Goal: Information Seeking & Learning: Understand process/instructions

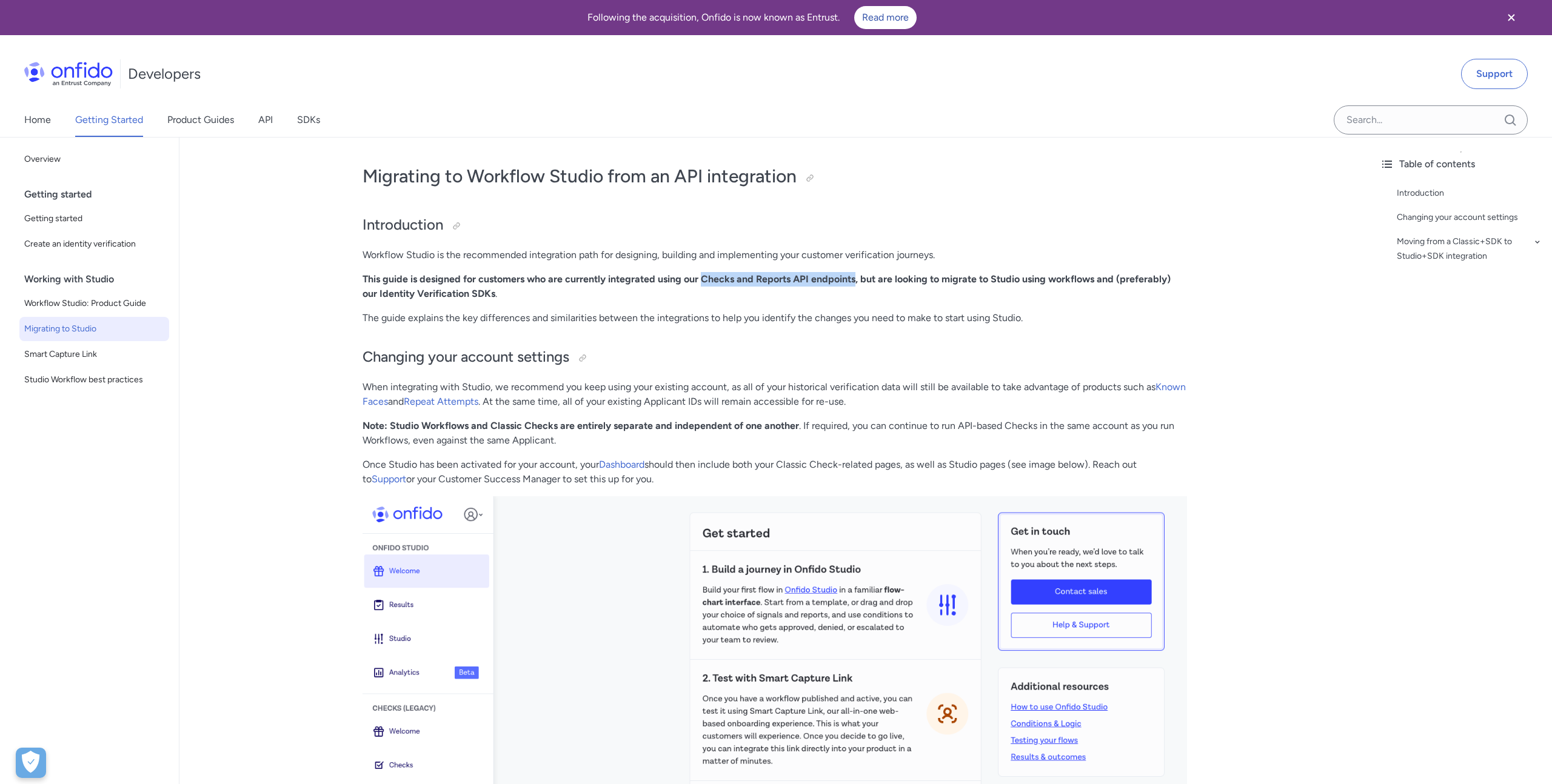
click at [732, 282] on strong "This guide is designed for customers who are currently integrated using our Che…" at bounding box center [766, 286] width 808 height 26
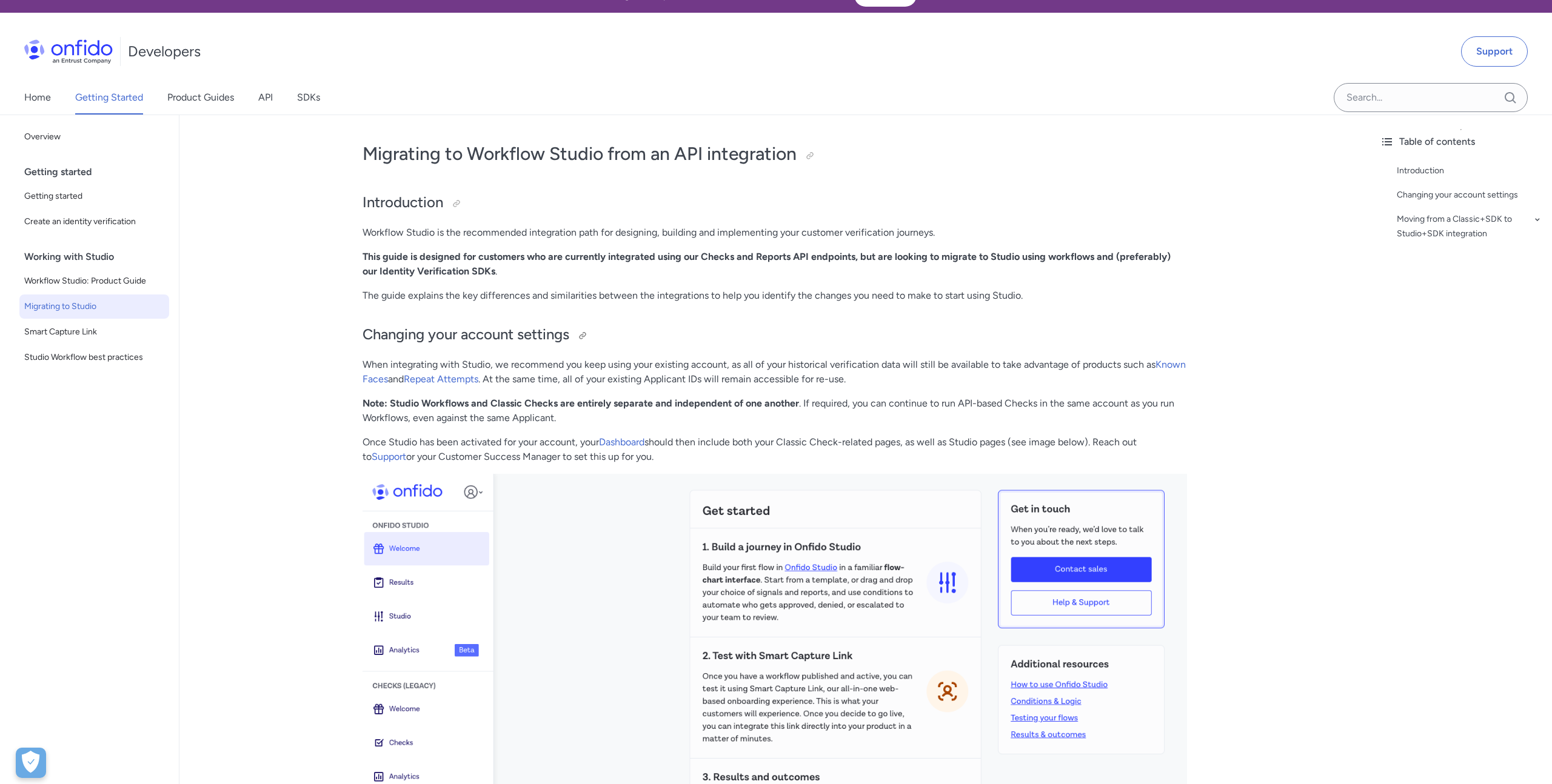
scroll to position [24, 0]
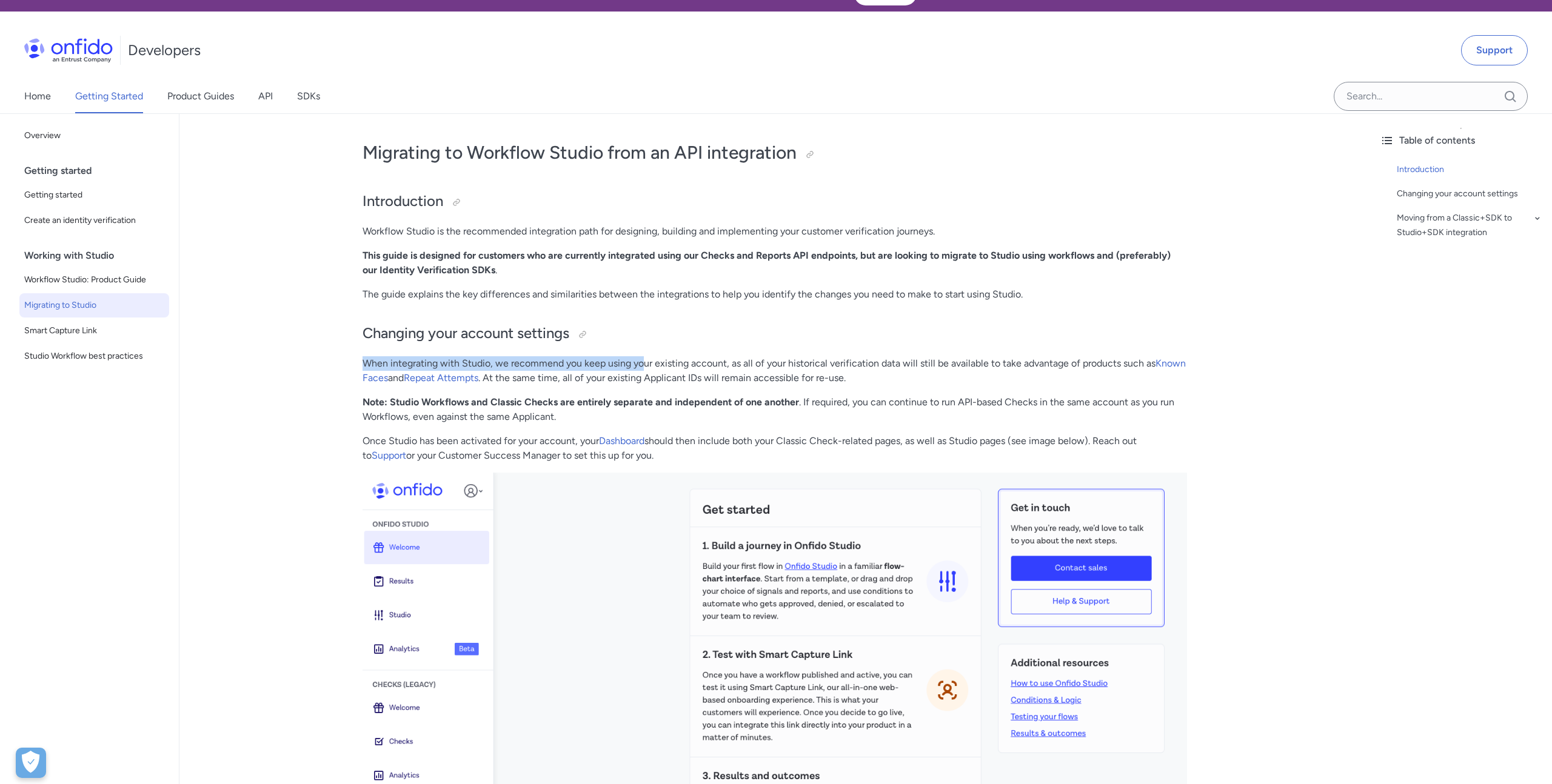
drag, startPoint x: 644, startPoint y: 365, endPoint x: 757, endPoint y: 349, distance: 114.1
drag, startPoint x: 784, startPoint y: 361, endPoint x: 832, endPoint y: 360, distance: 48.0
click at [832, 360] on p "When integrating with Studio, we recommend you keep using your existing account…" at bounding box center [774, 370] width 824 height 29
drag, startPoint x: 590, startPoint y: 381, endPoint x: 614, endPoint y: 380, distance: 24.0
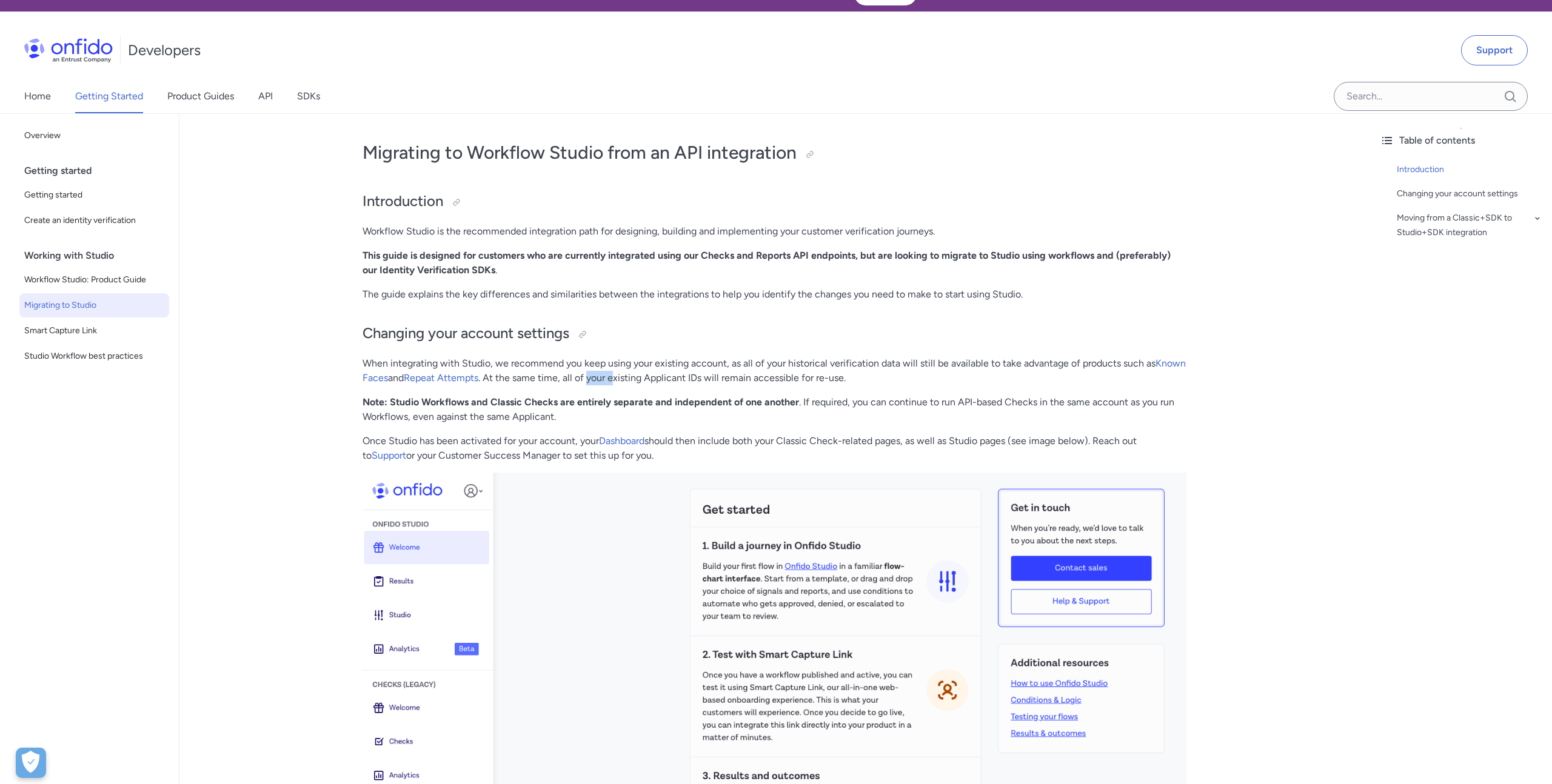
click at [614, 380] on p "When integrating with Studio, we recommend you keep using your existing account…" at bounding box center [774, 370] width 824 height 29
drag, startPoint x: 606, startPoint y: 407, endPoint x: 670, endPoint y: 398, distance: 64.6
click at [670, 398] on strong "Note: Studio Workflows and Classic Checks are entirely separate and independent…" at bounding box center [581, 402] width 437 height 12
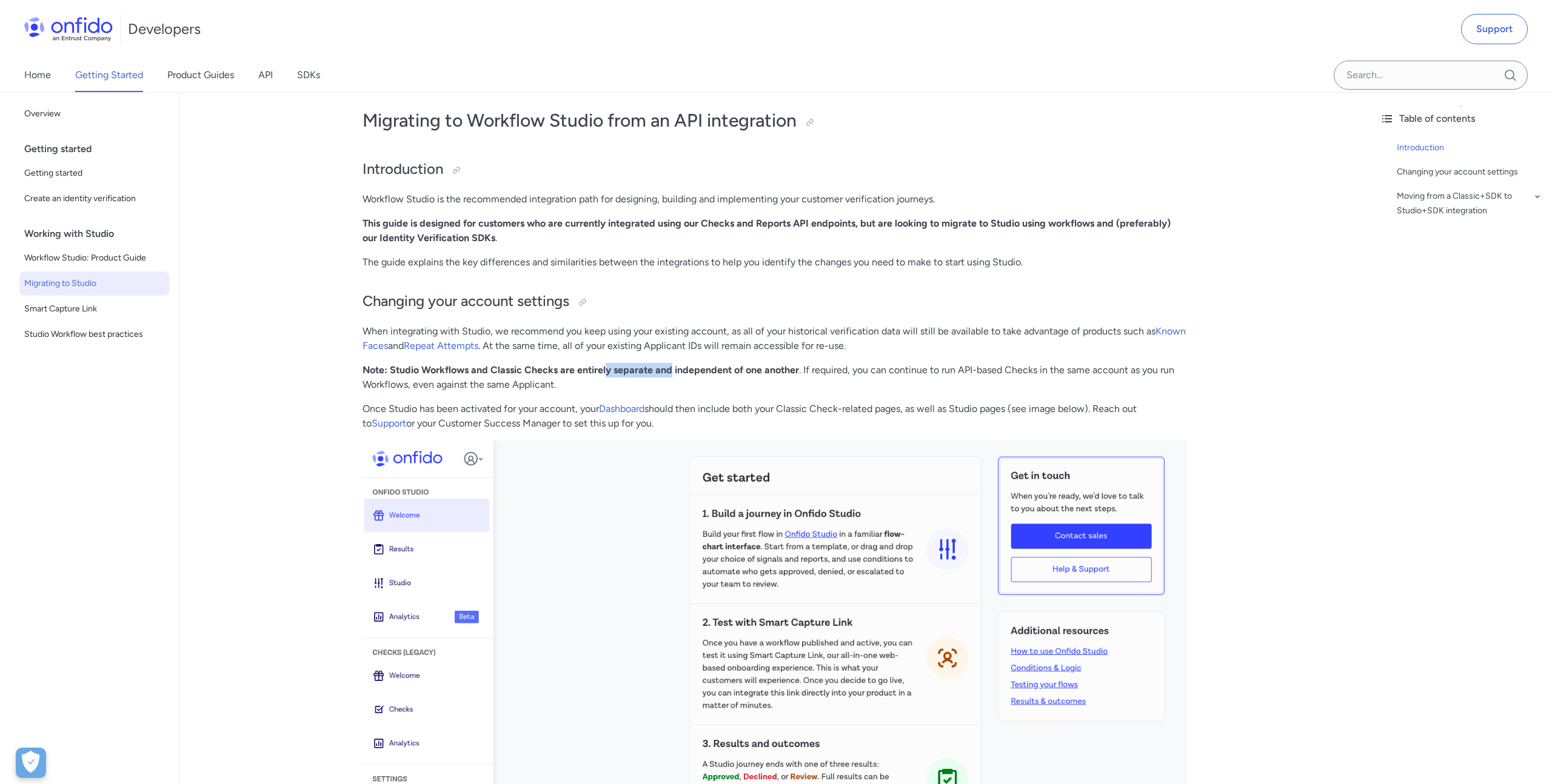
scroll to position [63, 0]
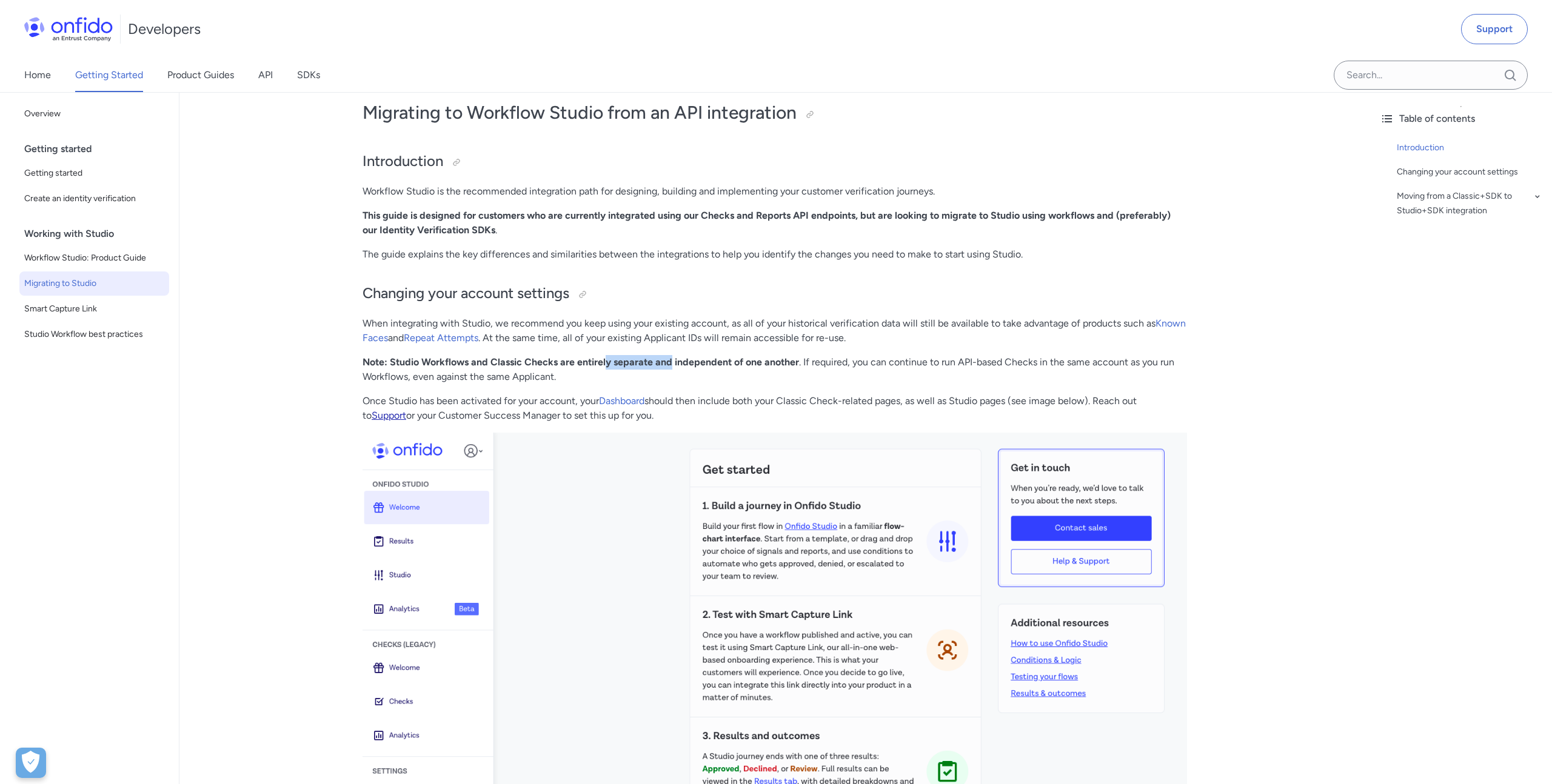
click at [377, 418] on link "Support" at bounding box center [388, 415] width 35 height 12
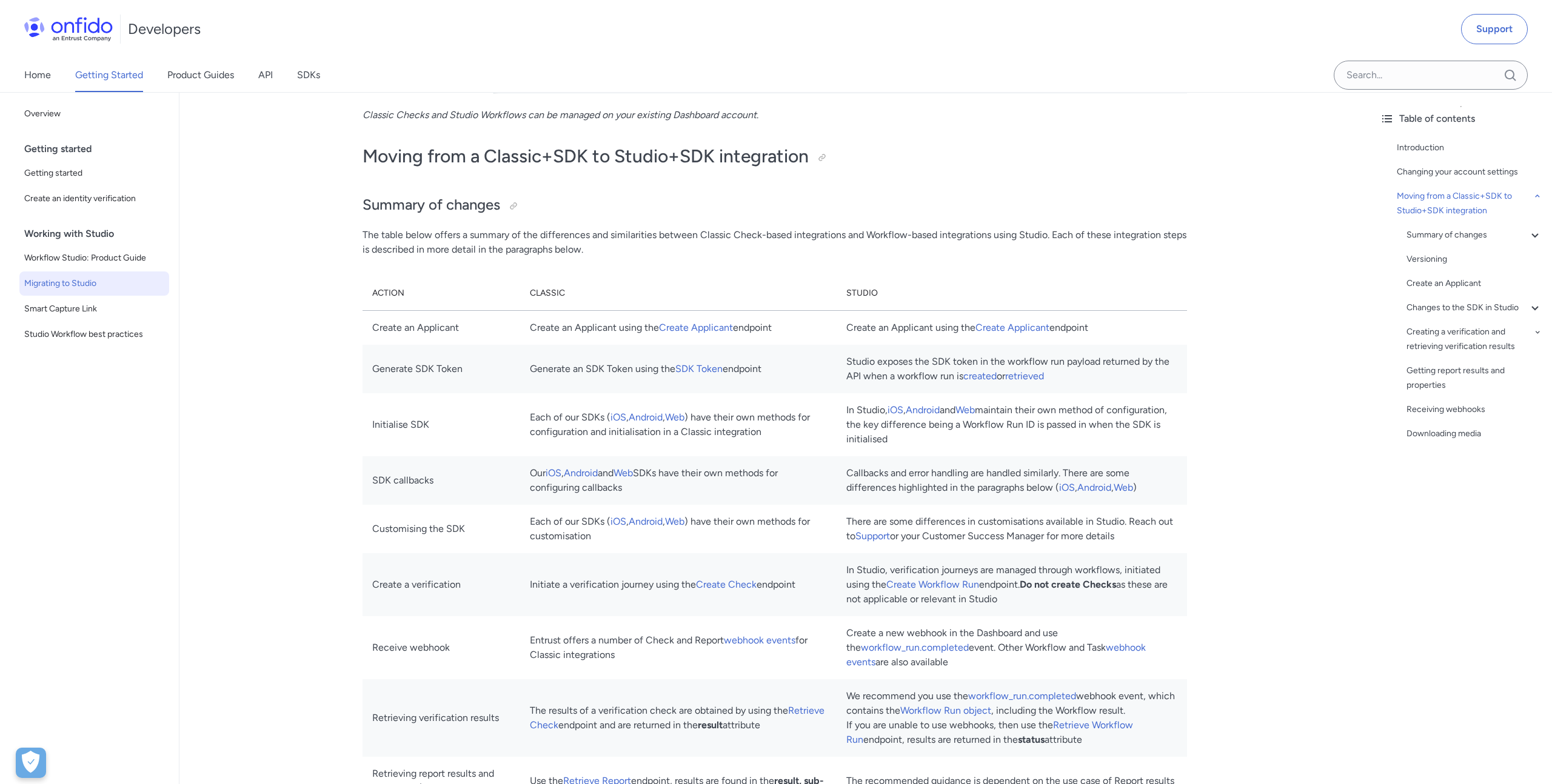
scroll to position [898, 0]
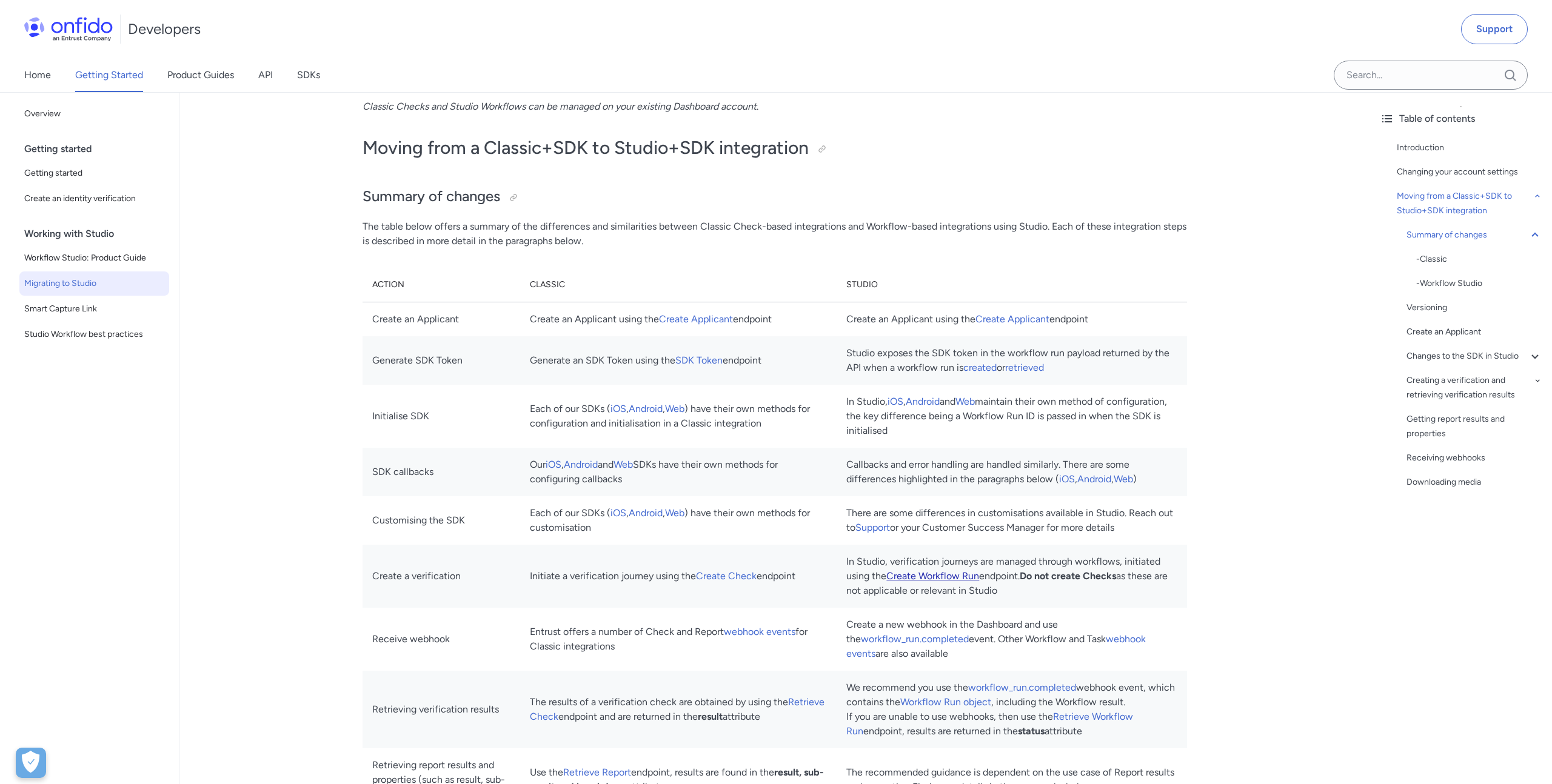
click at [924, 579] on link "Create Workflow Run" at bounding box center [933, 576] width 93 height 12
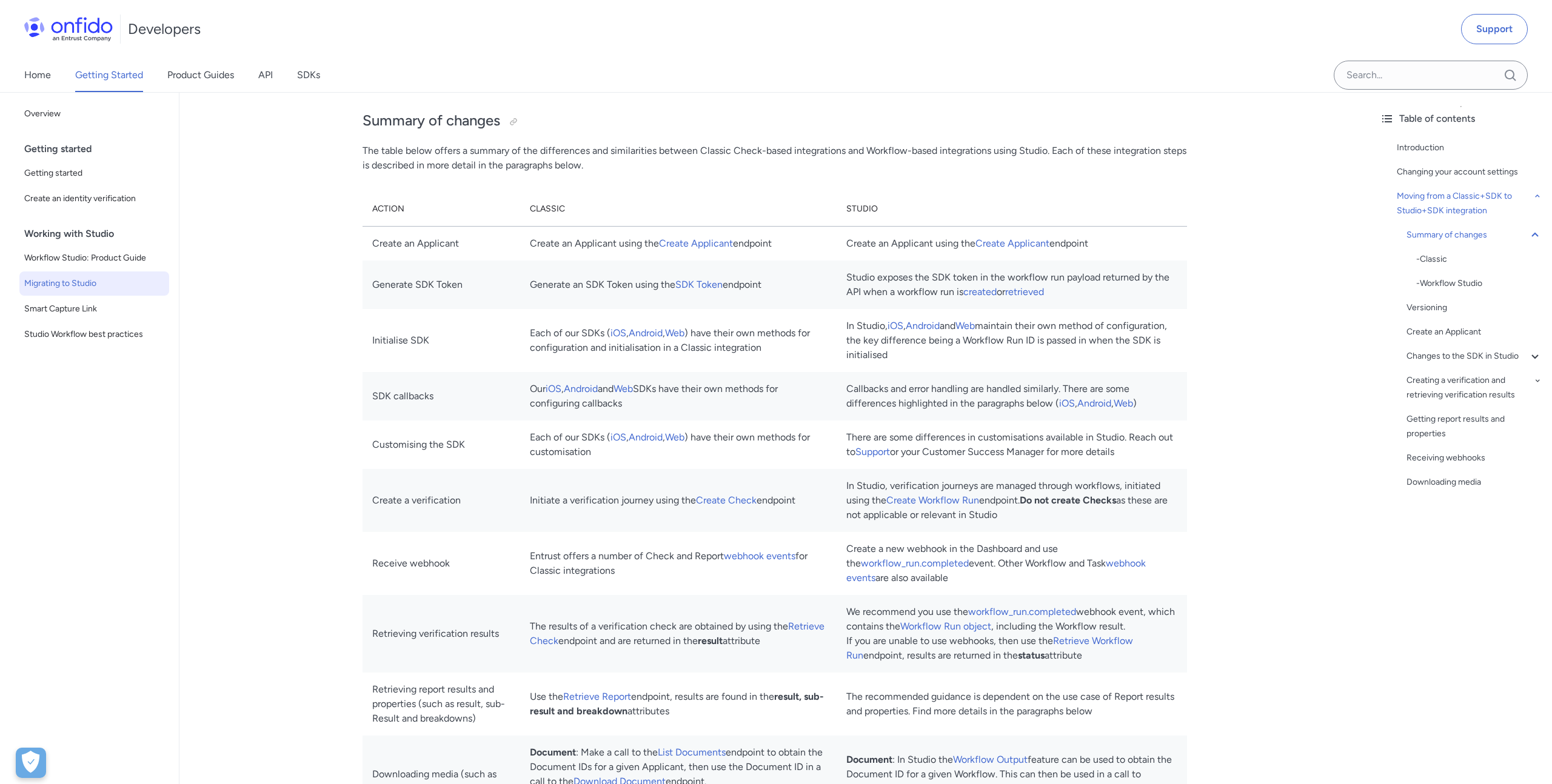
scroll to position [1012, 0]
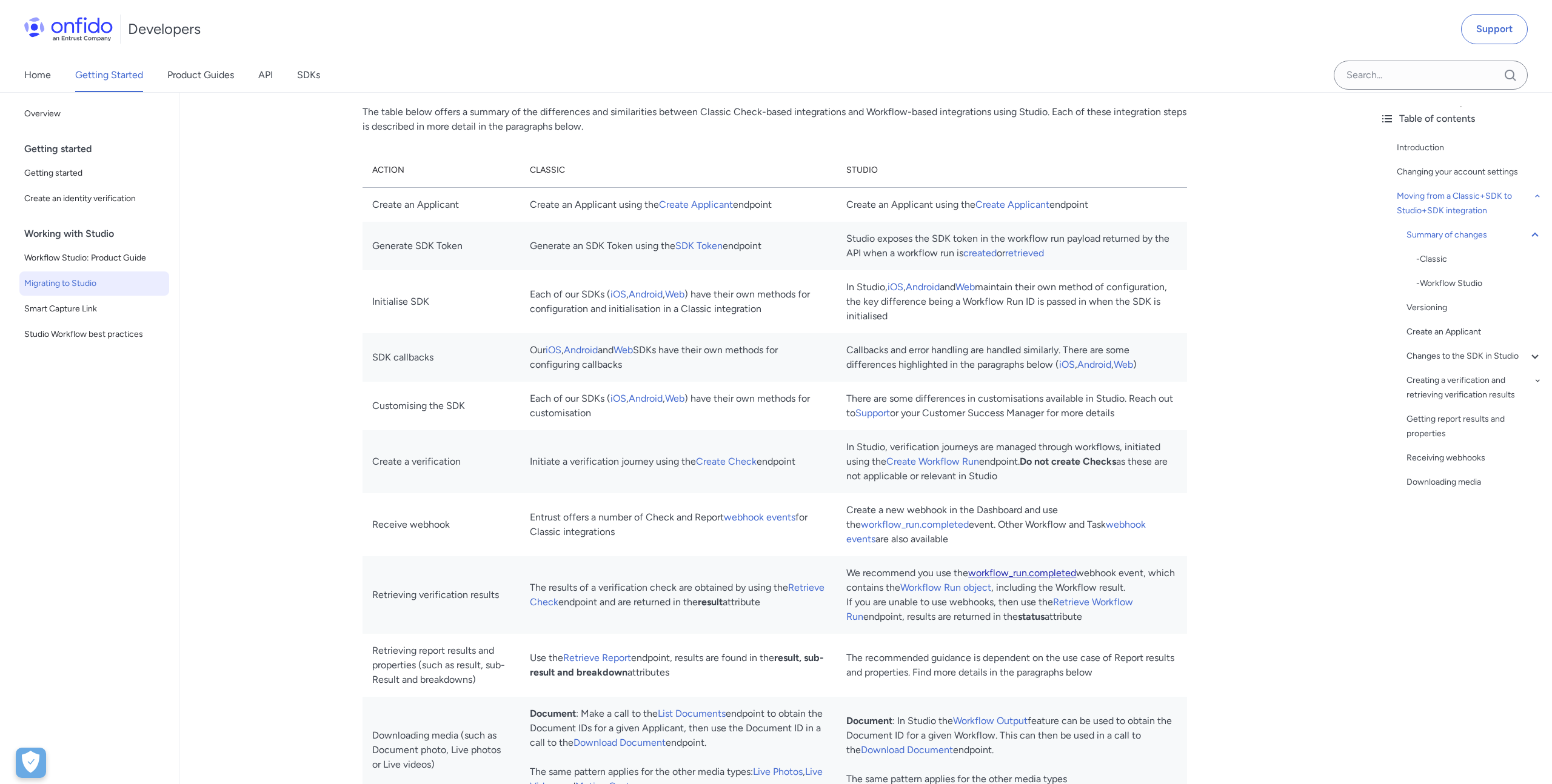
click at [1020, 576] on link "workflow_run.completed" at bounding box center [1022, 573] width 108 height 12
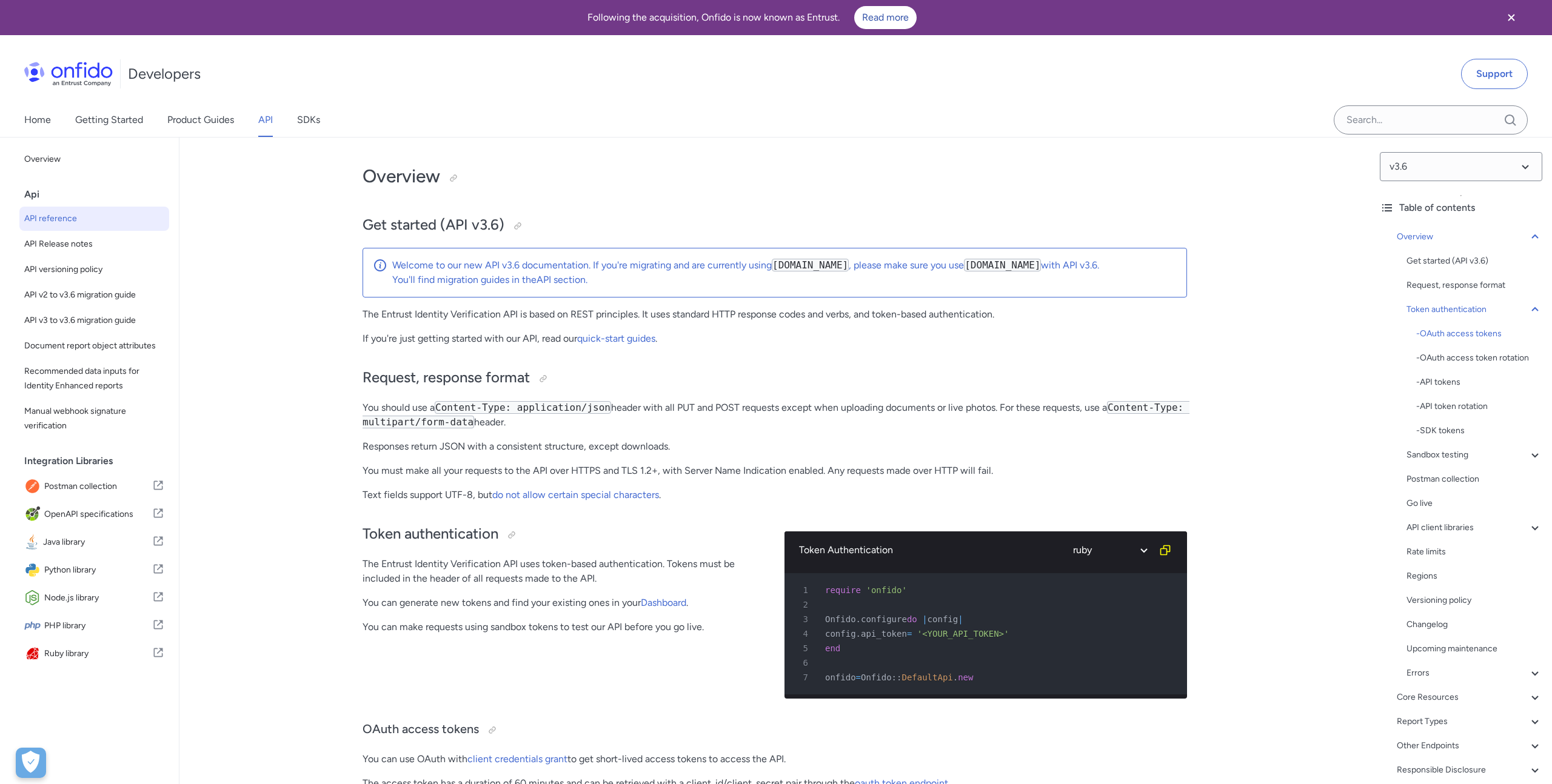
select select "ruby"
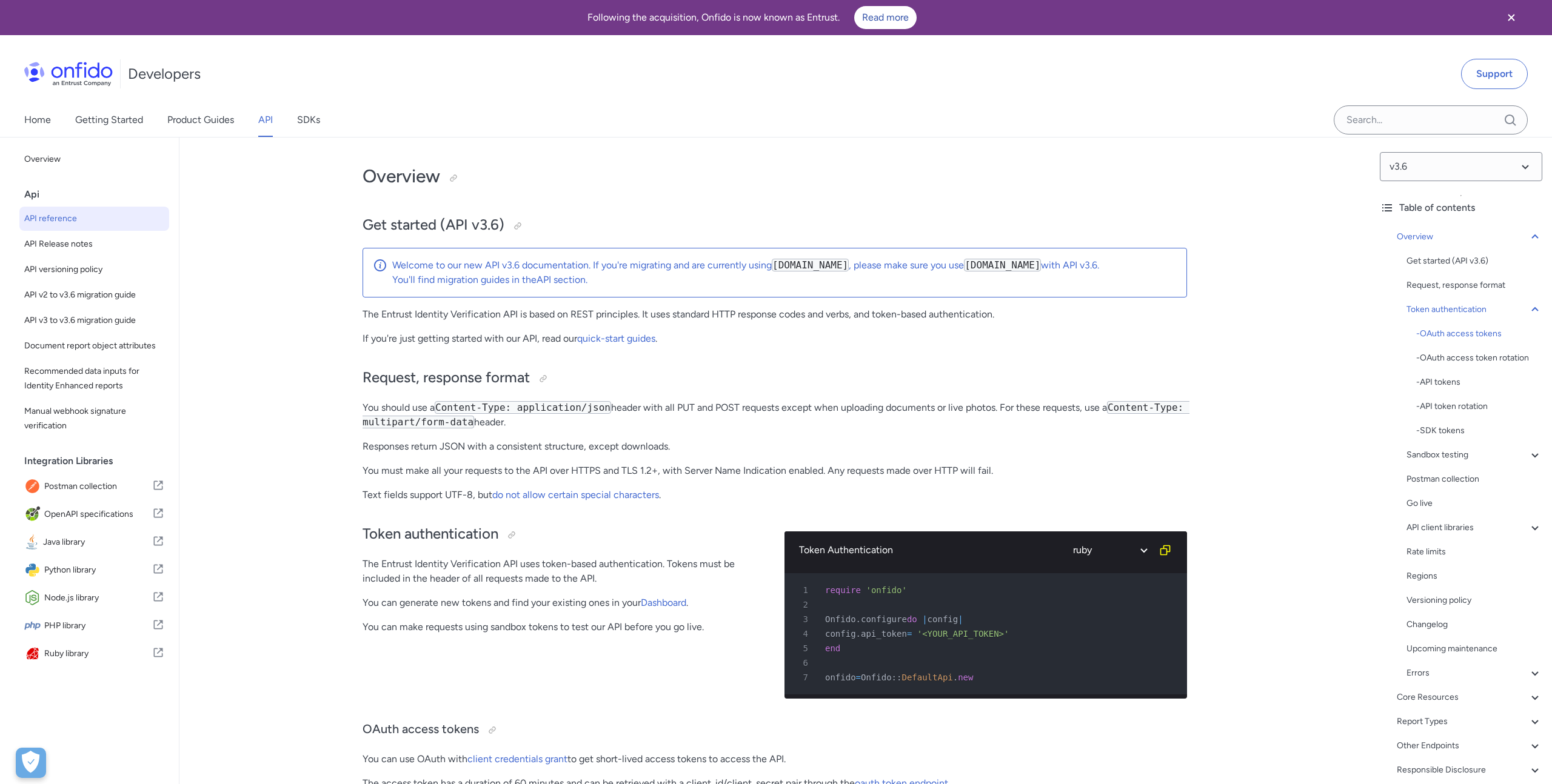
select select "ruby"
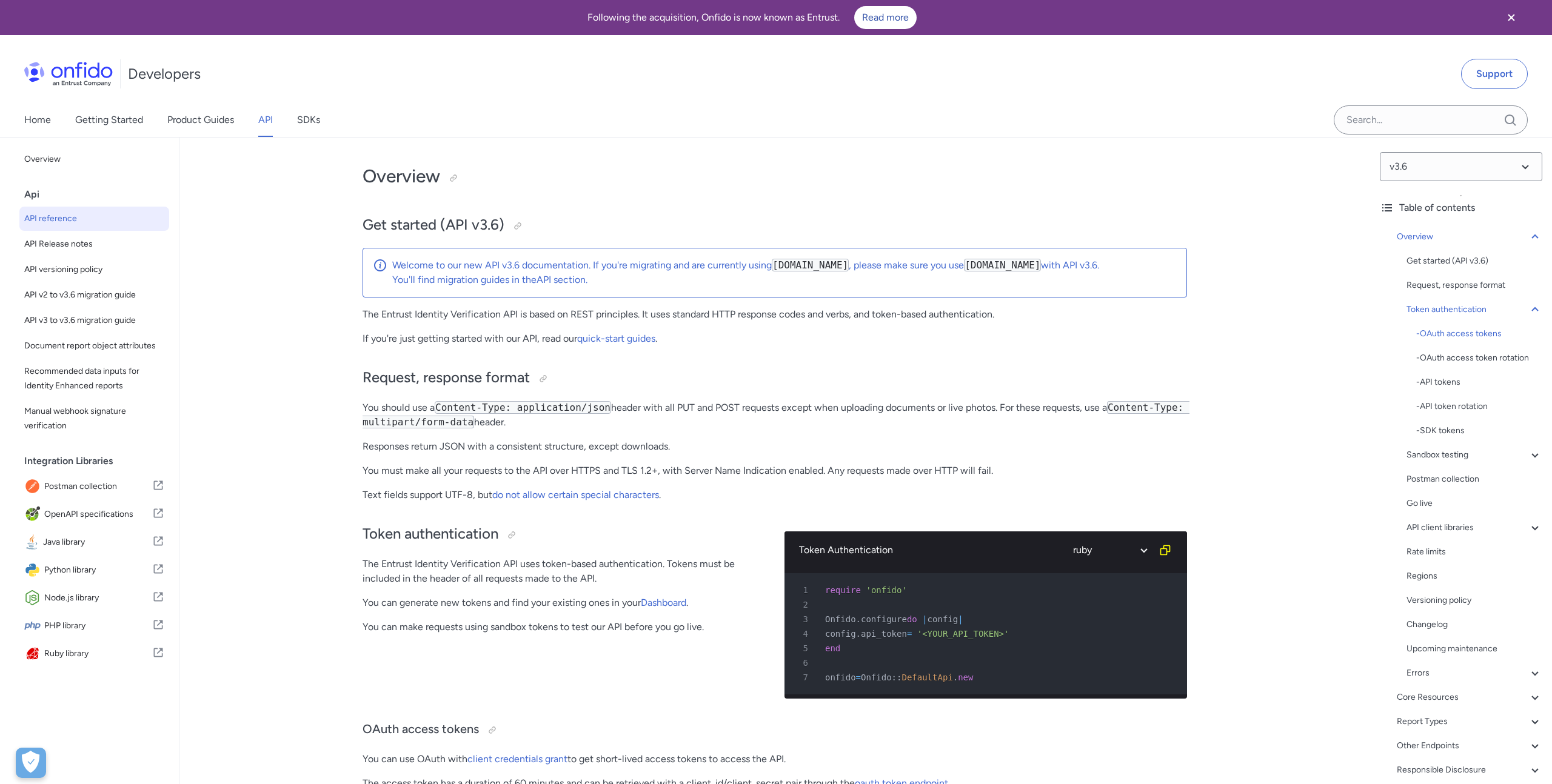
select select "ruby"
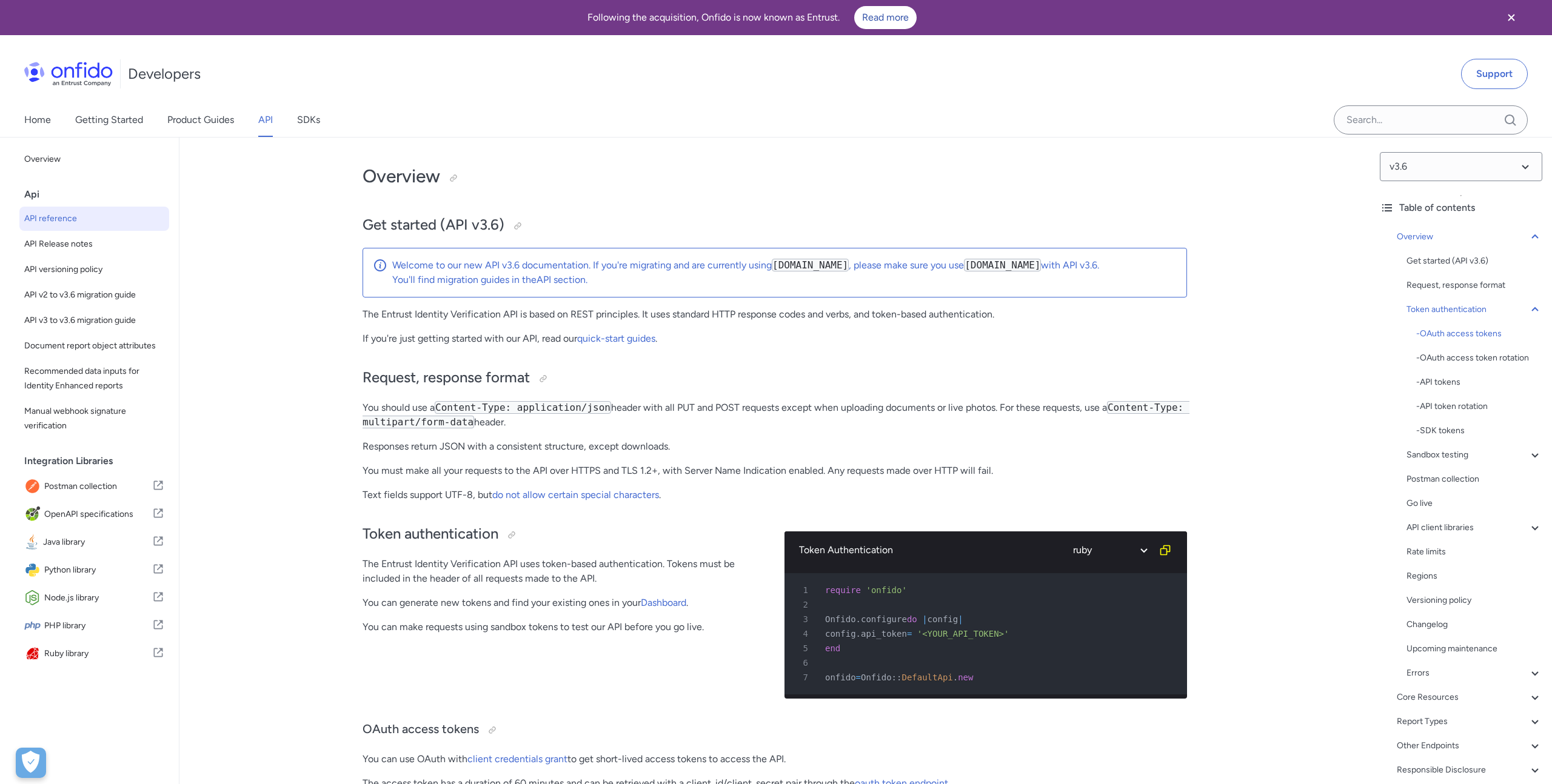
select select "ruby"
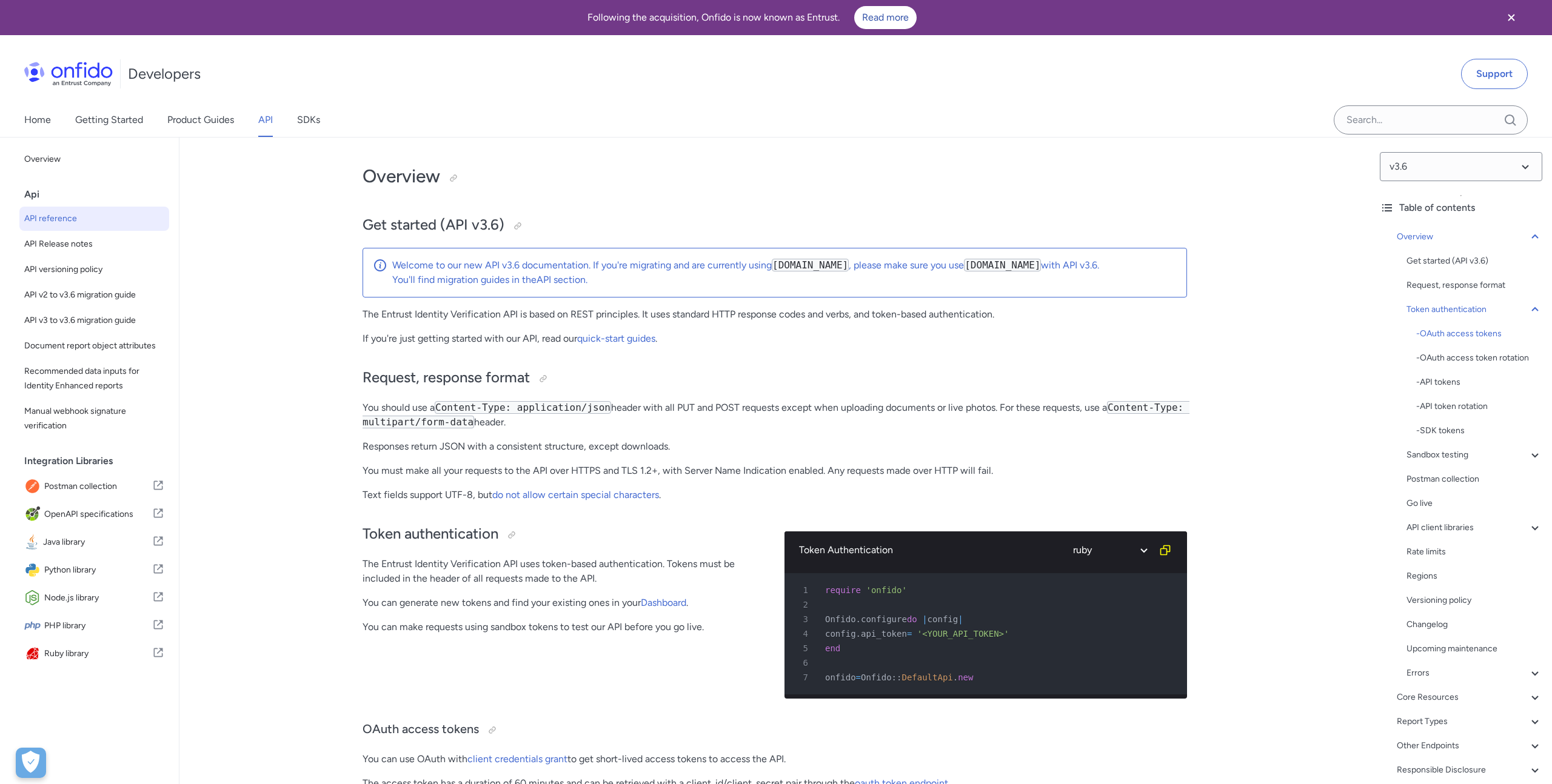
select select "ruby"
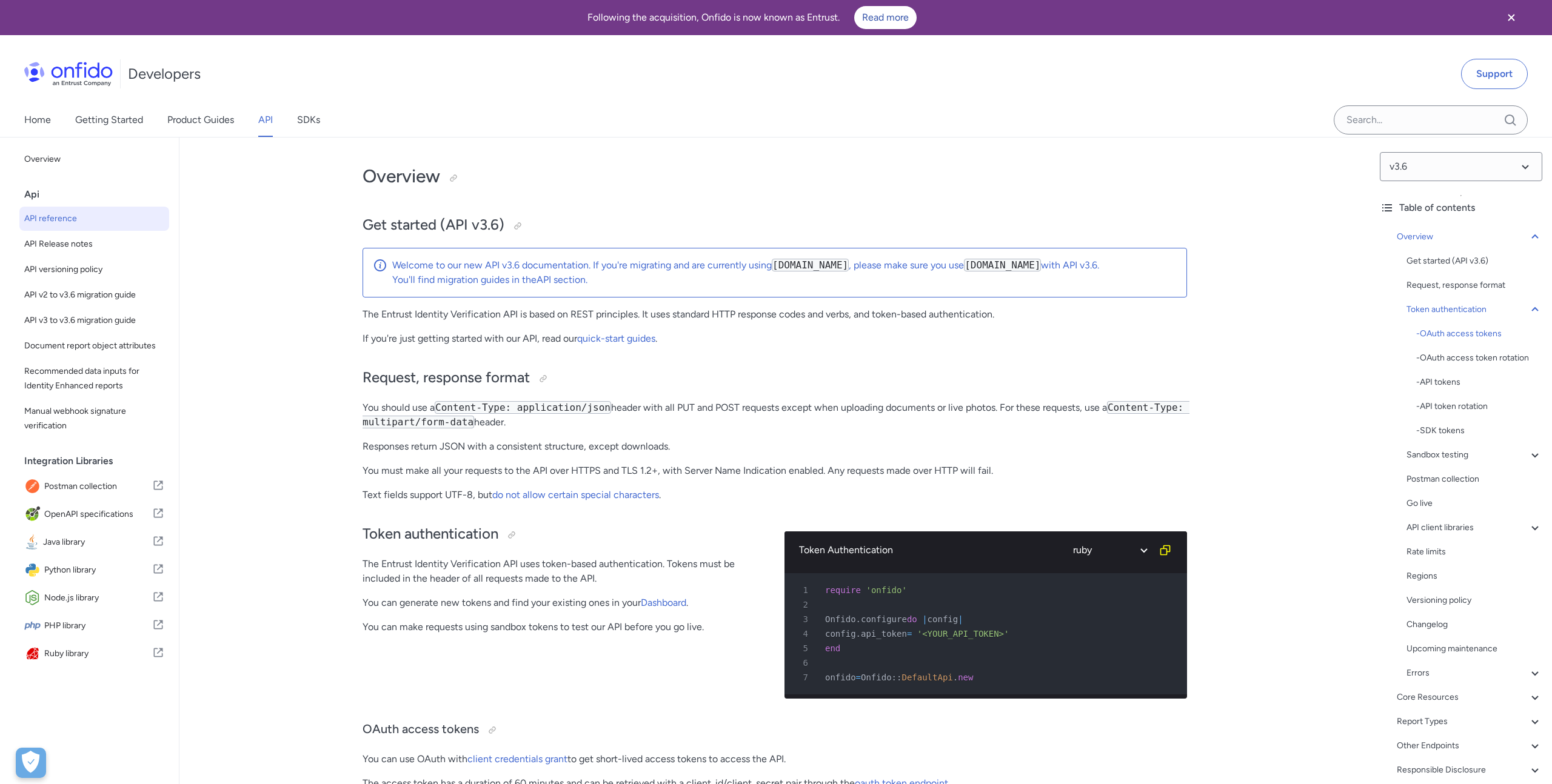
select select "ruby"
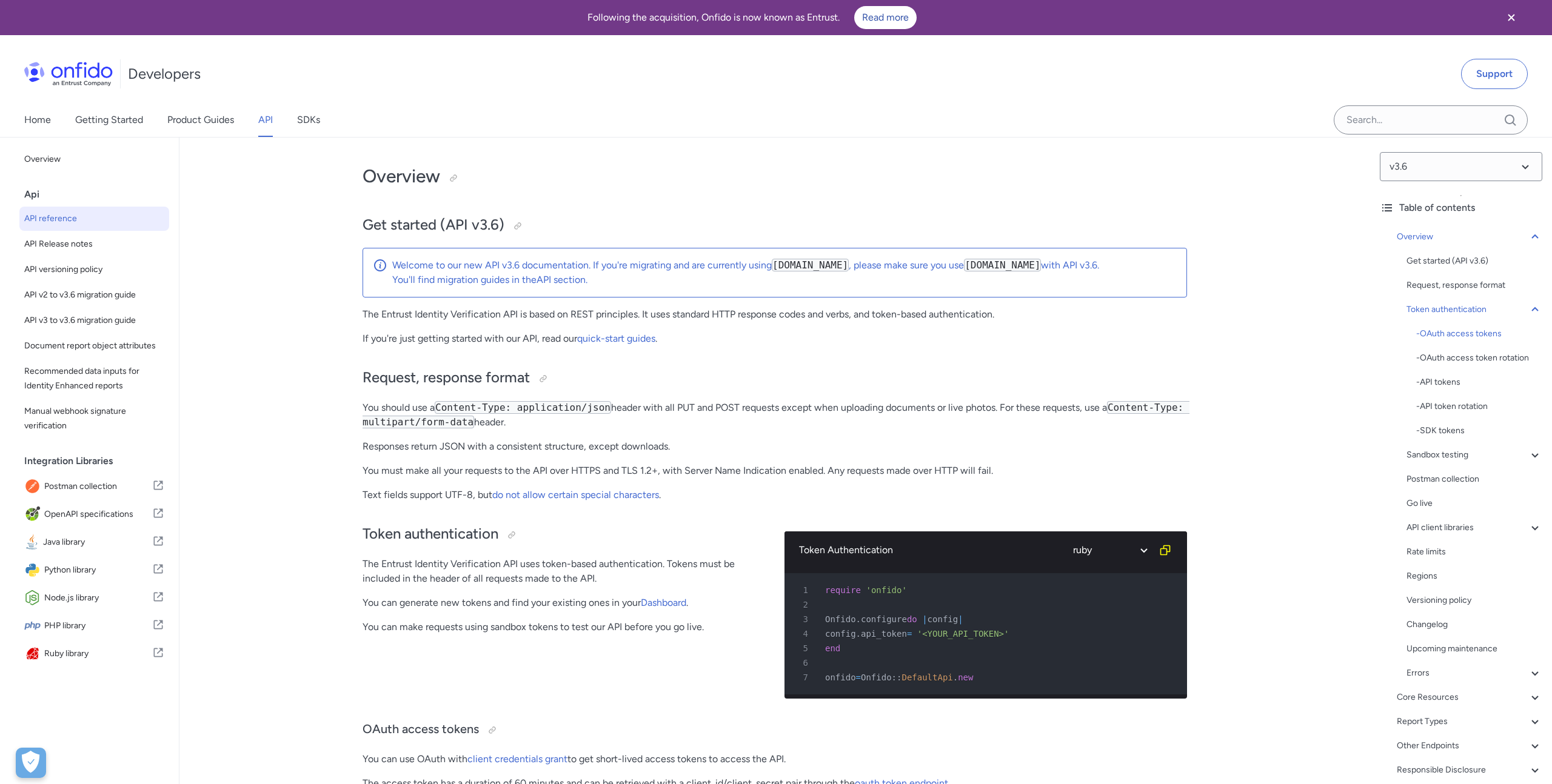
select select "ruby"
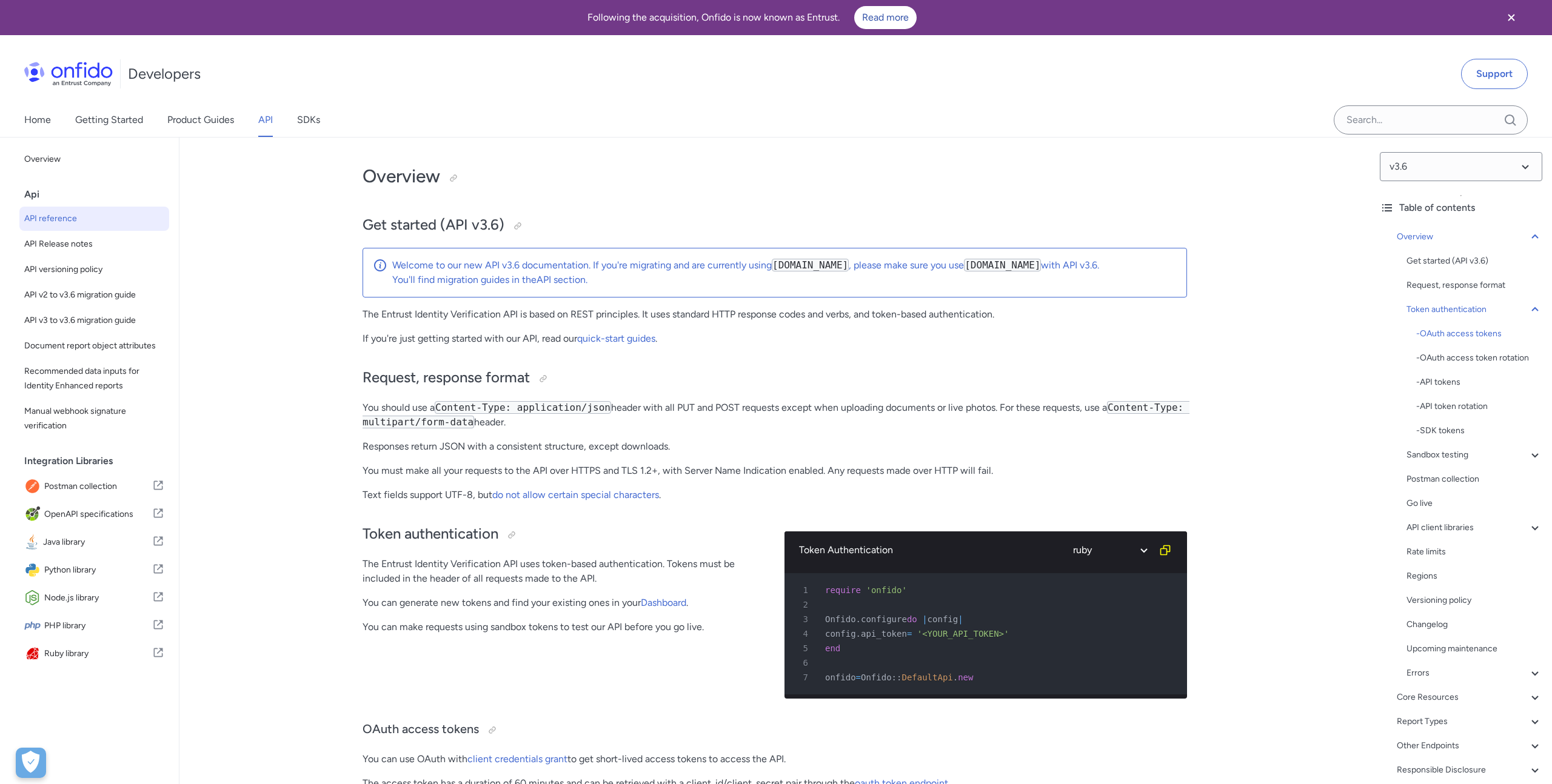
select select "ruby"
click at [667, 601] on link "Dashboard" at bounding box center [663, 603] width 46 height 12
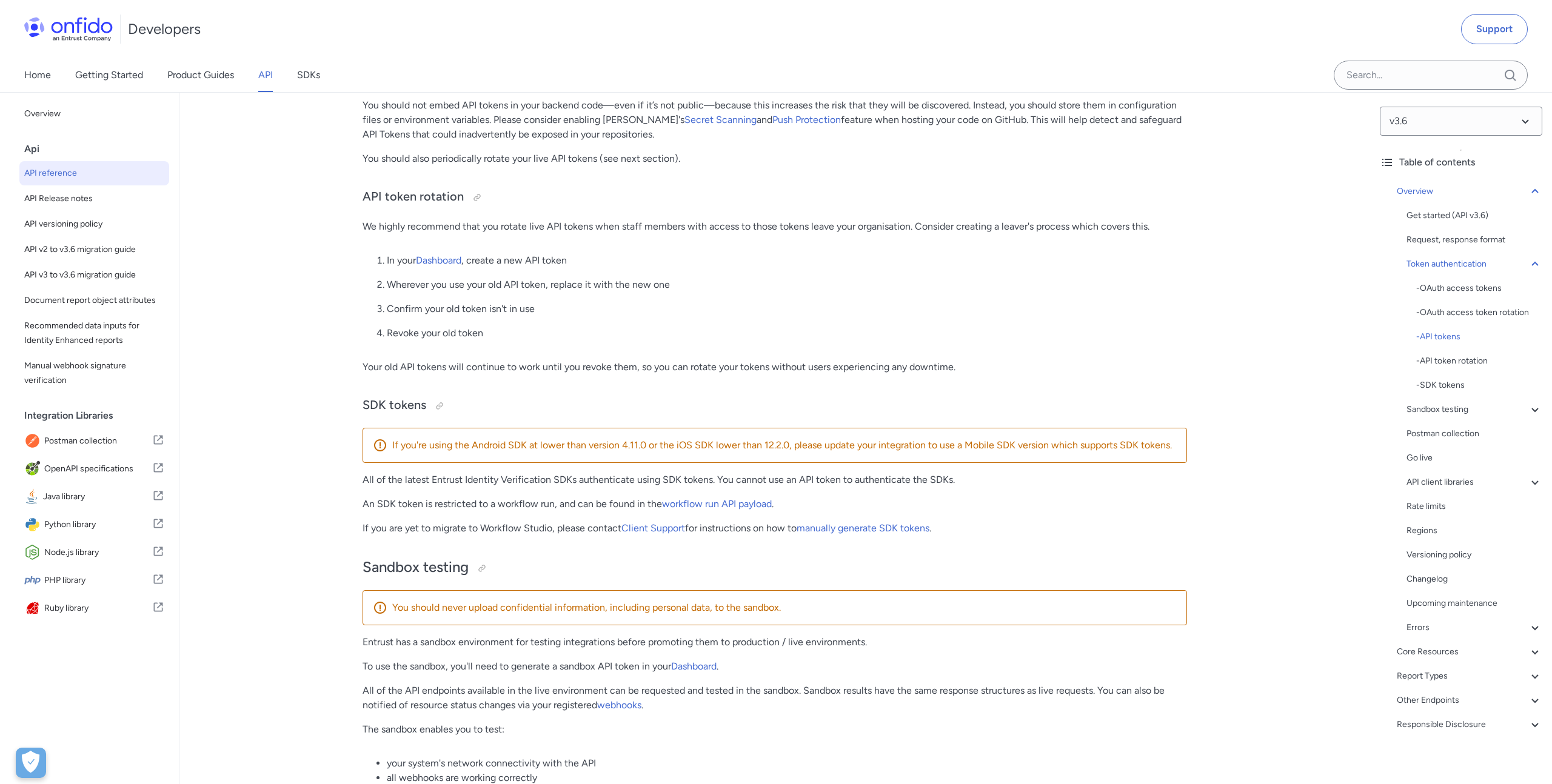
scroll to position [1335, 0]
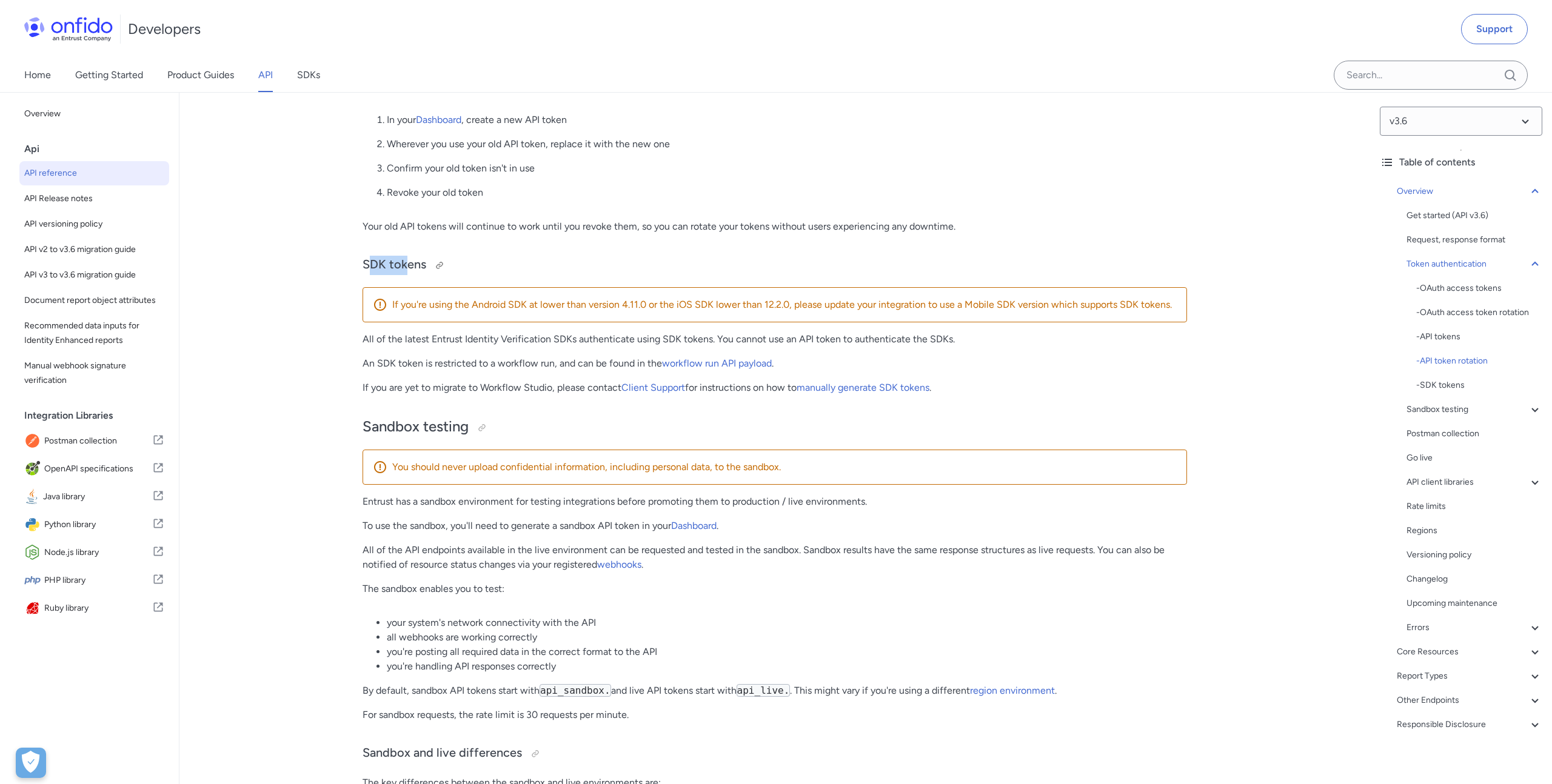
drag, startPoint x: 371, startPoint y: 263, endPoint x: 405, endPoint y: 263, distance: 34.0
click at [405, 263] on h3 "SDK tokens" at bounding box center [774, 265] width 824 height 19
drag, startPoint x: 437, startPoint y: 388, endPoint x: 507, endPoint y: 384, distance: 70.1
click at [507, 384] on p "If you are yet to migrate to Workflow Studio, please contact Client Support for…" at bounding box center [774, 387] width 824 height 14
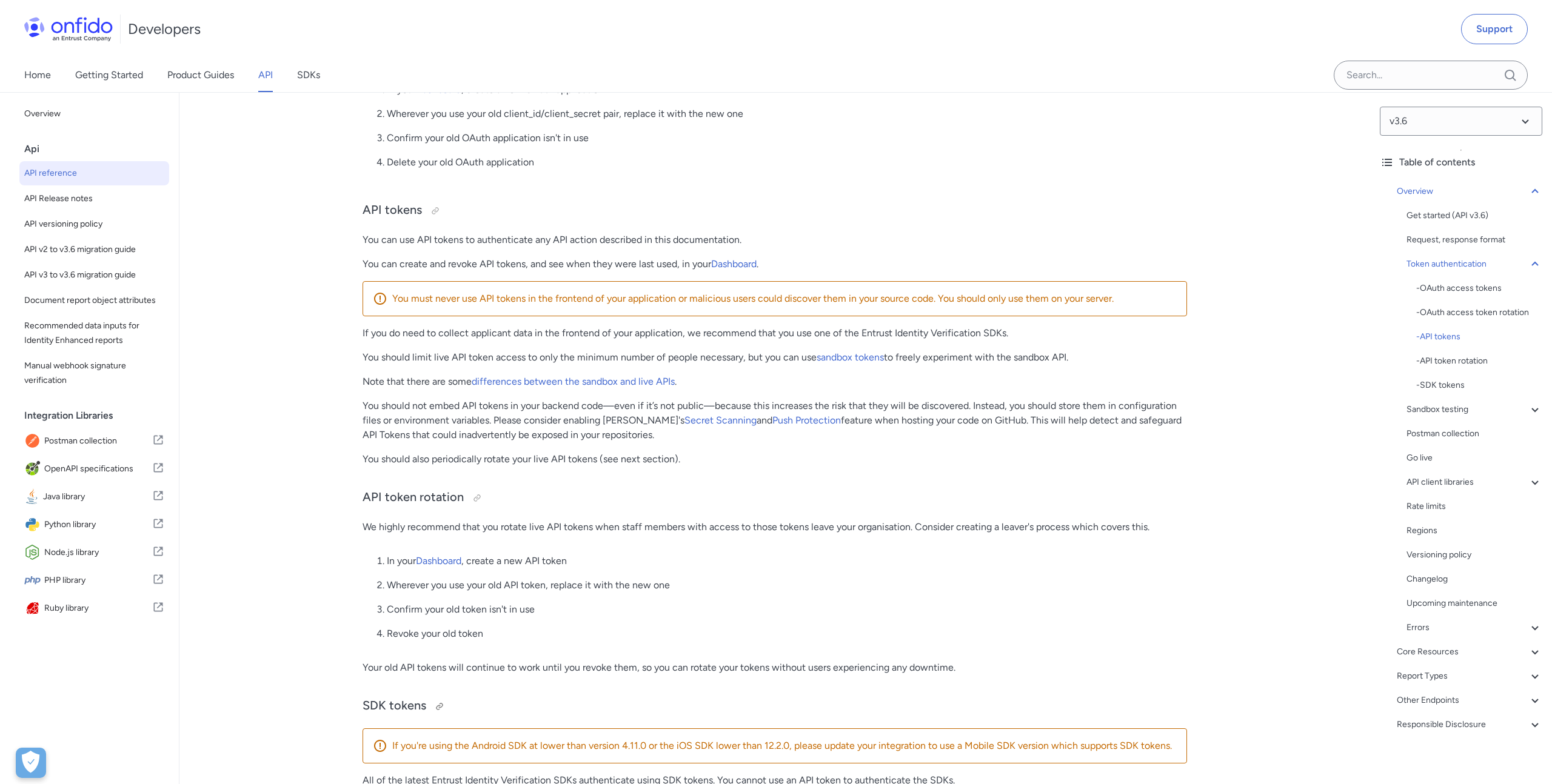
scroll to position [857, 0]
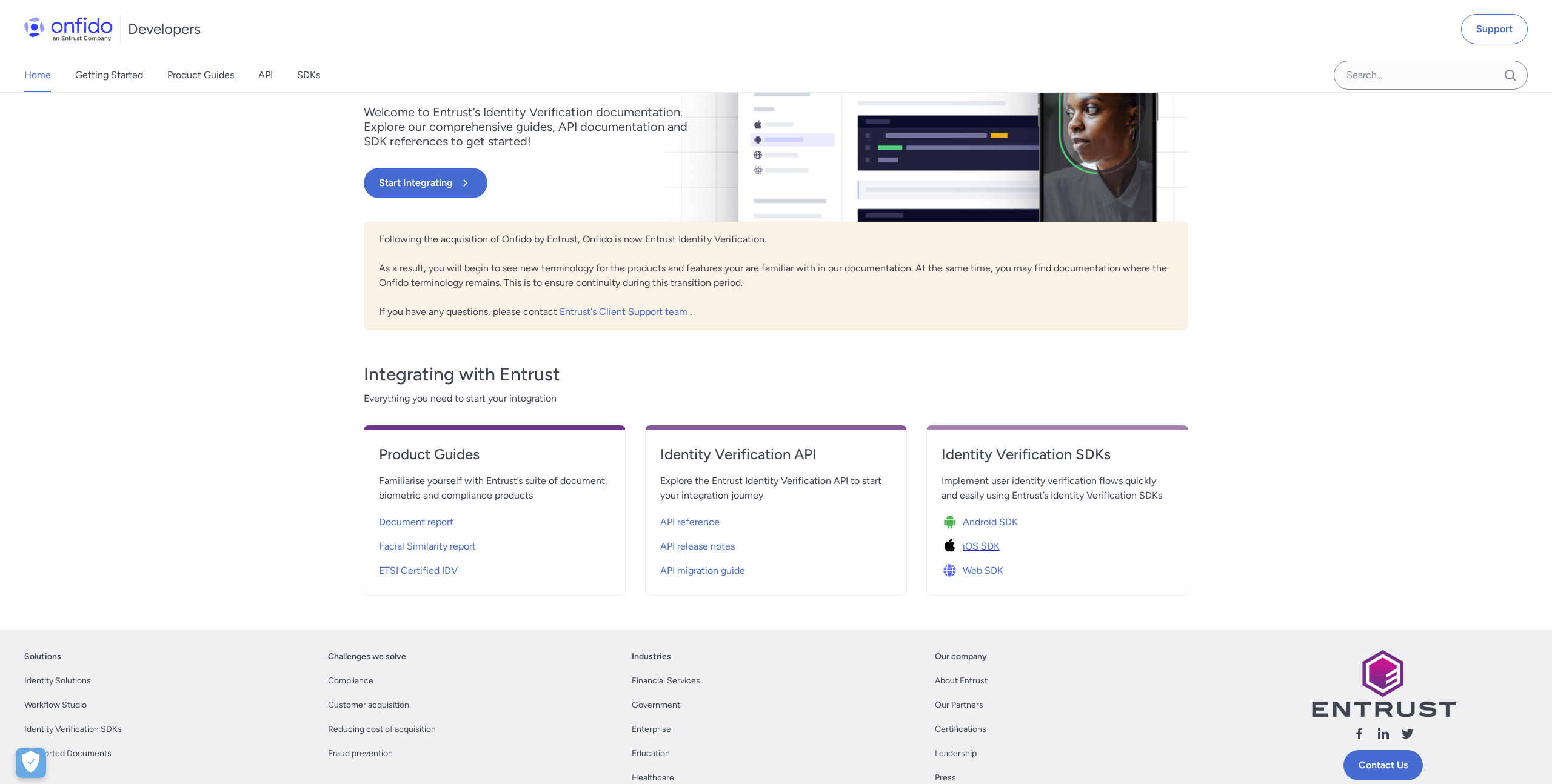
scroll to position [152, 0]
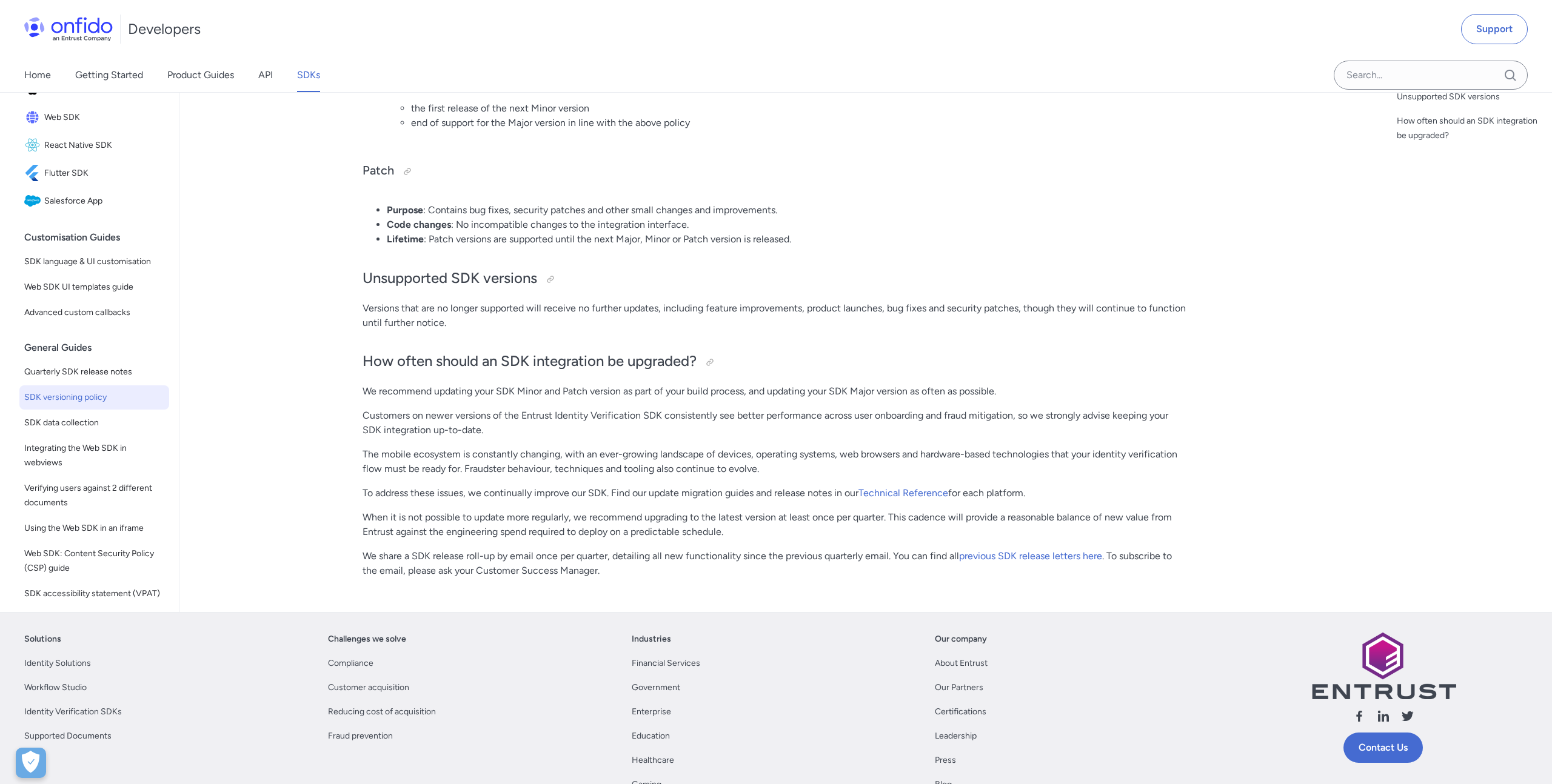
scroll to position [510, 0]
click at [905, 494] on link "Technical Reference" at bounding box center [903, 490] width 90 height 12
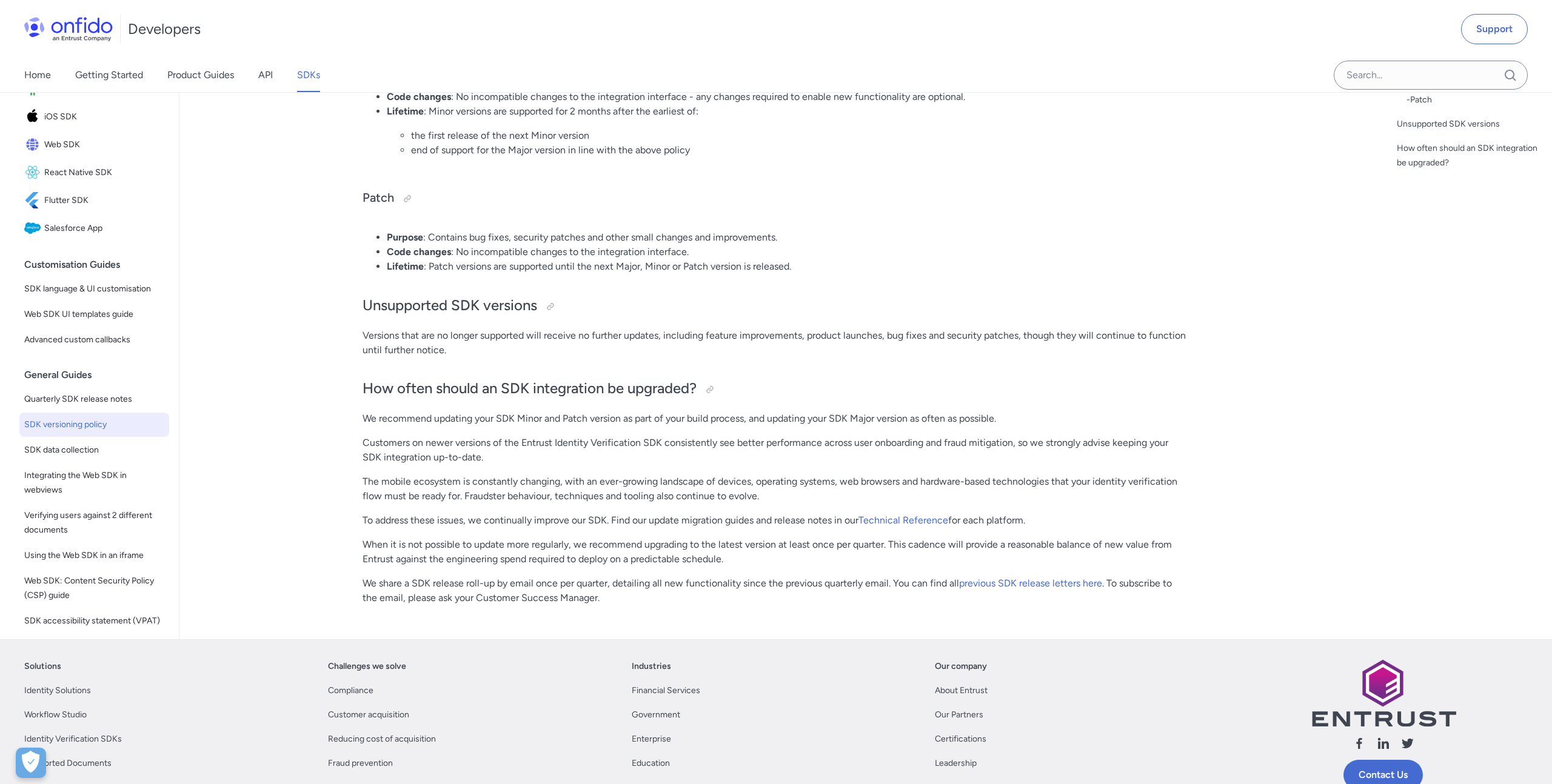
scroll to position [505, 0]
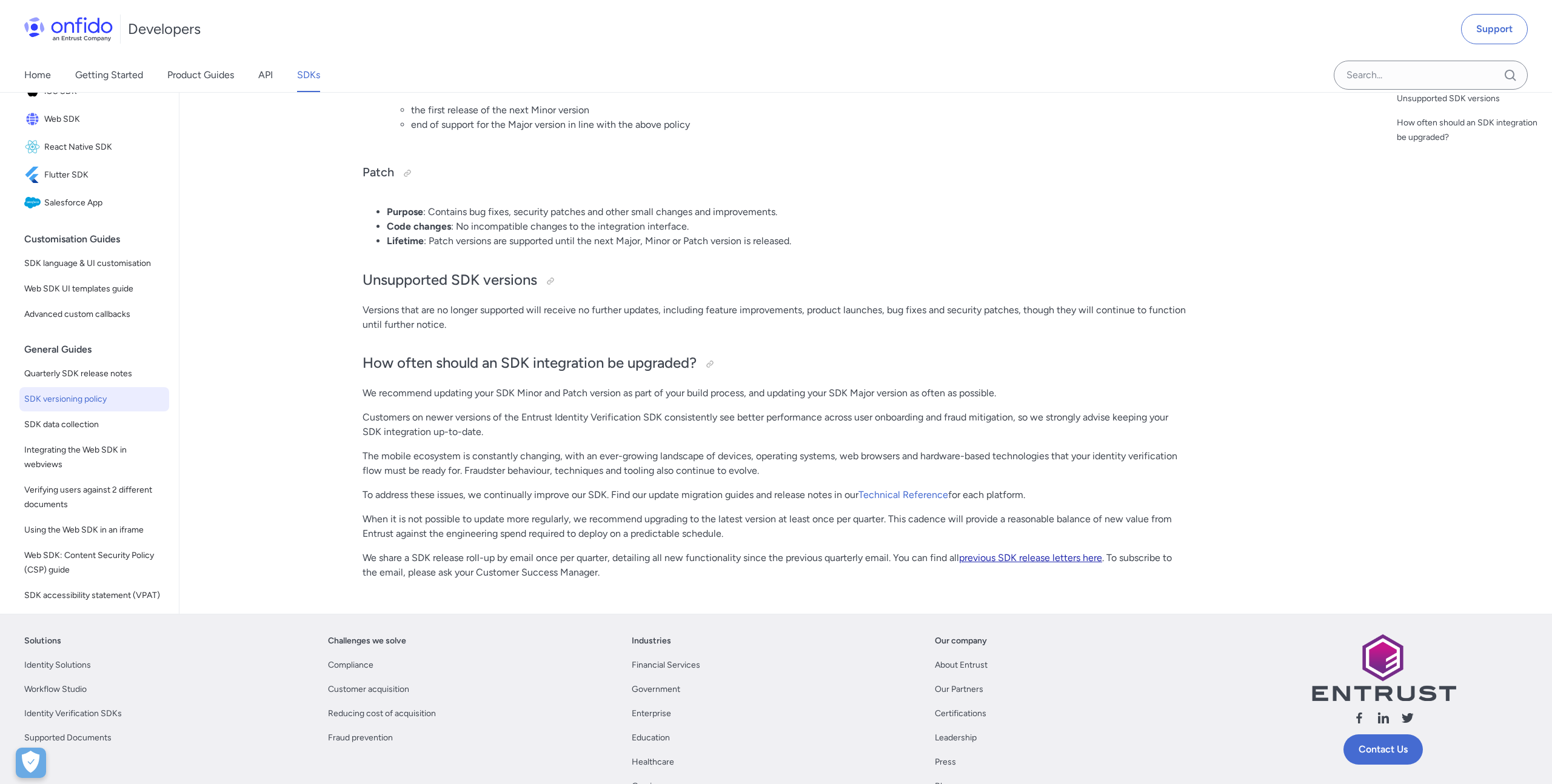
click at [1041, 561] on link "previous SDK release letters here" at bounding box center [1030, 558] width 143 height 12
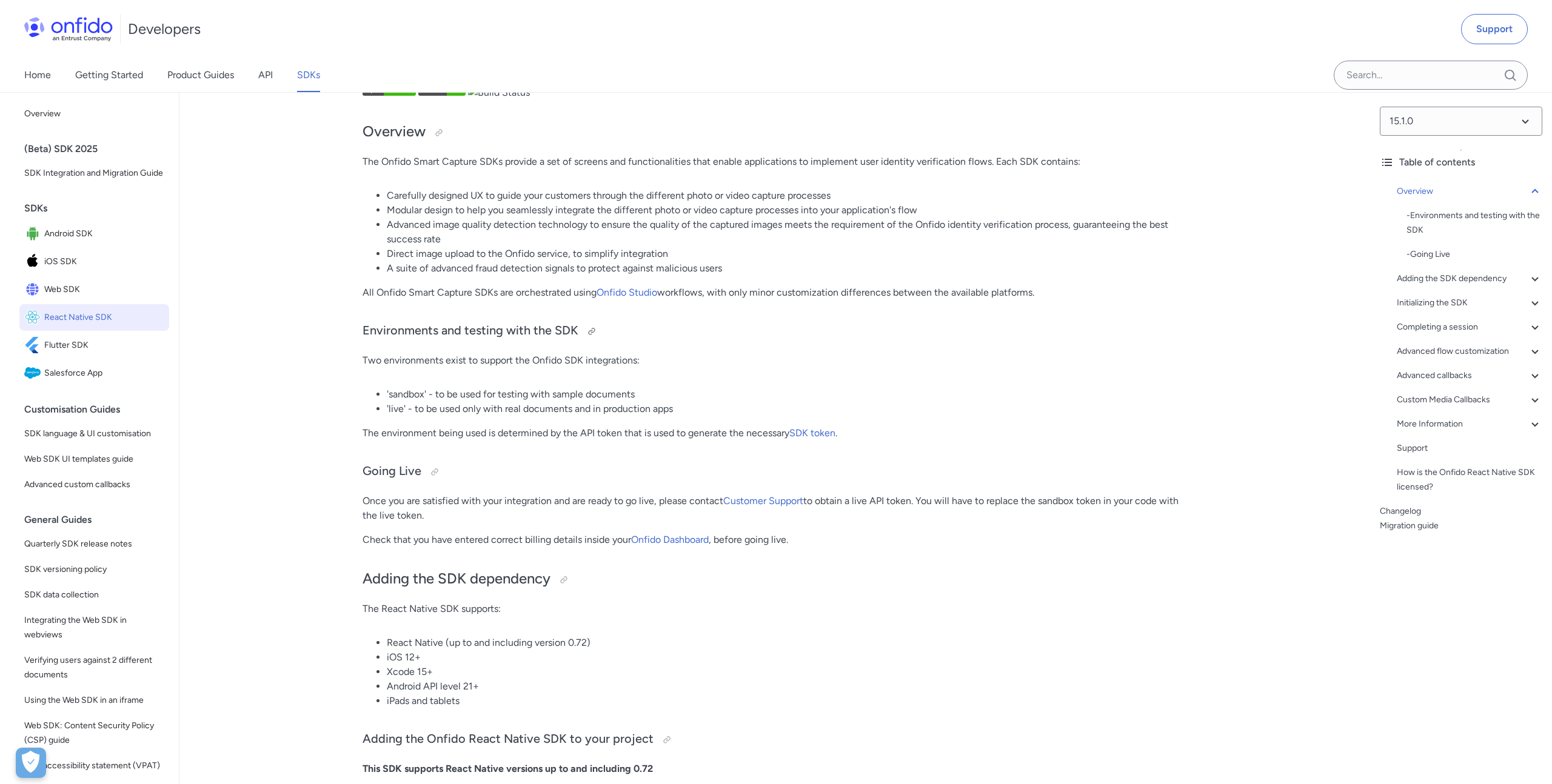
scroll to position [72, 0]
drag, startPoint x: 572, startPoint y: 430, endPoint x: 698, endPoint y: 430, distance: 126.0
click at [698, 430] on p "The environment being used is determined by the API token that is used to gener…" at bounding box center [774, 429] width 824 height 14
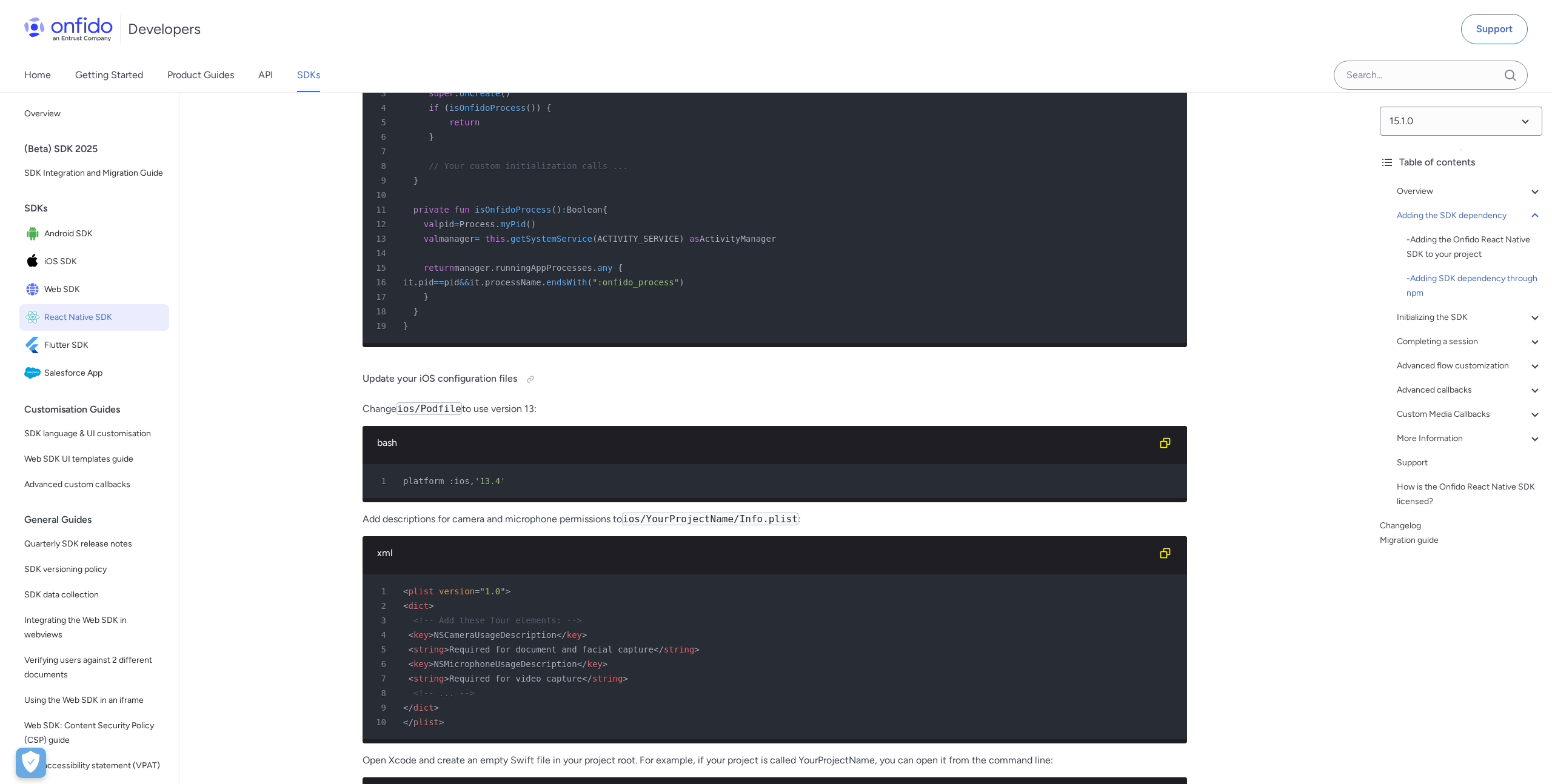
scroll to position [1898, 0]
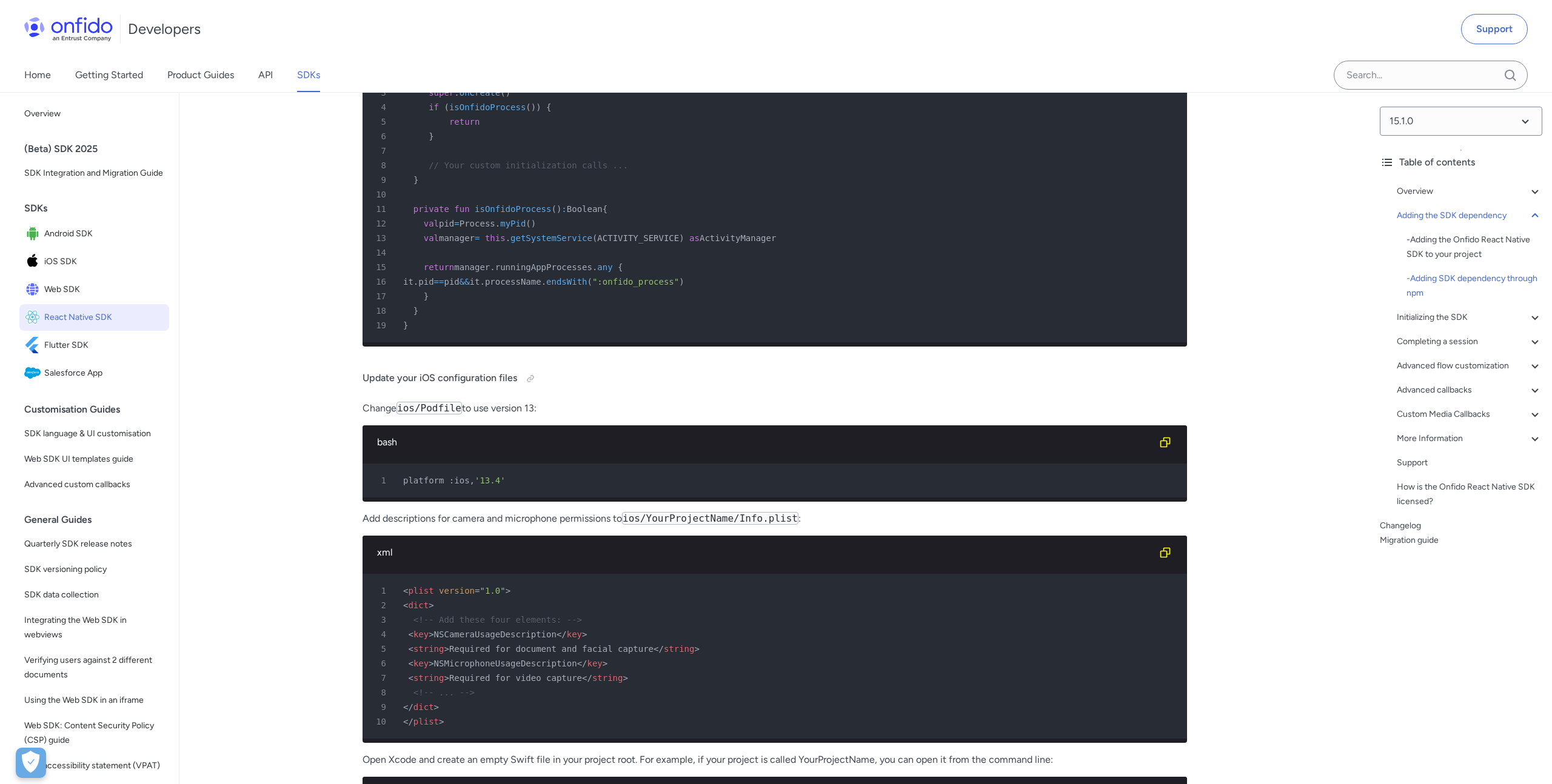
click at [504, 639] on span "NSCameraUsageDescription" at bounding box center [495, 633] width 123 height 9
copy span "NSCameraUsageDescription"
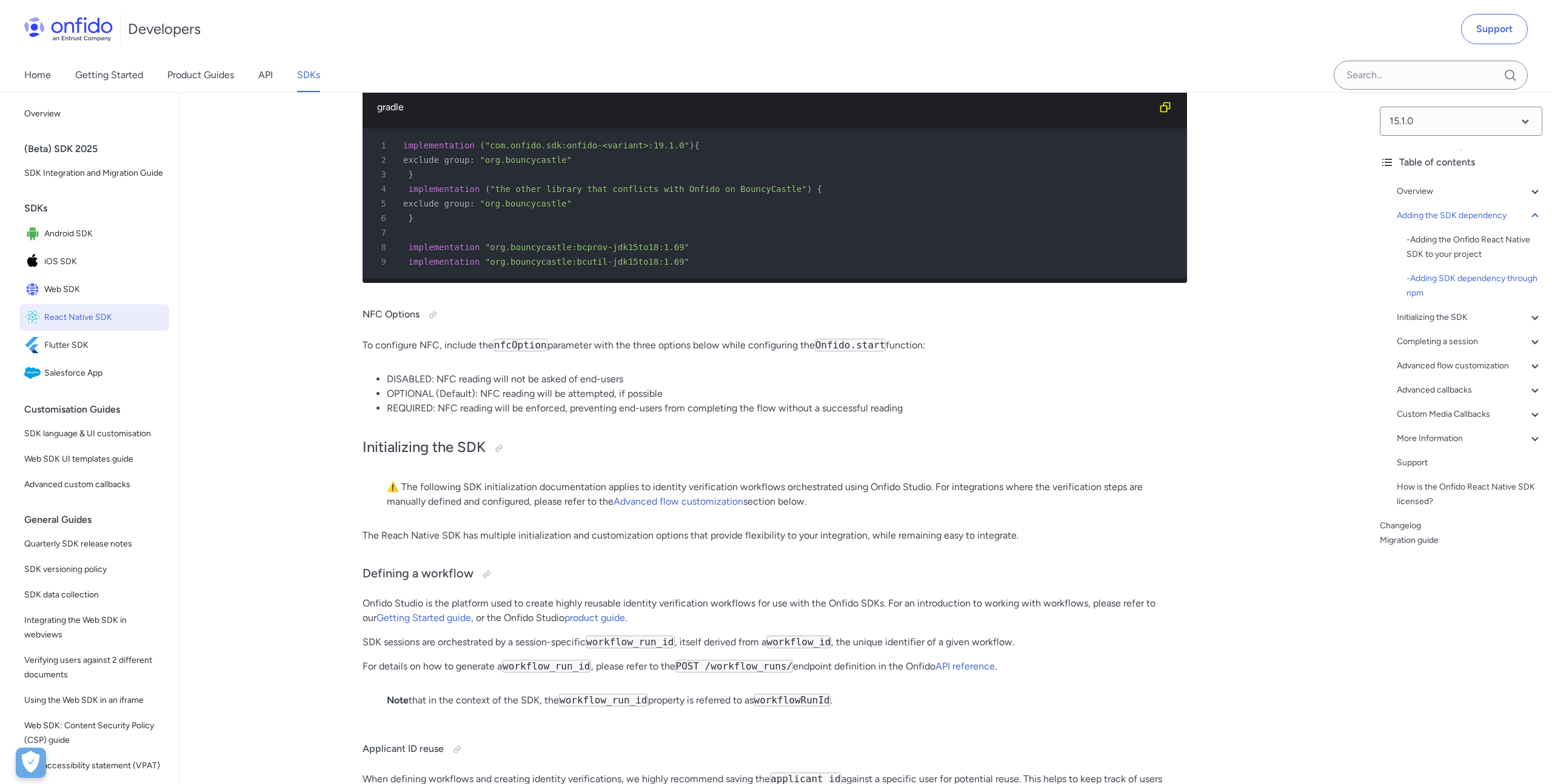
scroll to position [3974, 0]
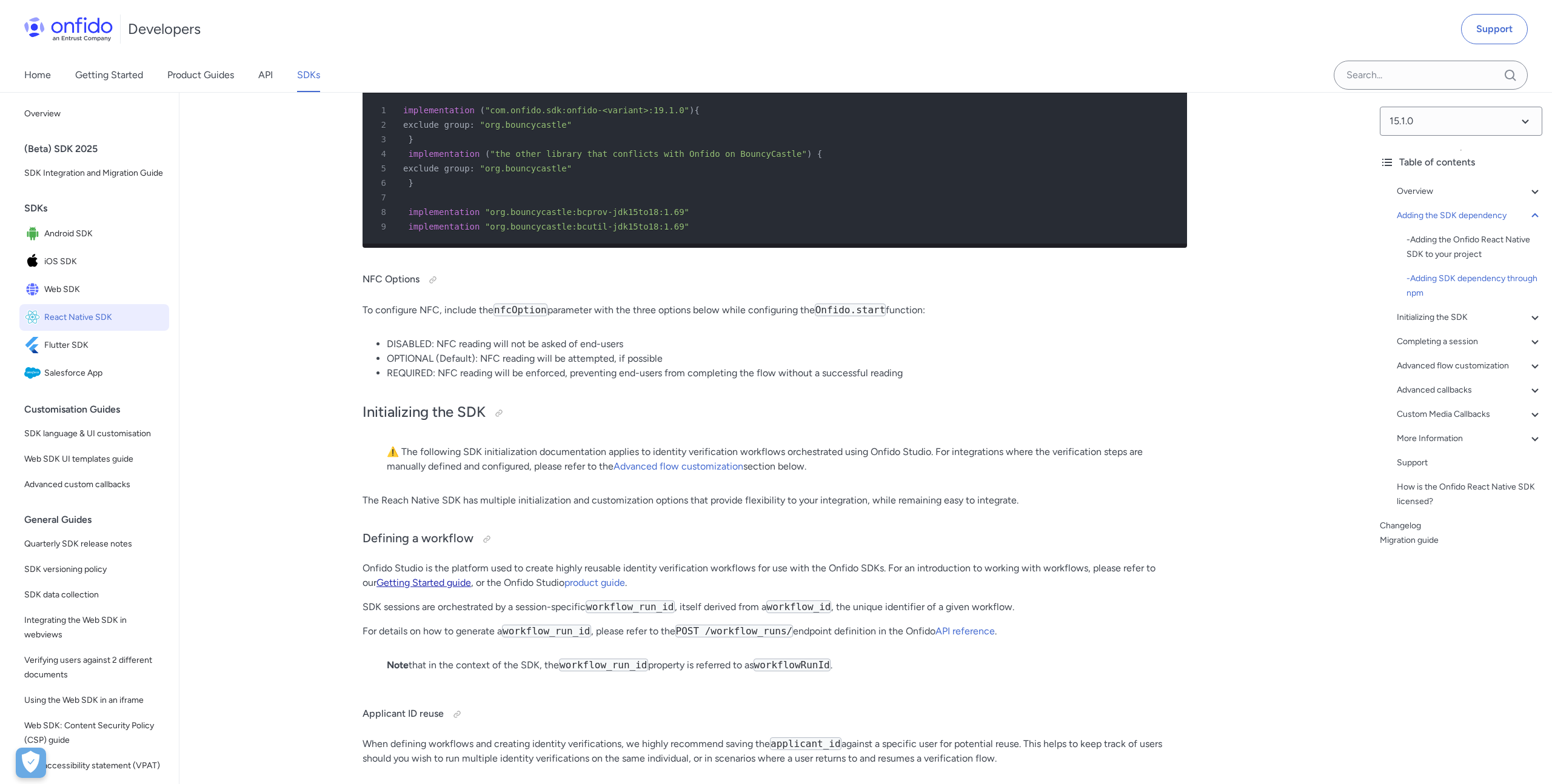
click at [428, 581] on link "Getting Started guide" at bounding box center [424, 583] width 95 height 12
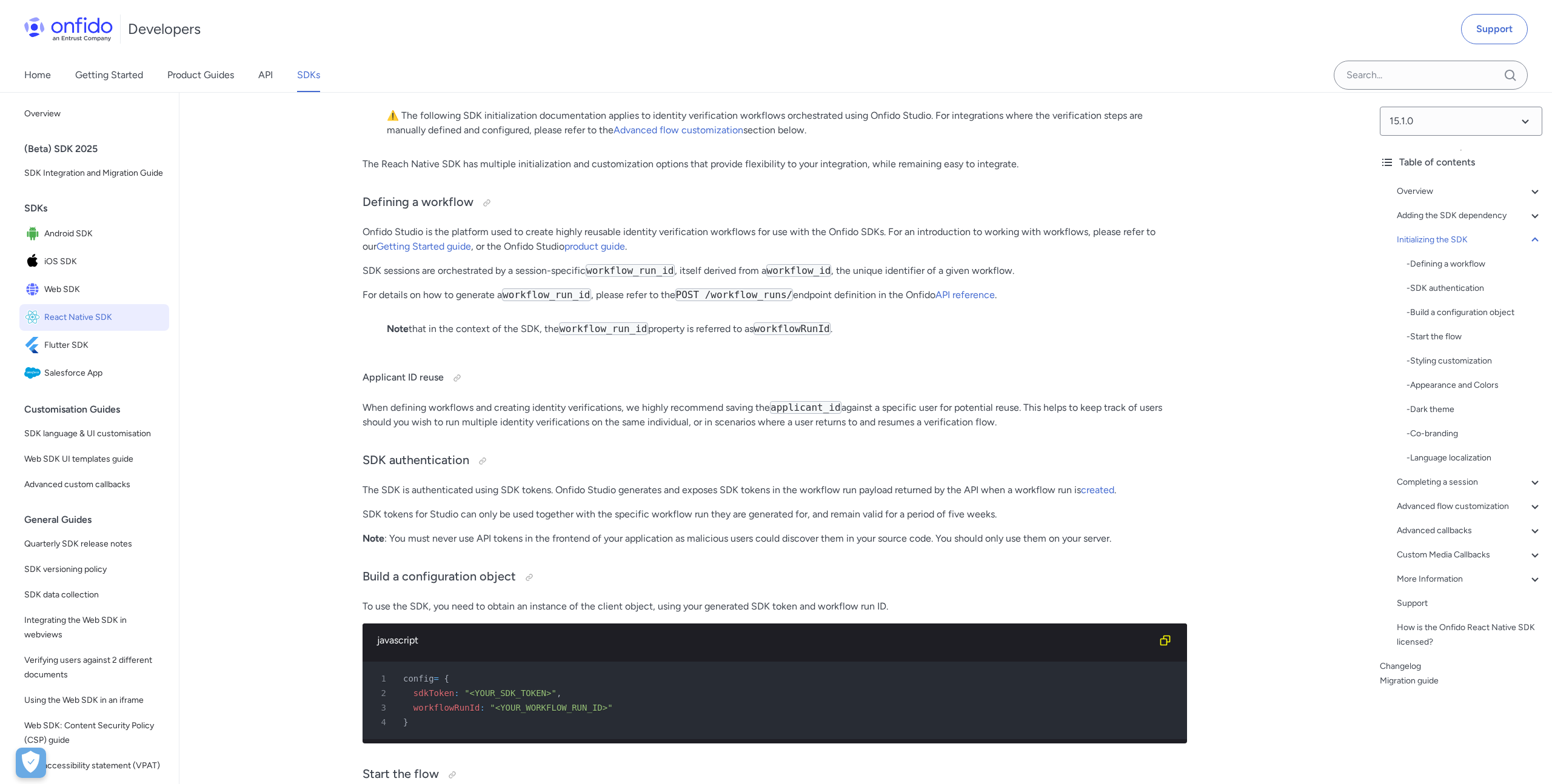
scroll to position [4345, 0]
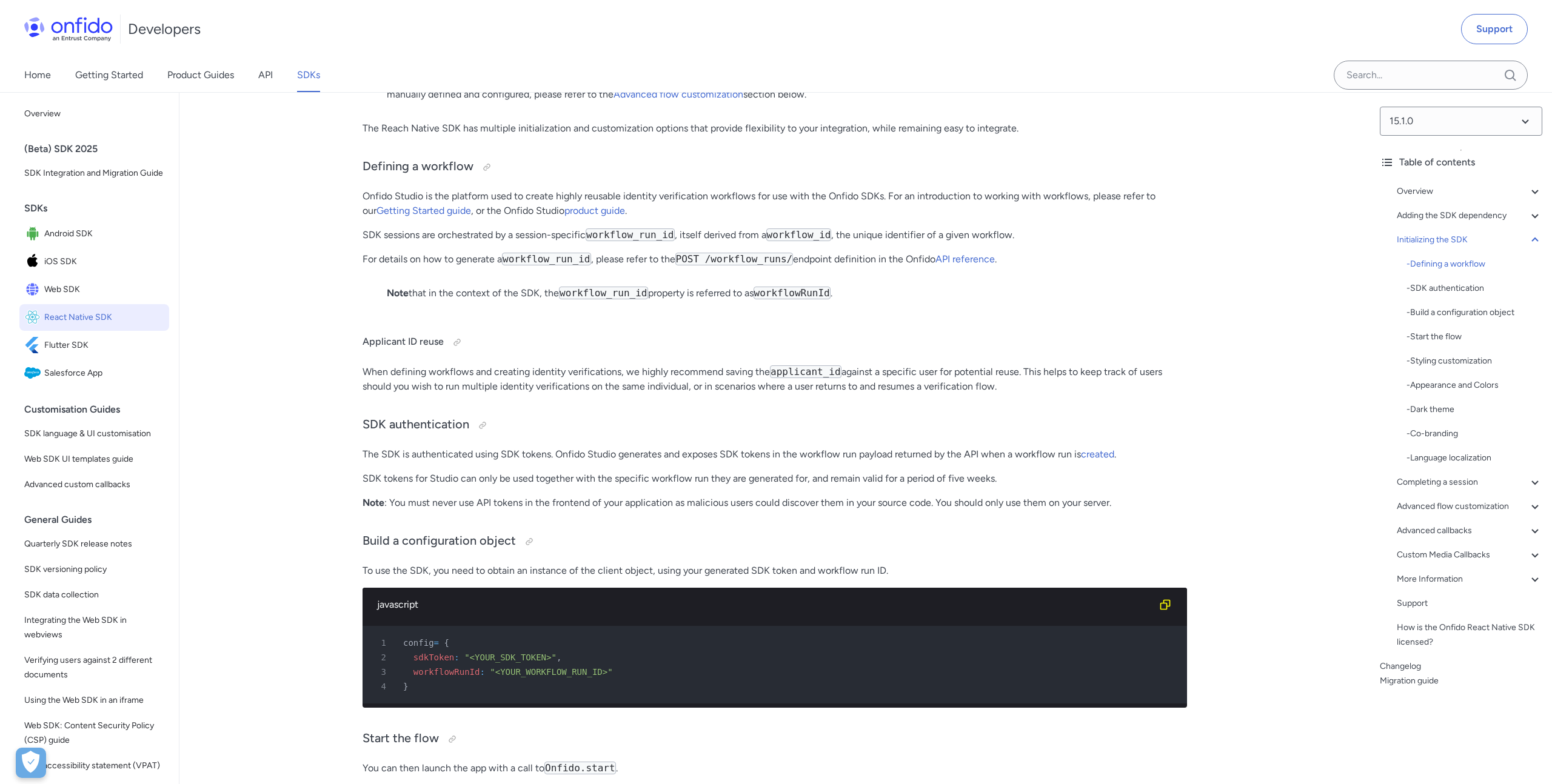
click at [442, 661] on span "sdkToken" at bounding box center [434, 657] width 41 height 9
copy span "sdkToken"
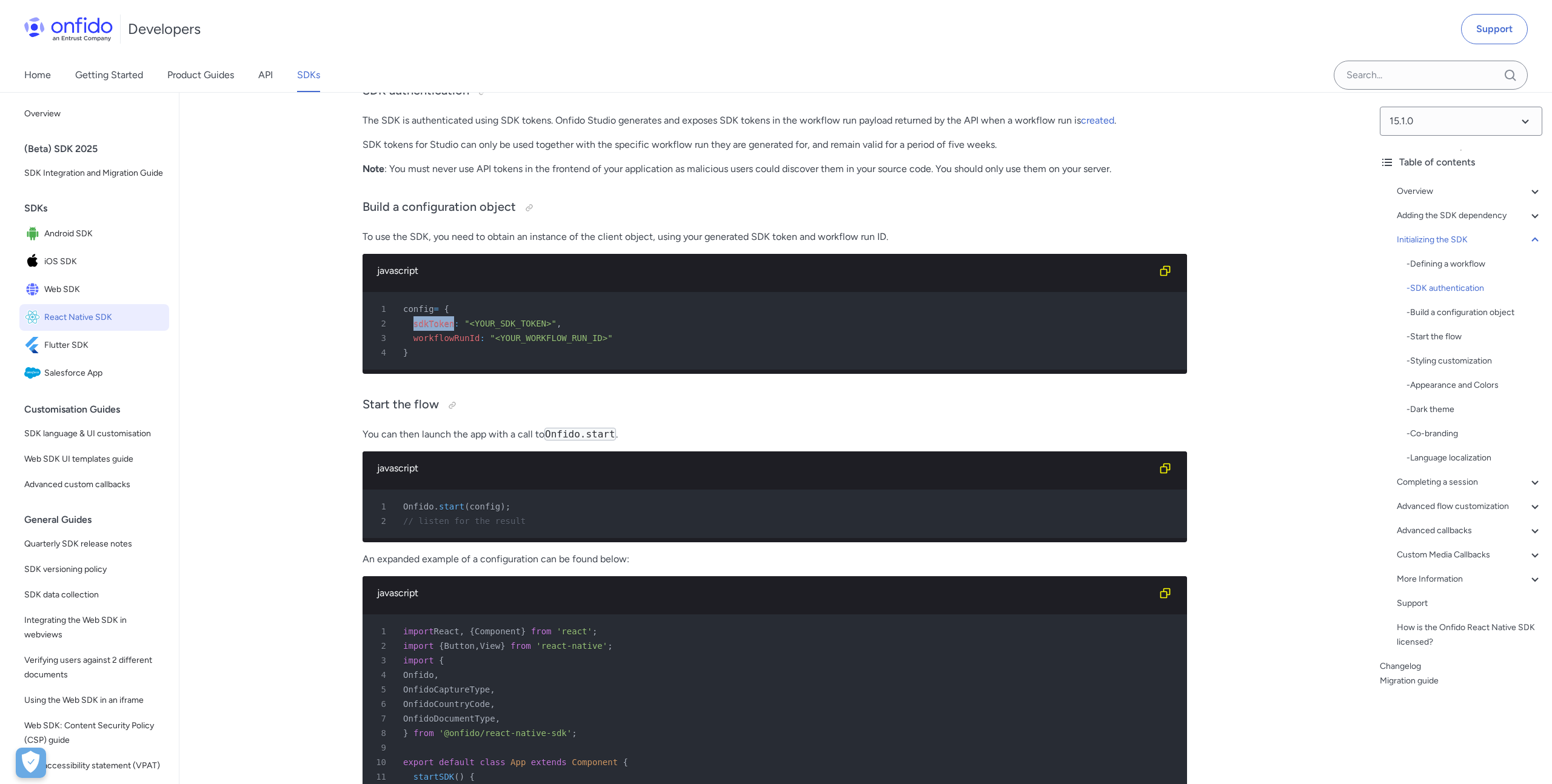
scroll to position [4681, 0]
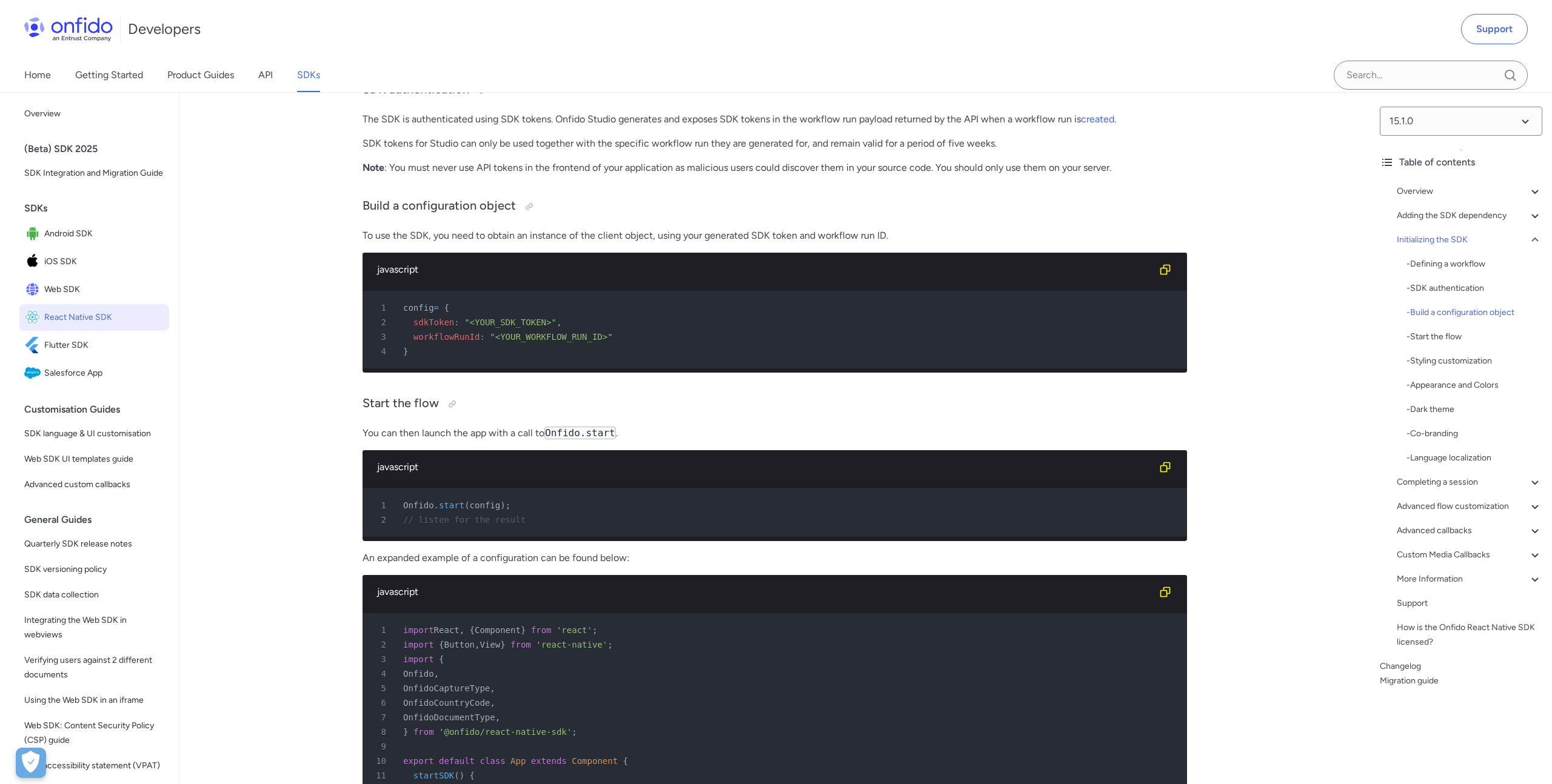
click at [456, 506] on span "start" at bounding box center [452, 505] width 25 height 9
copy span "start"
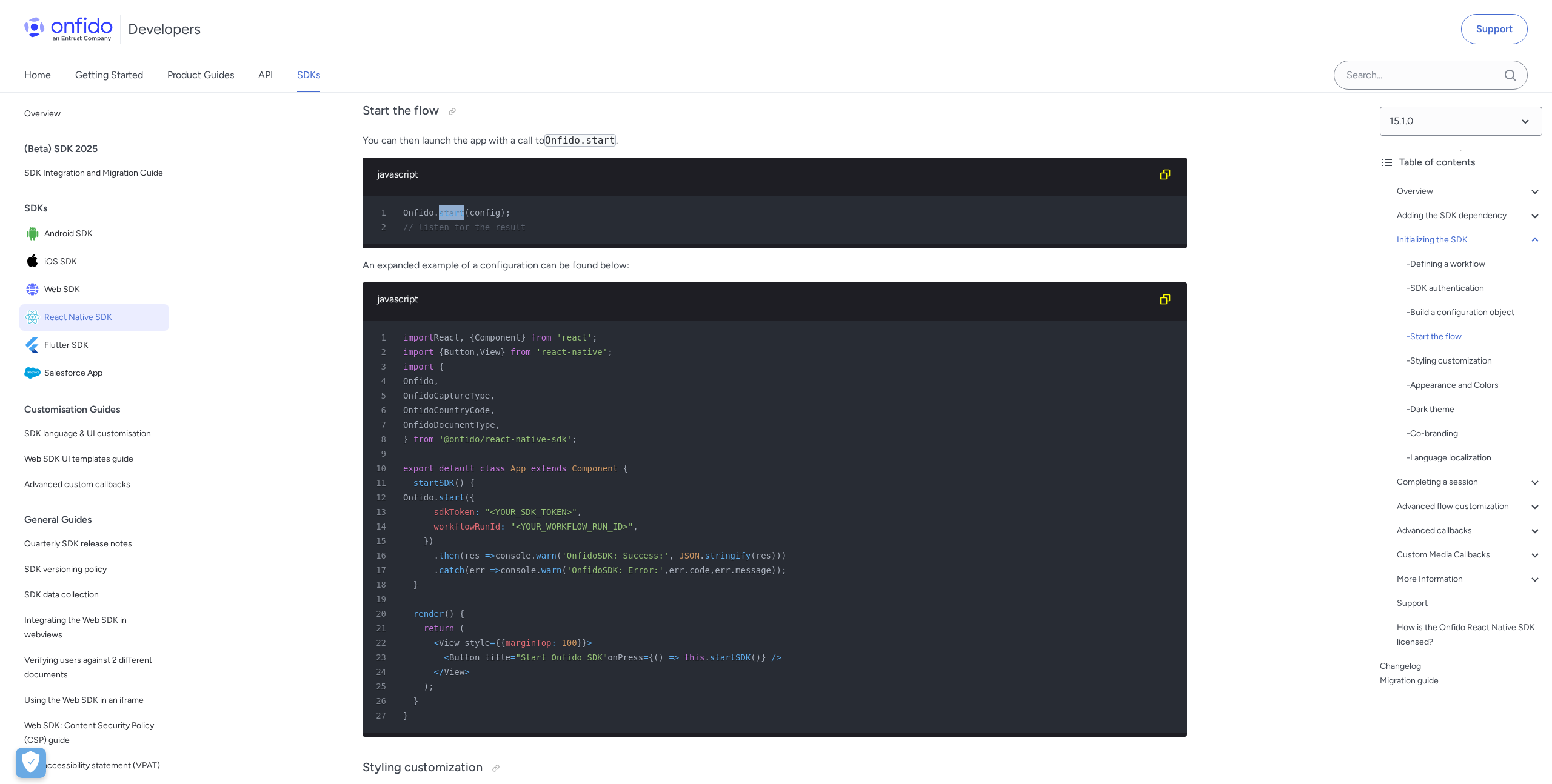
scroll to position [4976, 0]
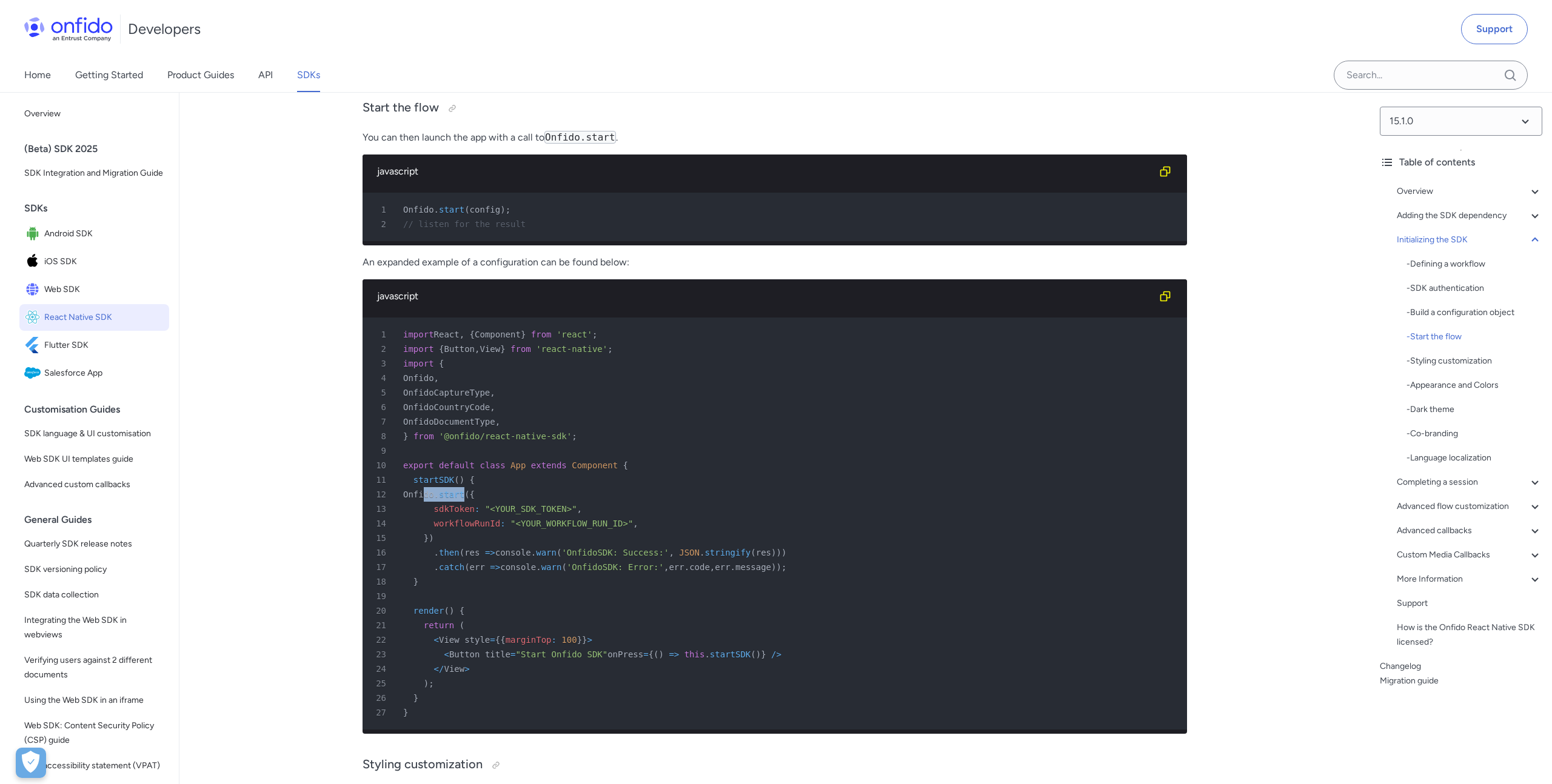
drag, startPoint x: 423, startPoint y: 495, endPoint x: 485, endPoint y: 489, distance: 62.3
click at [485, 489] on div "12 Onfido . start ( {" at bounding box center [768, 494] width 802 height 14
copy div "Onfido . start"
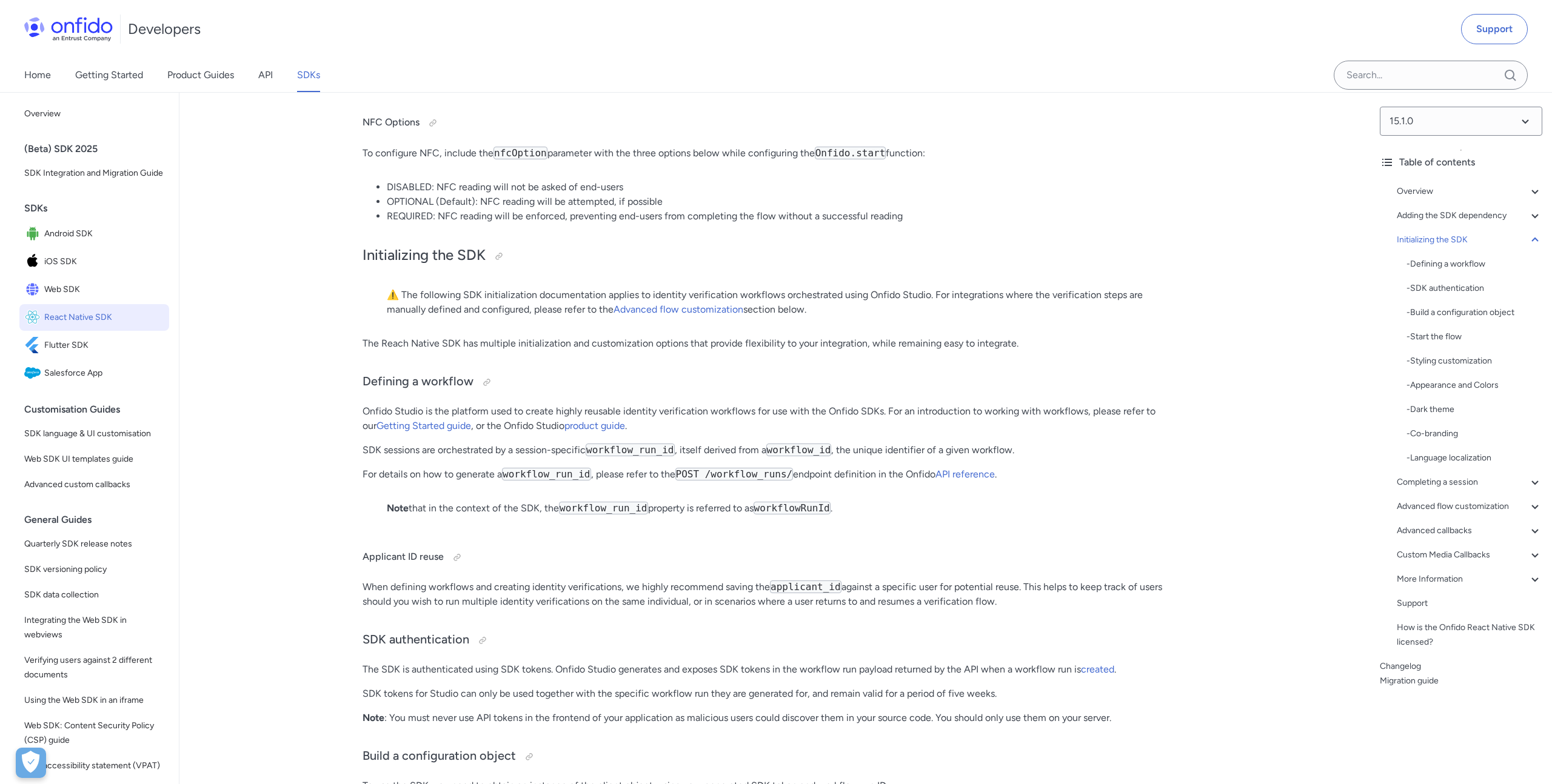
scroll to position [4121, 0]
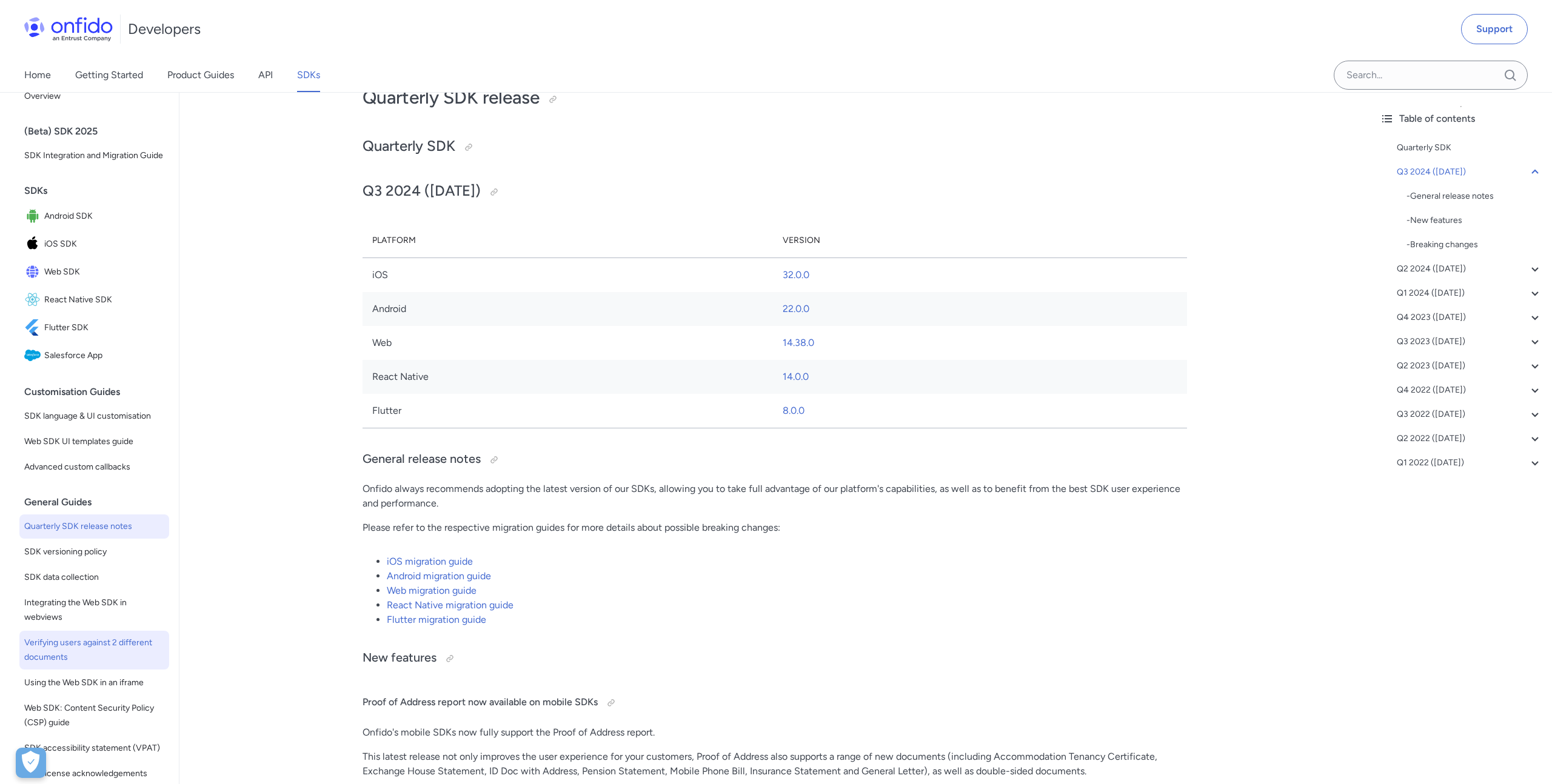
scroll to position [14, 0]
click at [82, 298] on span "React Native SDK" at bounding box center [104, 304] width 120 height 17
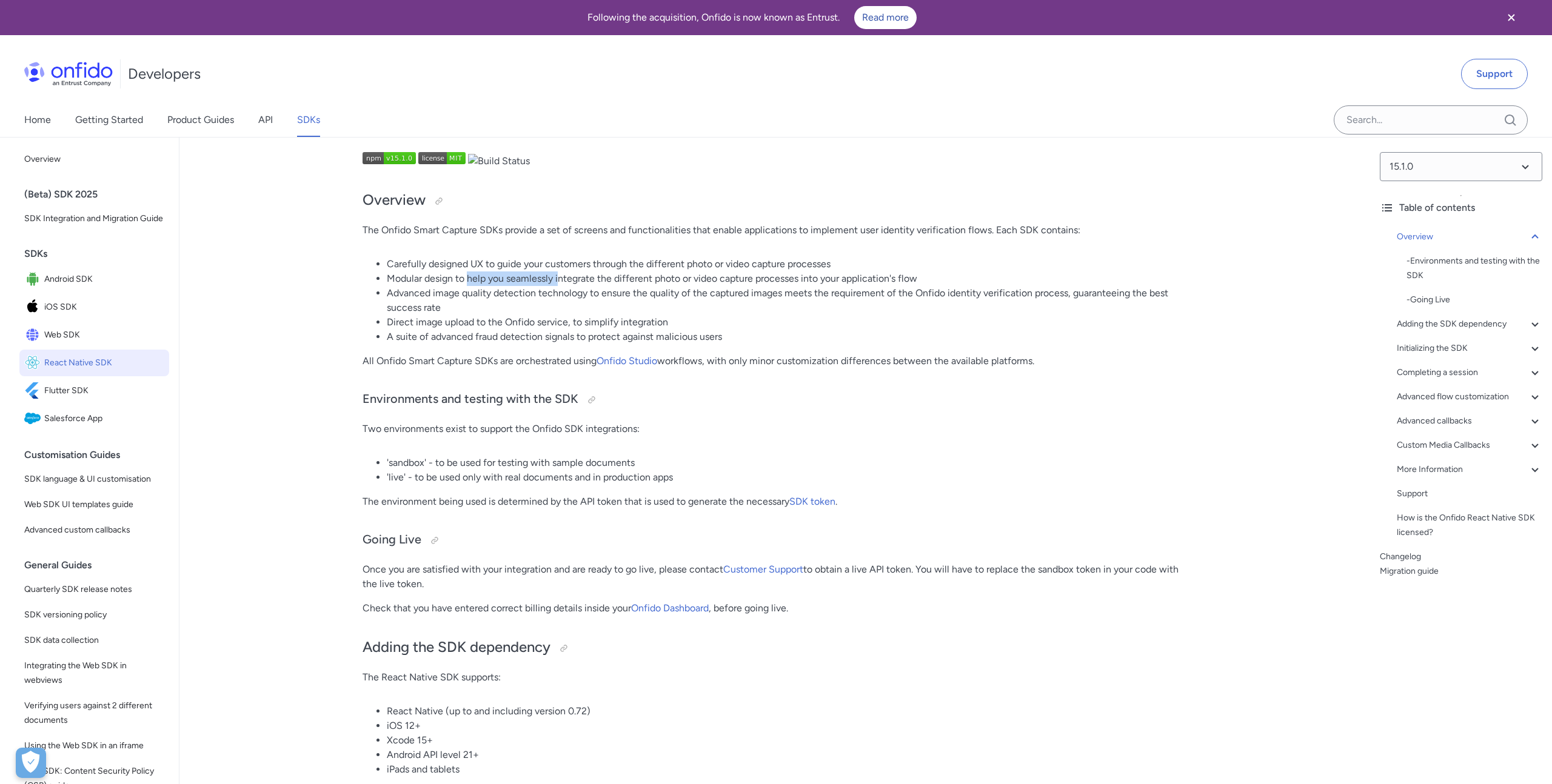
drag, startPoint x: 469, startPoint y: 277, endPoint x: 560, endPoint y: 277, distance: 91.0
click at [560, 277] on li "Modular design to help you seamlessly integrate the different photo or video ca…" at bounding box center [787, 278] width 801 height 14
drag, startPoint x: 525, startPoint y: 295, endPoint x: 565, endPoint y: 295, distance: 40.0
click at [565, 295] on li "Advanced image quality detection technology to ensure the quality of the captur…" at bounding box center [787, 300] width 801 height 29
drag, startPoint x: 496, startPoint y: 360, endPoint x: 575, endPoint y: 355, distance: 79.2
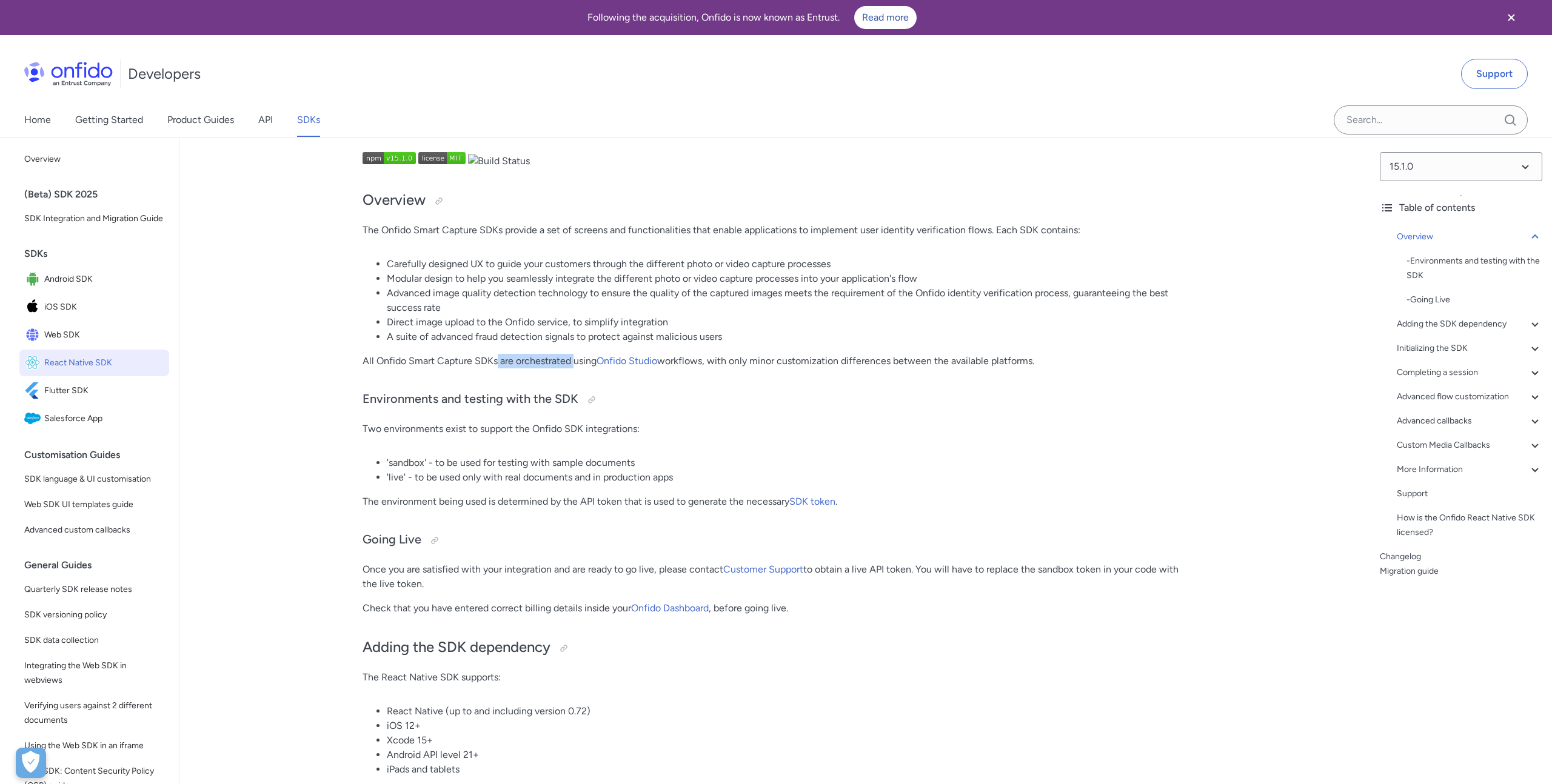
click at [575, 355] on p "All Onfido Smart Capture SDKs are orchestrated using Onfido Studio workflows, w…" at bounding box center [774, 360] width 824 height 14
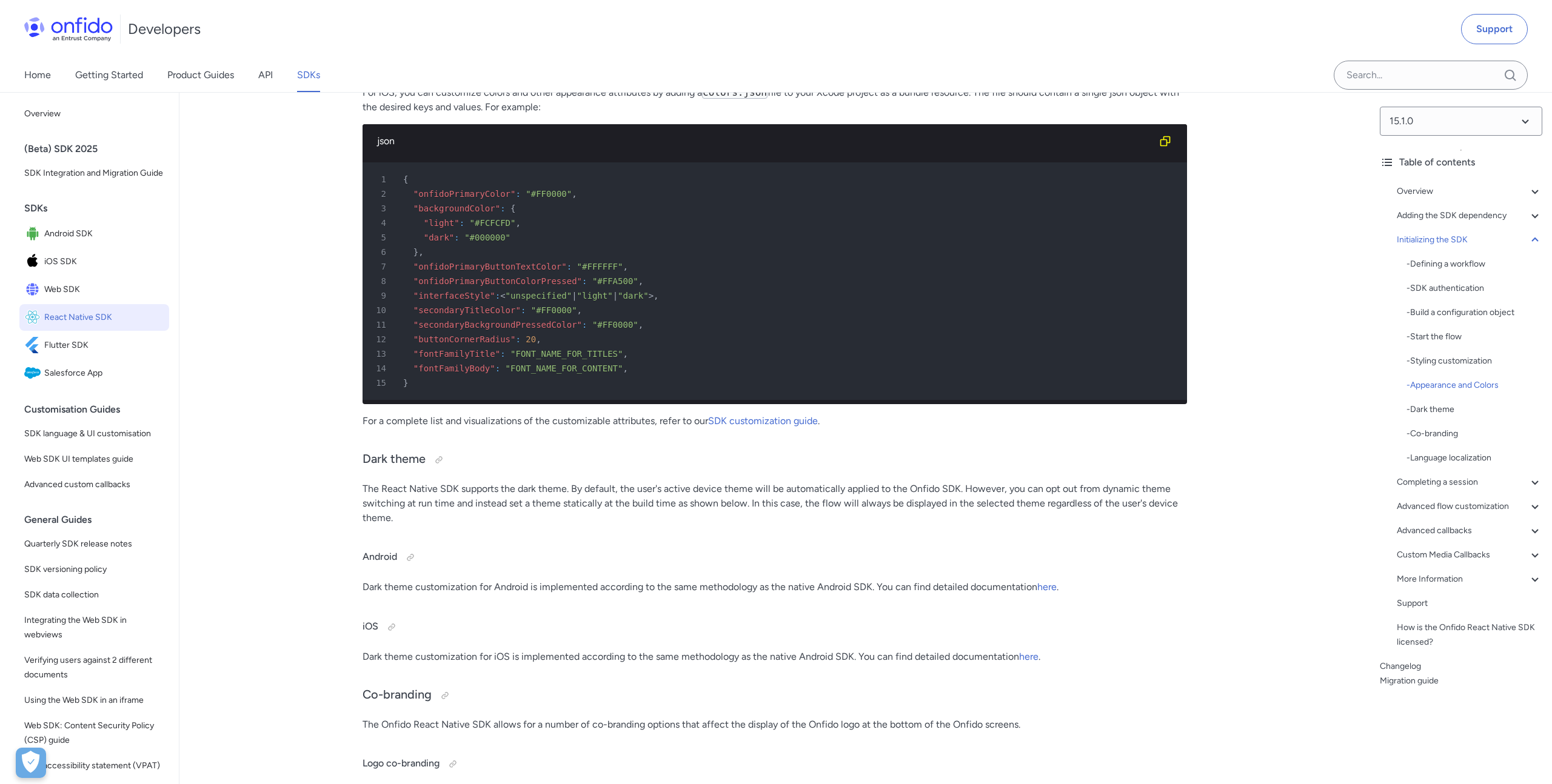
scroll to position [6219, 0]
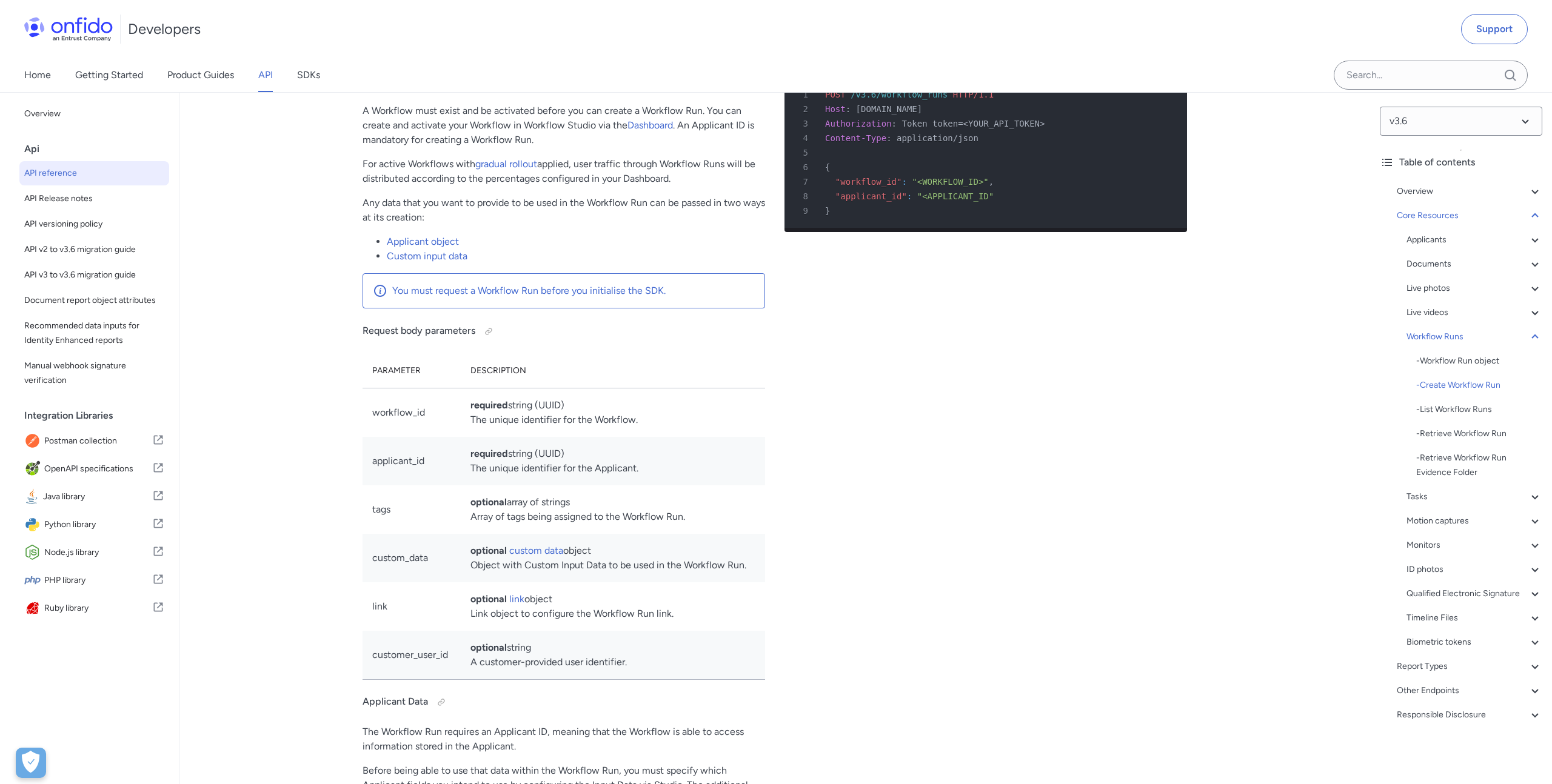
scroll to position [27695, 0]
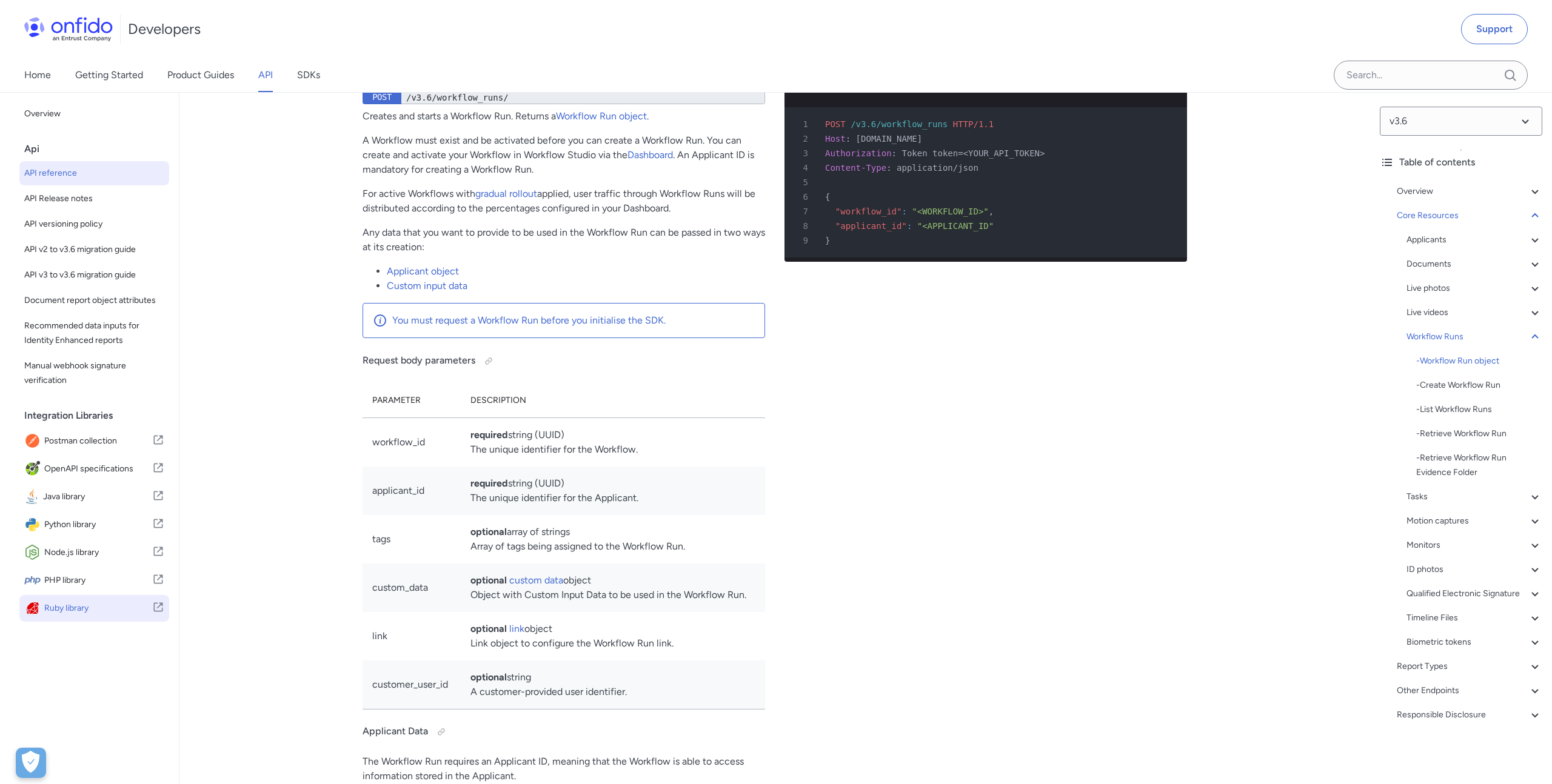
click at [157, 607] on icon at bounding box center [160, 606] width 6 height 6
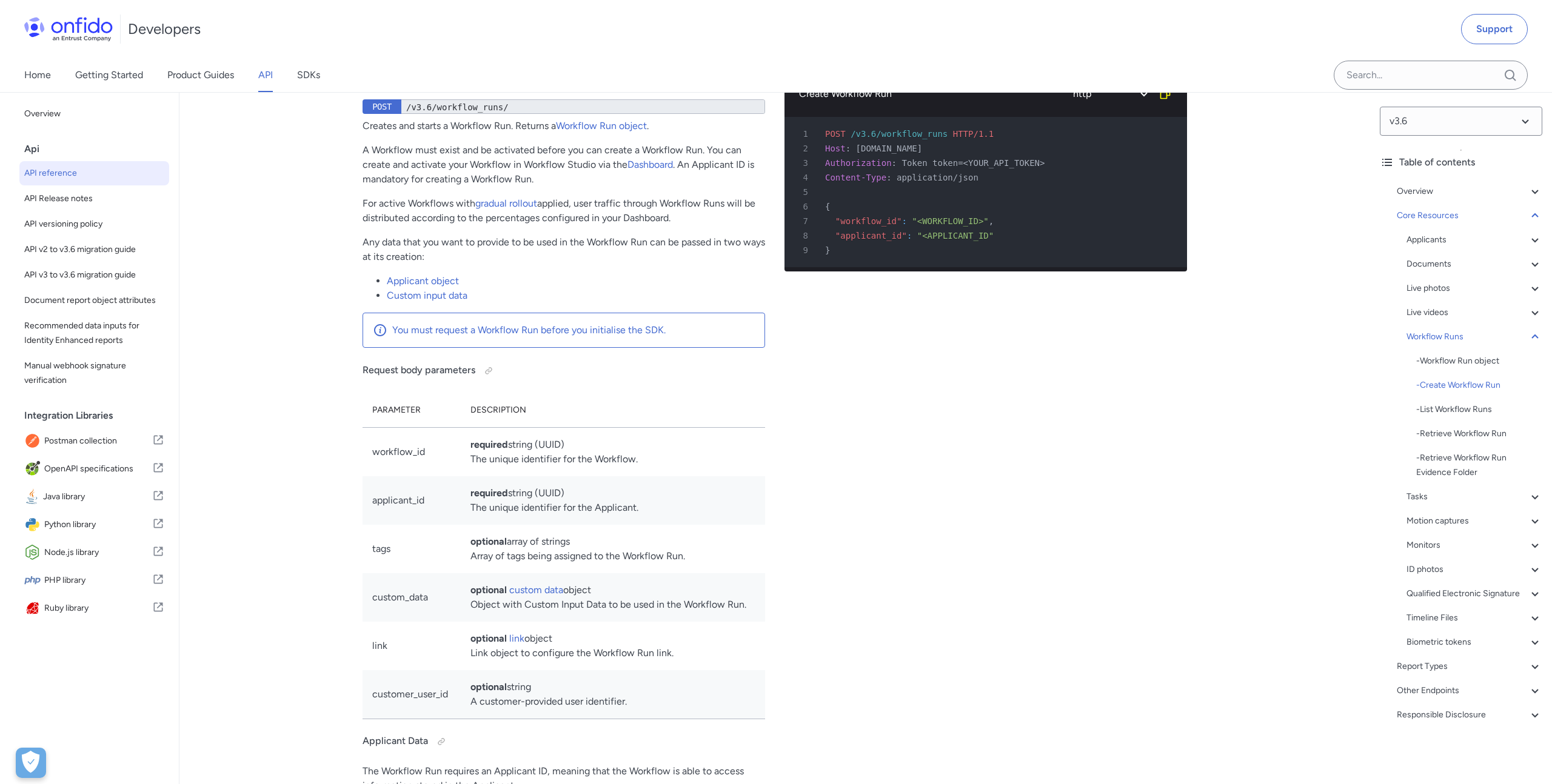
scroll to position [27665, 0]
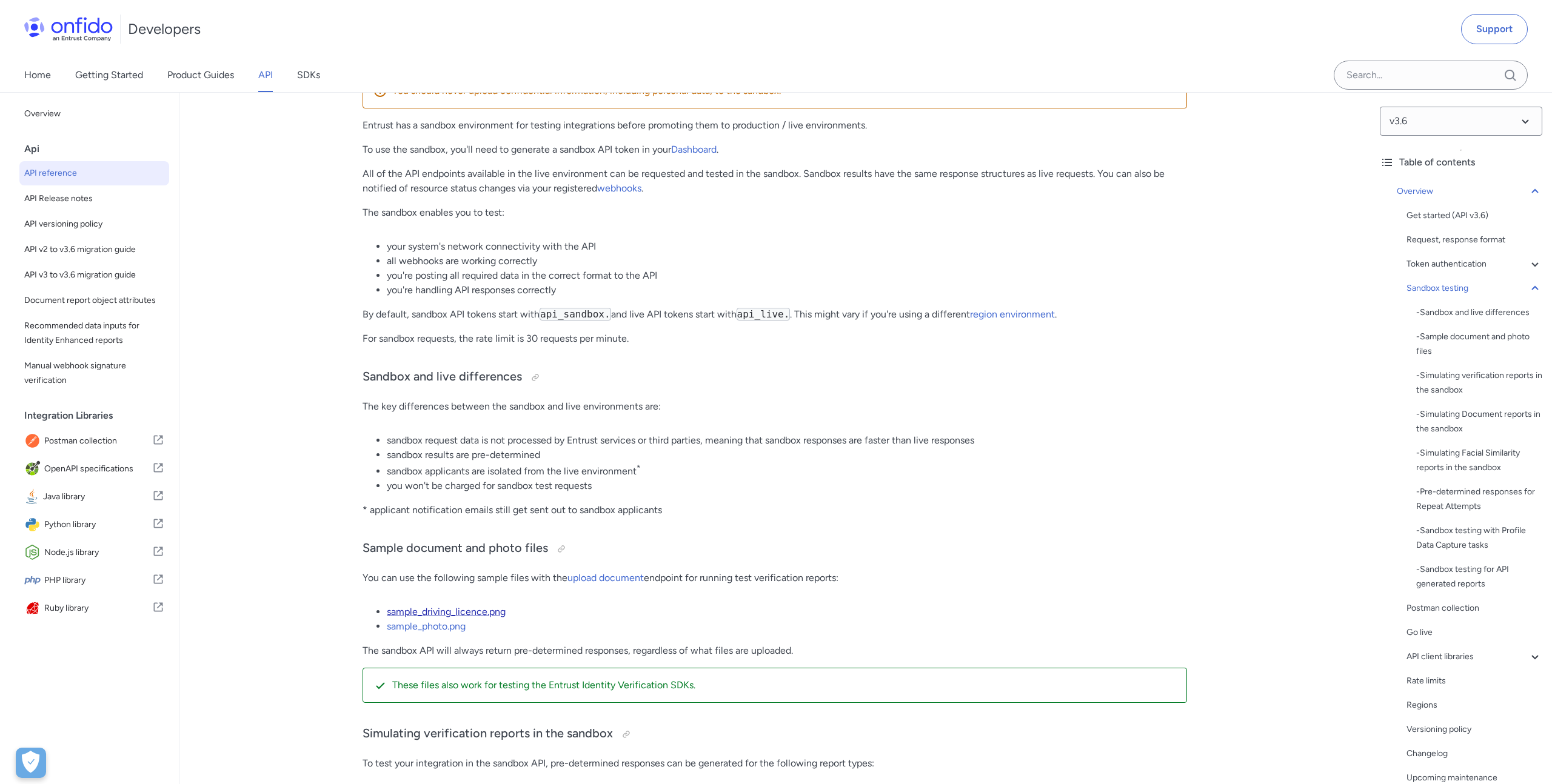
scroll to position [1733, 0]
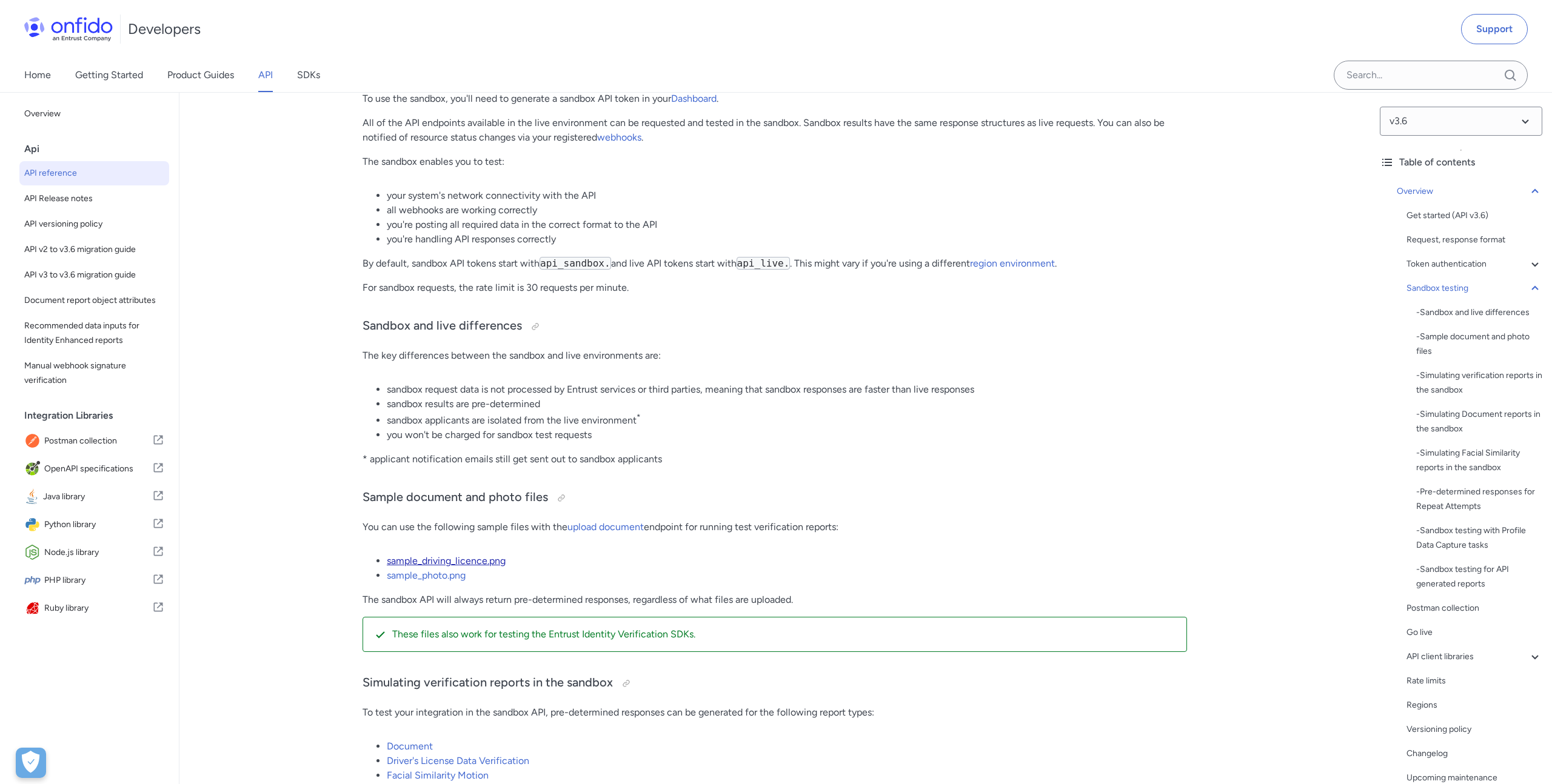
click at [463, 562] on link "sample_driving_licence.png" at bounding box center [446, 561] width 118 height 12
click at [442, 580] on link "sample_photo.png" at bounding box center [426, 575] width 79 height 12
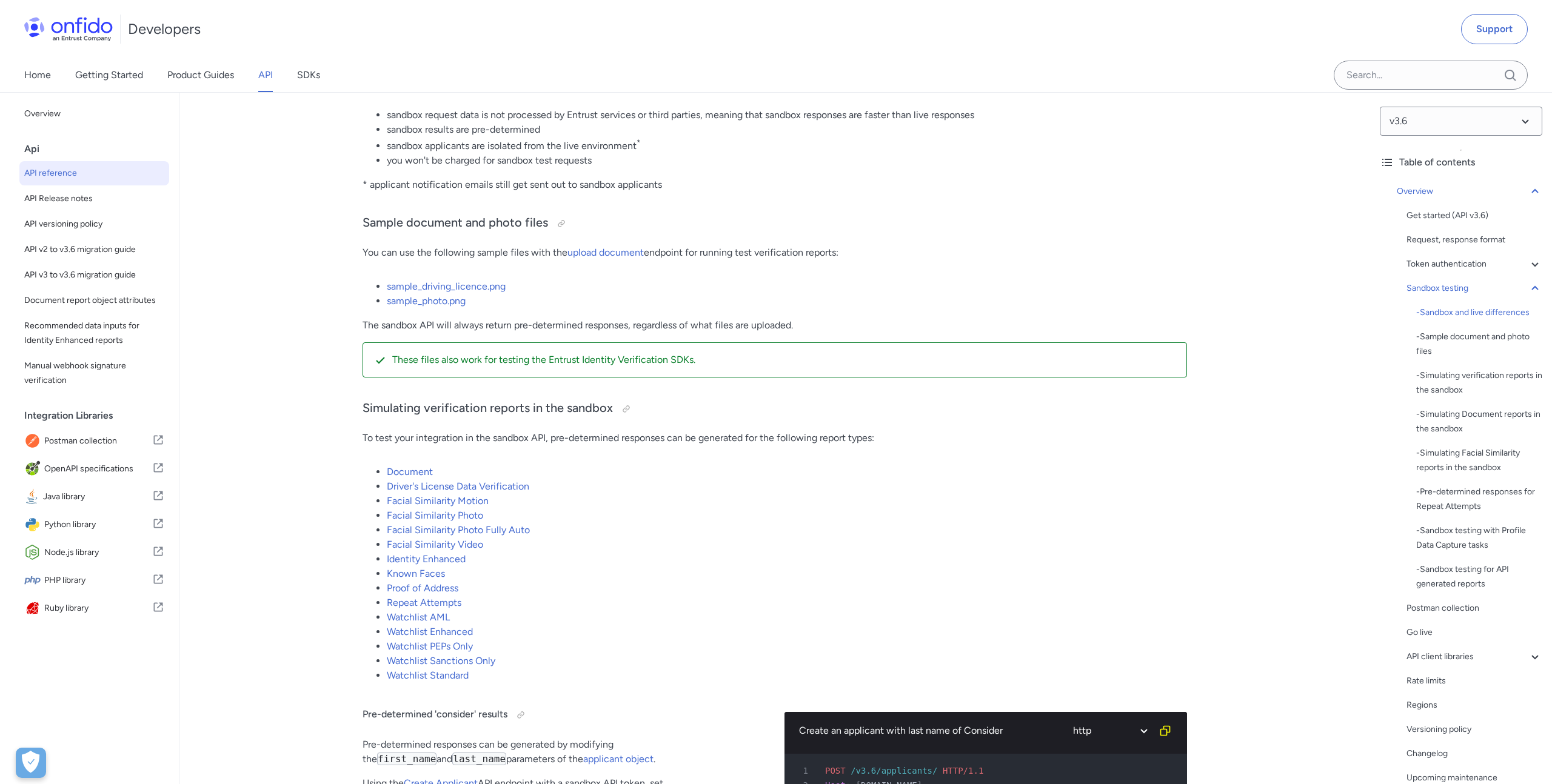
scroll to position [2056, 0]
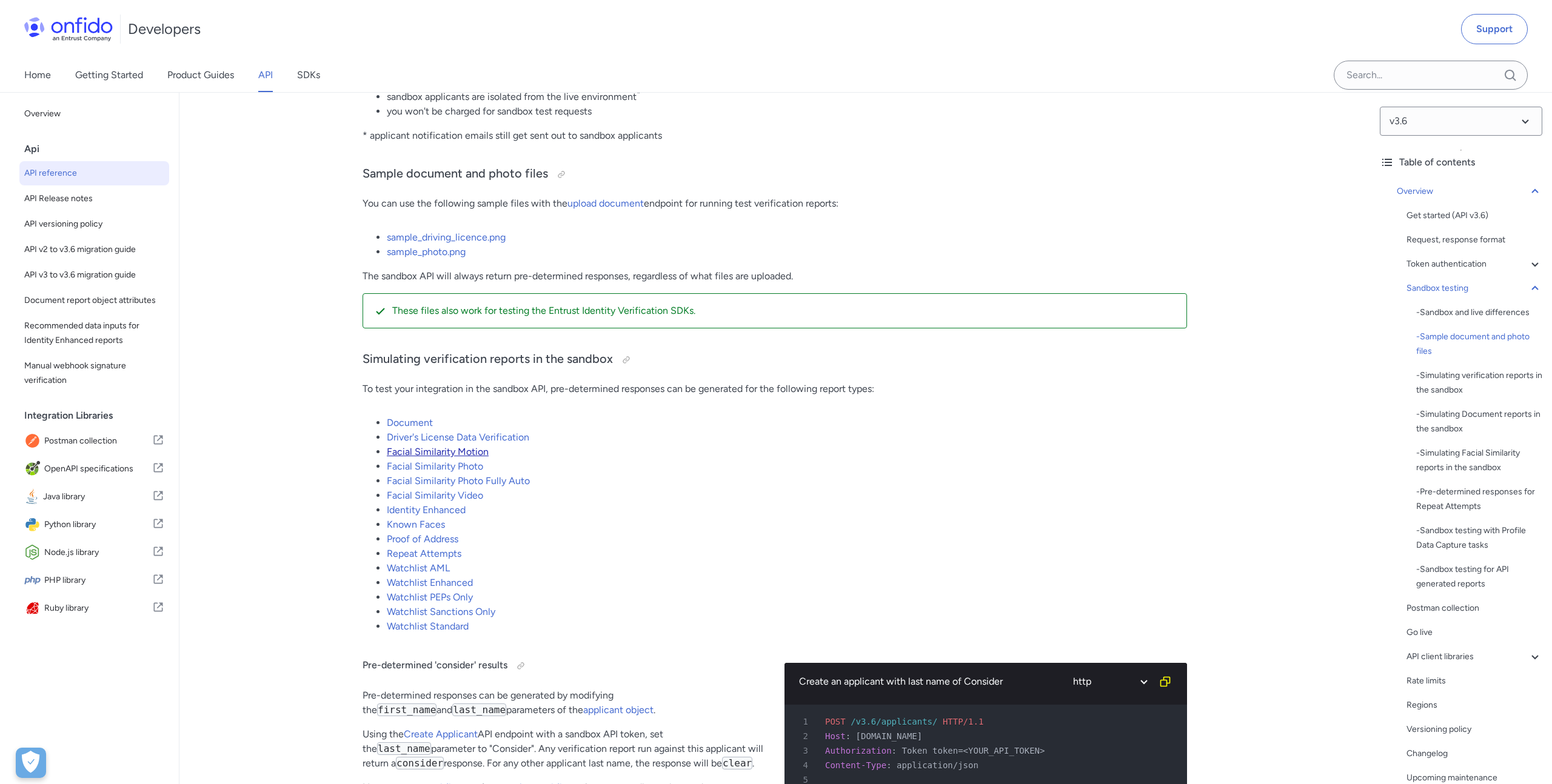
click at [467, 456] on link "Facial Similarity Motion" at bounding box center [438, 452] width 102 height 12
click at [467, 453] on link "Facial Similarity Motion" at bounding box center [438, 452] width 102 height 12
click at [469, 454] on link "Facial Similarity Motion" at bounding box center [438, 452] width 102 height 12
click at [474, 441] on link "Driver's License Data Verification" at bounding box center [458, 437] width 142 height 12
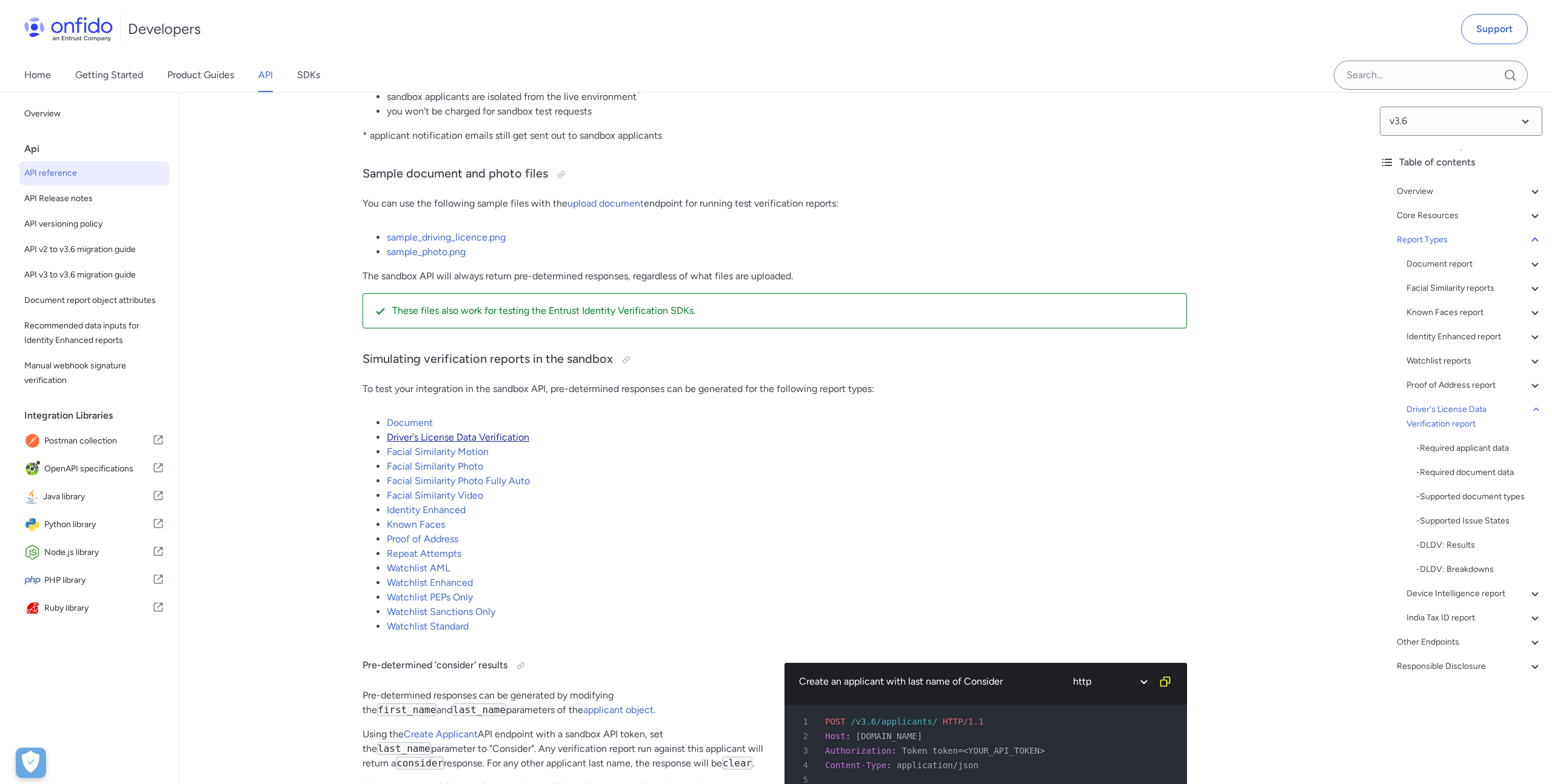
scroll to position [78229, 0]
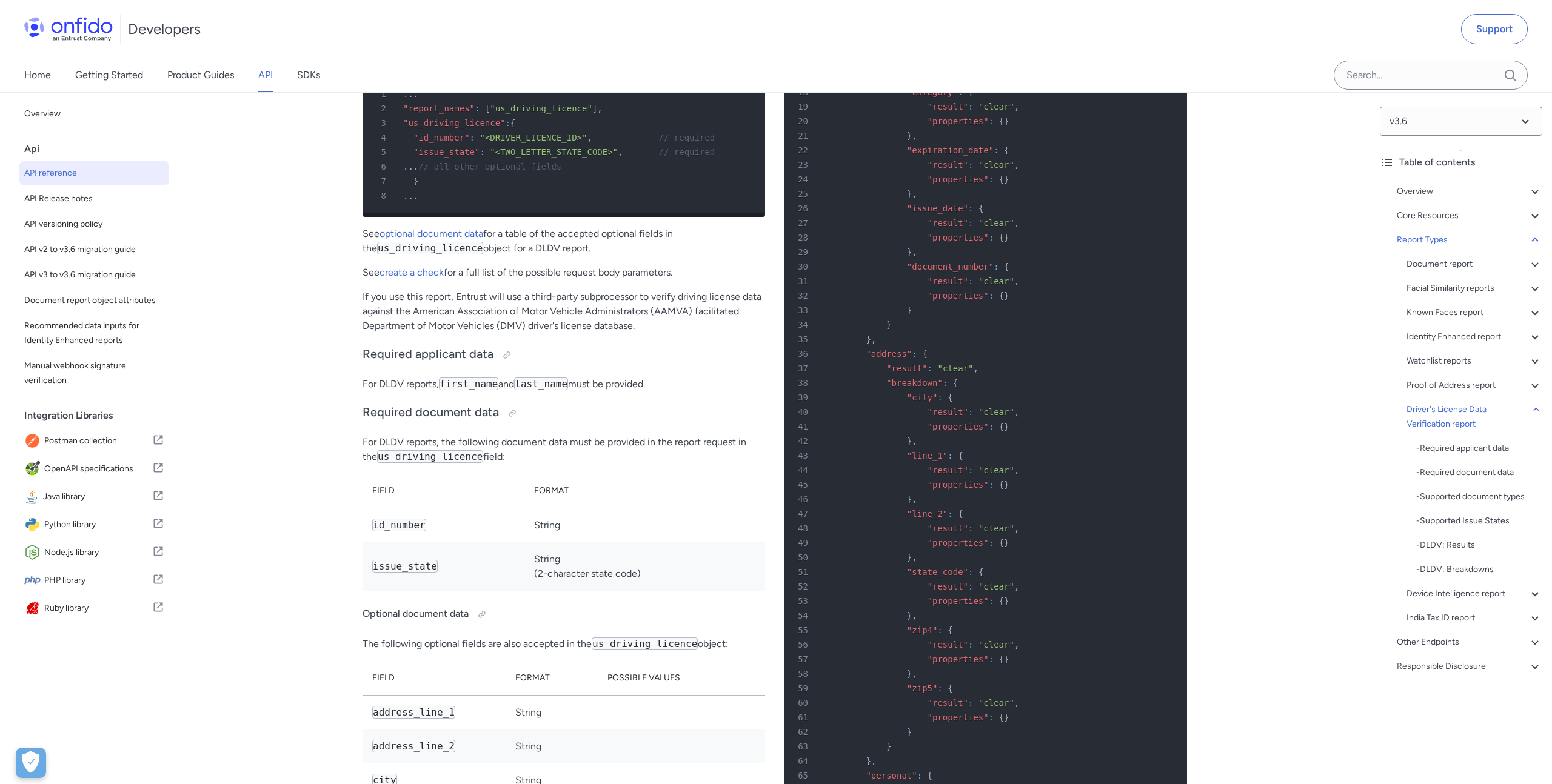
scroll to position [2056, 0]
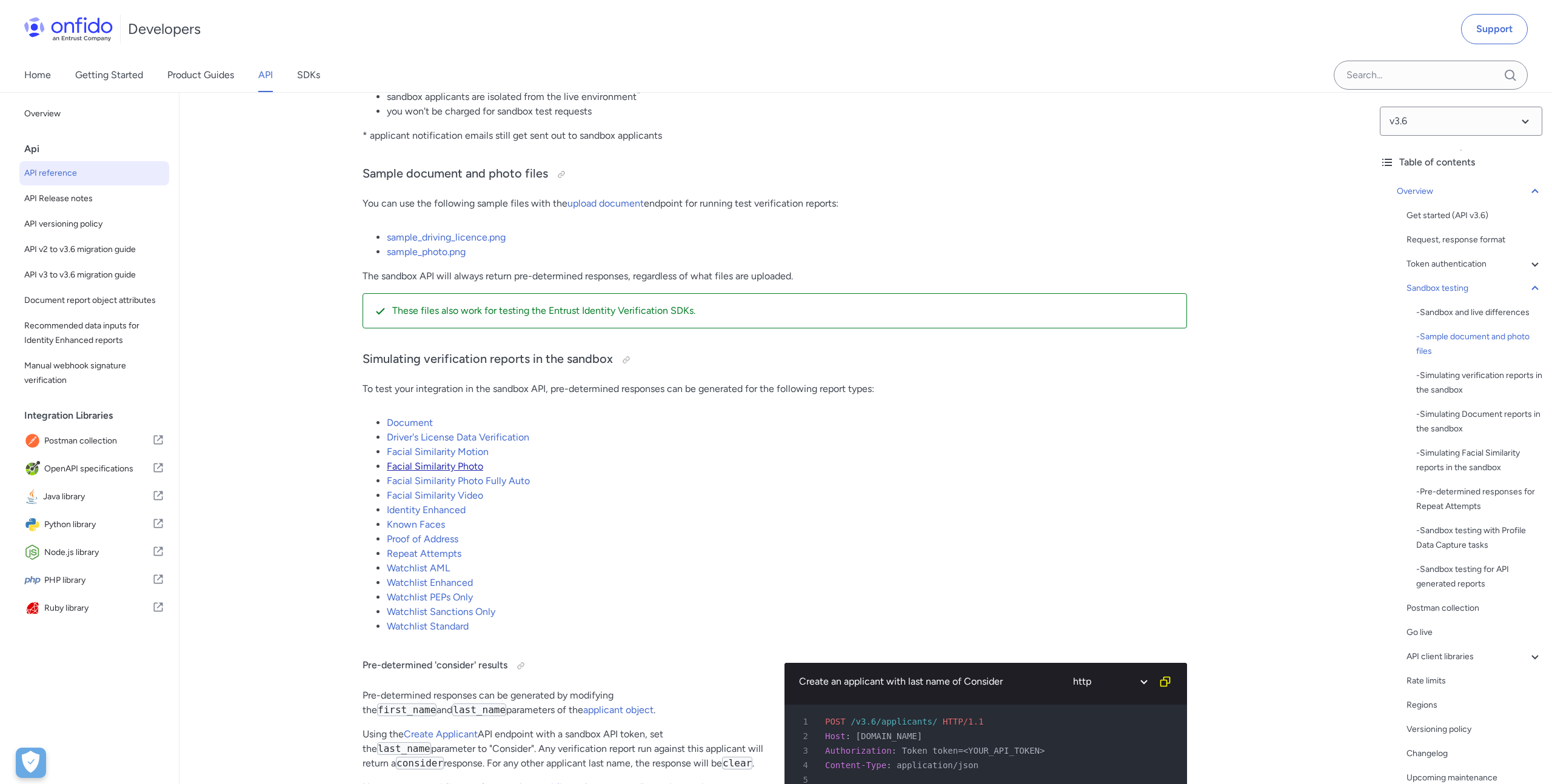
click at [467, 469] on link "Facial Similarity Photo" at bounding box center [435, 466] width 96 height 12
click at [466, 481] on link "Facial Similarity Photo Fully Auto" at bounding box center [458, 481] width 143 height 12
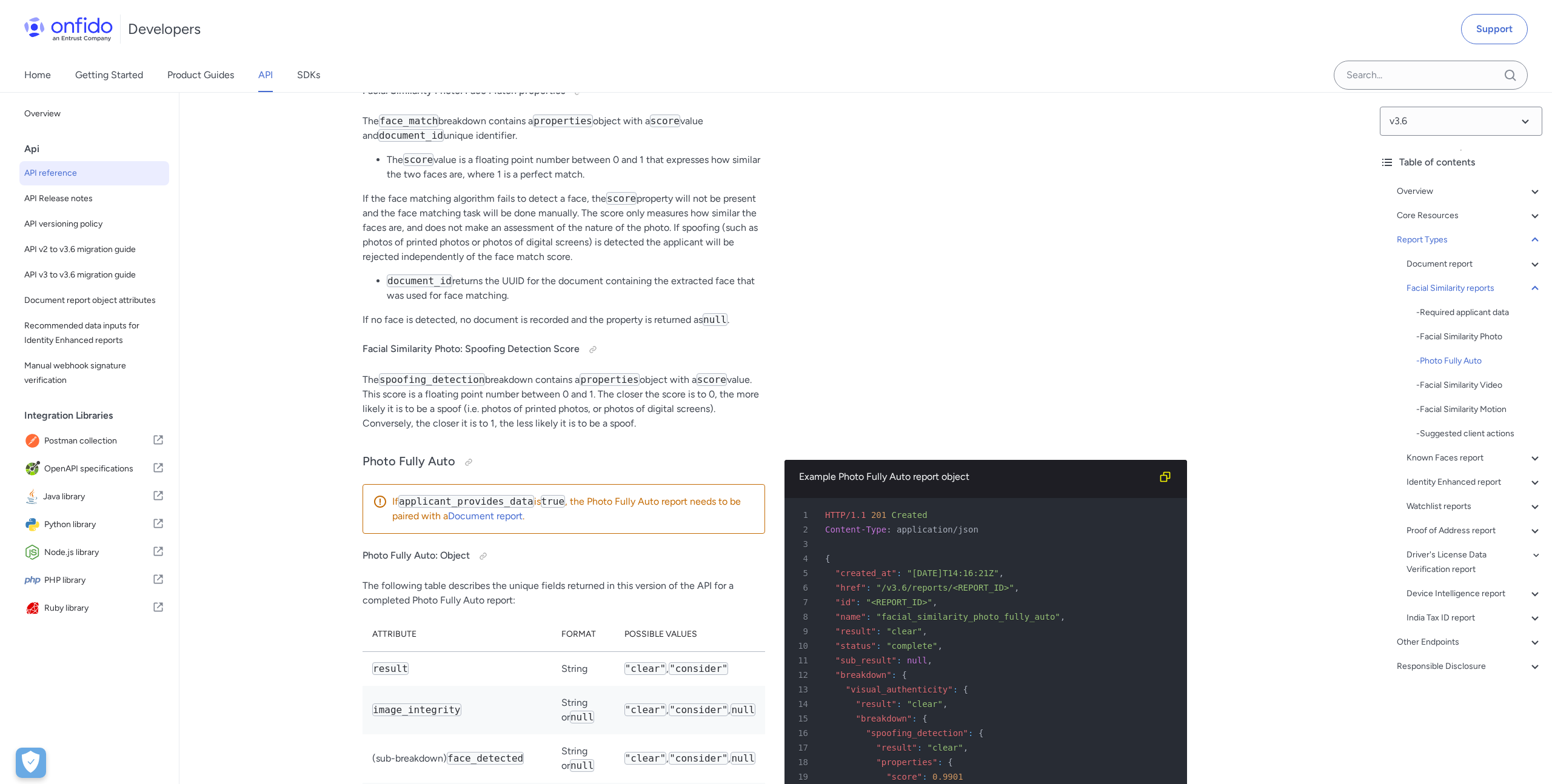
scroll to position [55403, 0]
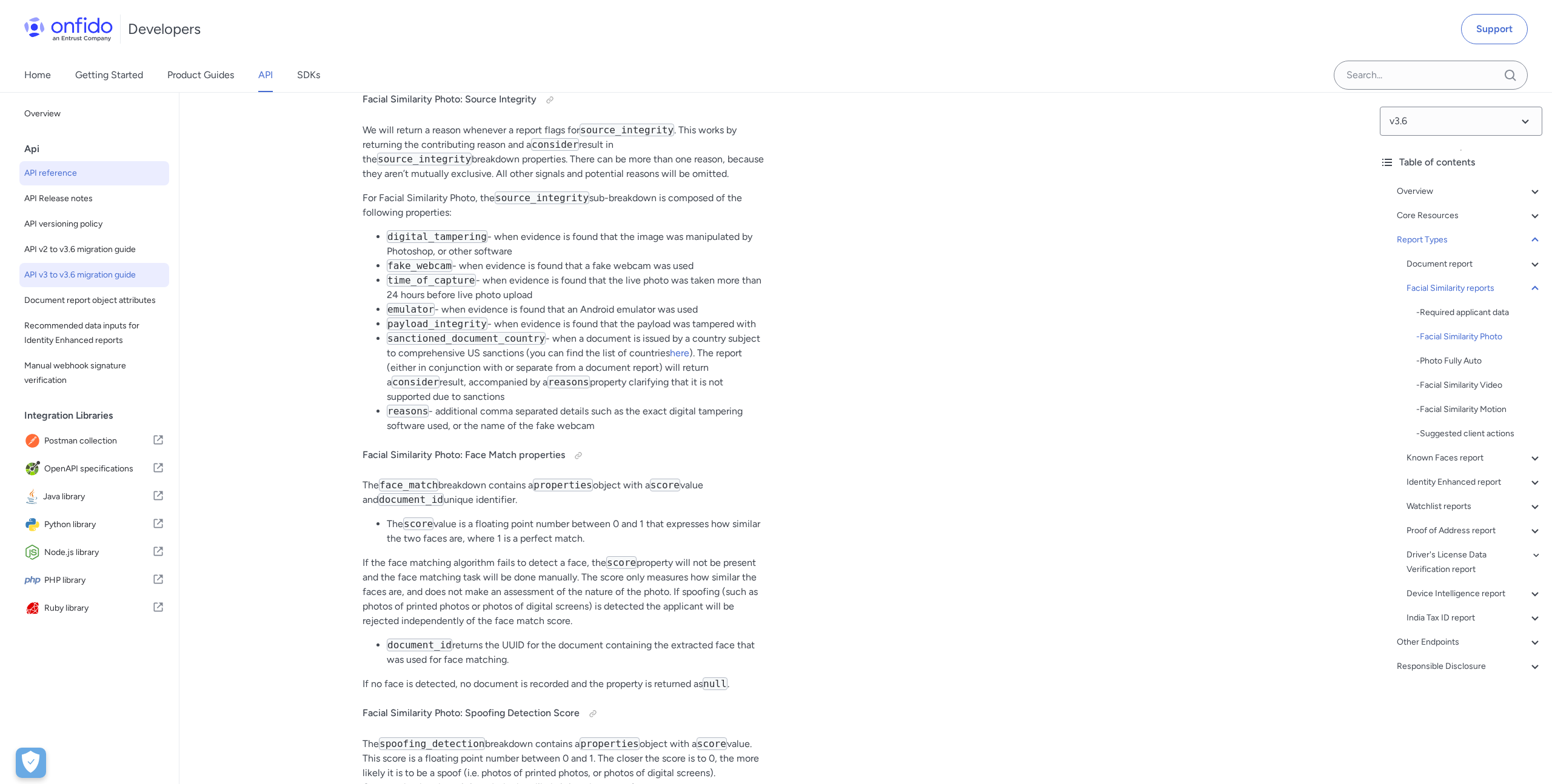
click at [113, 272] on span "API v3 to v3.6 migration guide" at bounding box center [94, 275] width 140 height 14
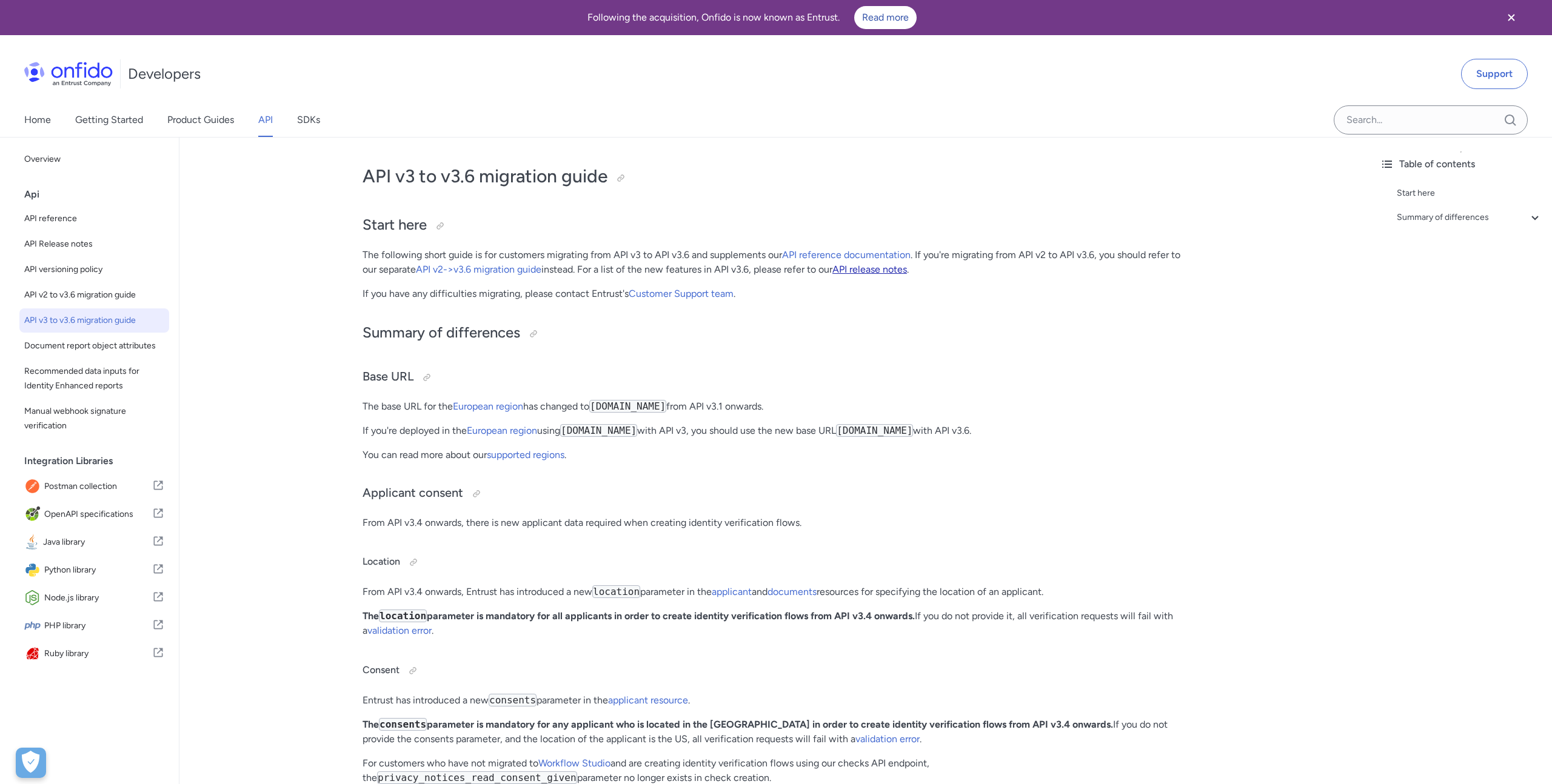
click at [867, 271] on link "API release notes" at bounding box center [870, 270] width 74 height 12
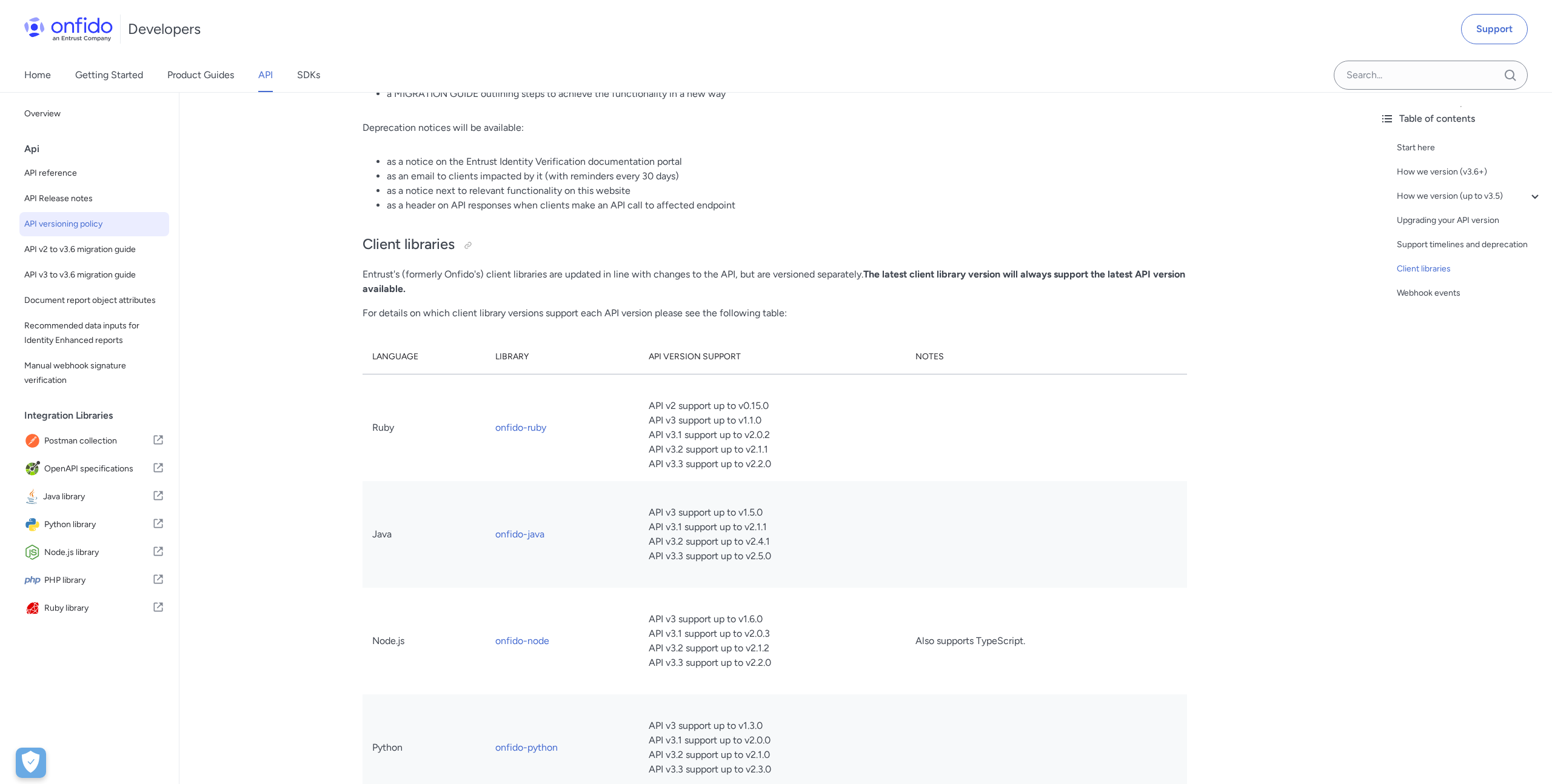
scroll to position [2089, 0]
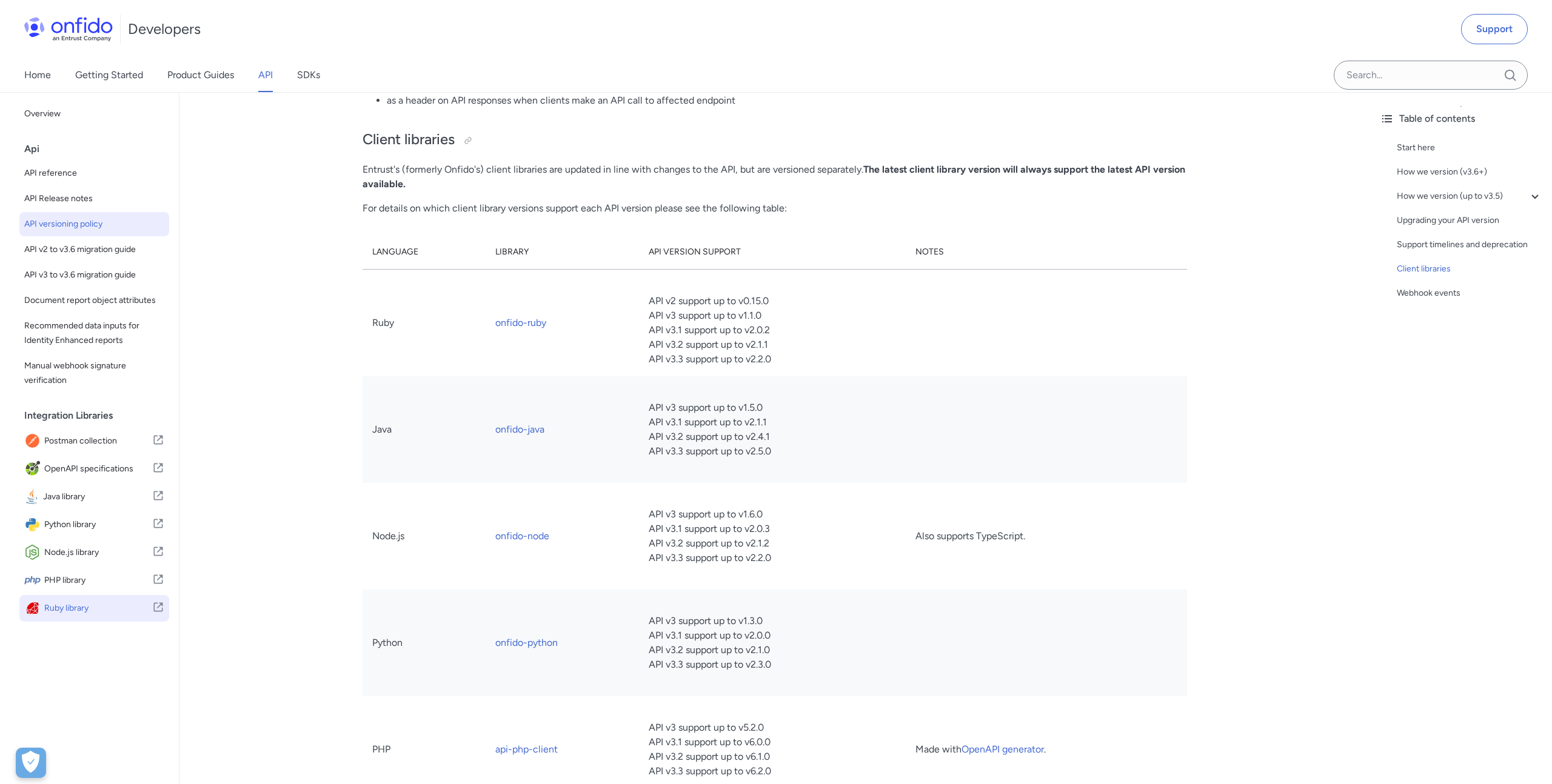
click at [79, 612] on span "Ruby library" at bounding box center [98, 608] width 108 height 17
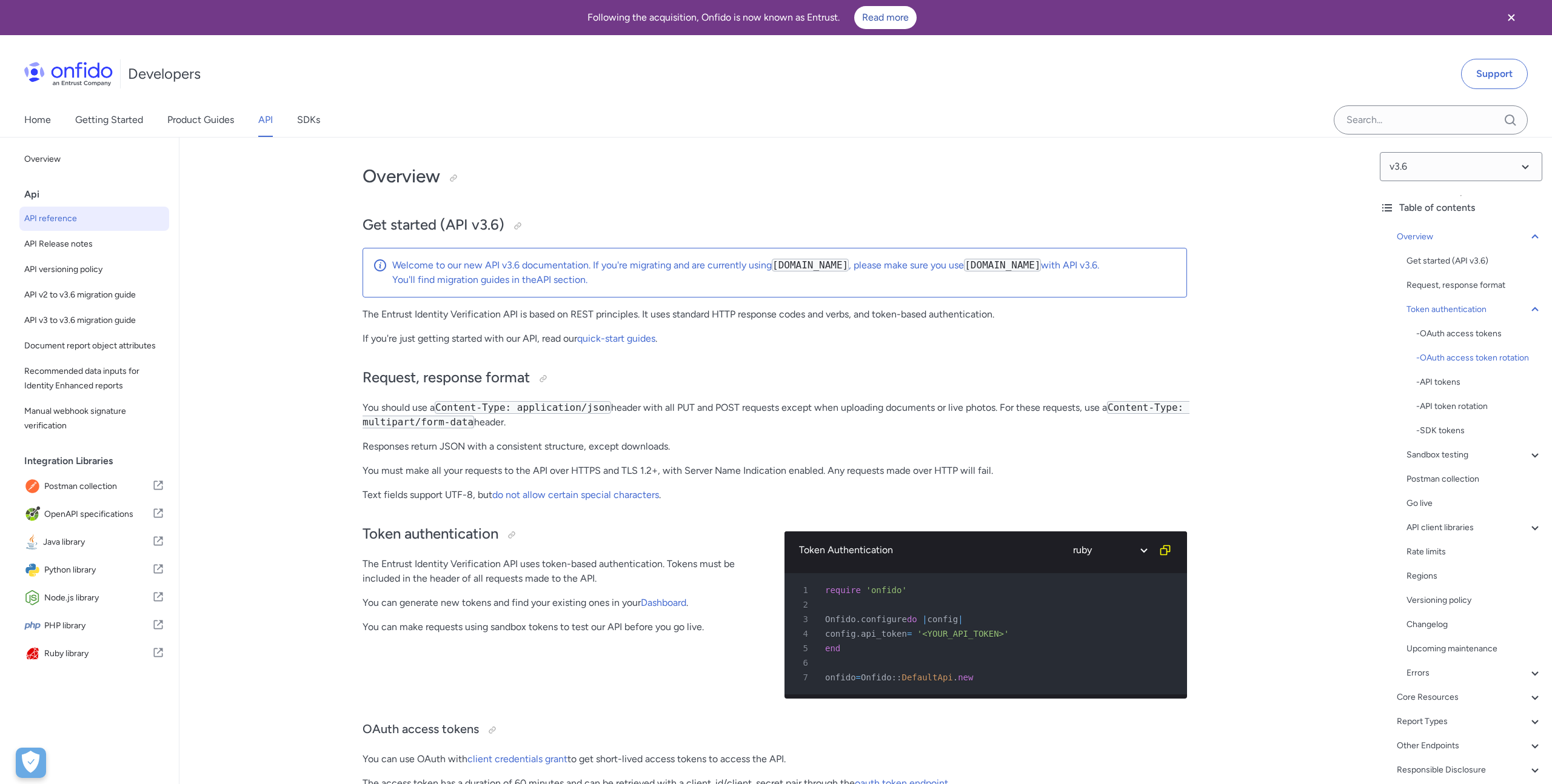
select select "ruby"
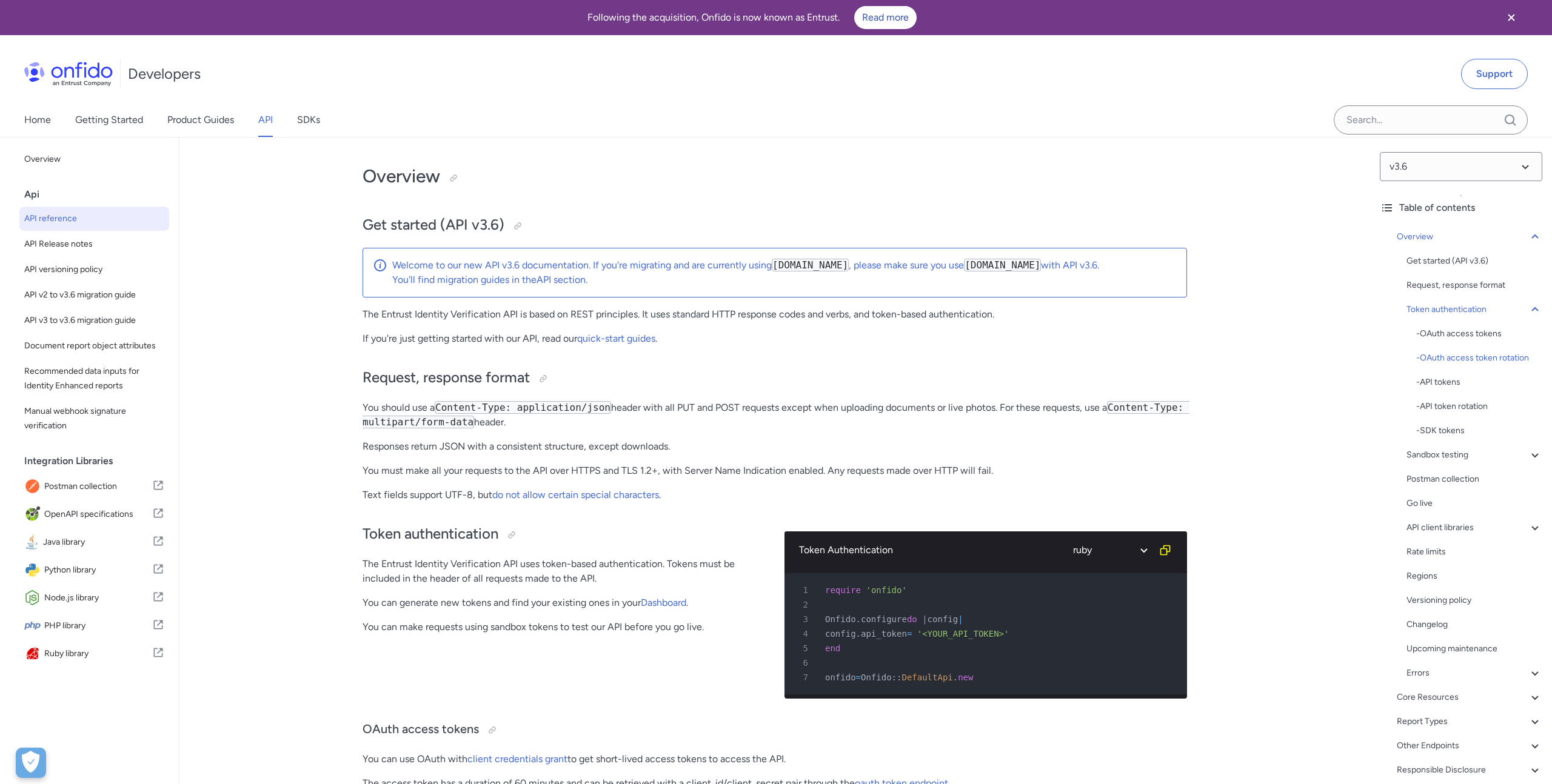
select select "ruby"
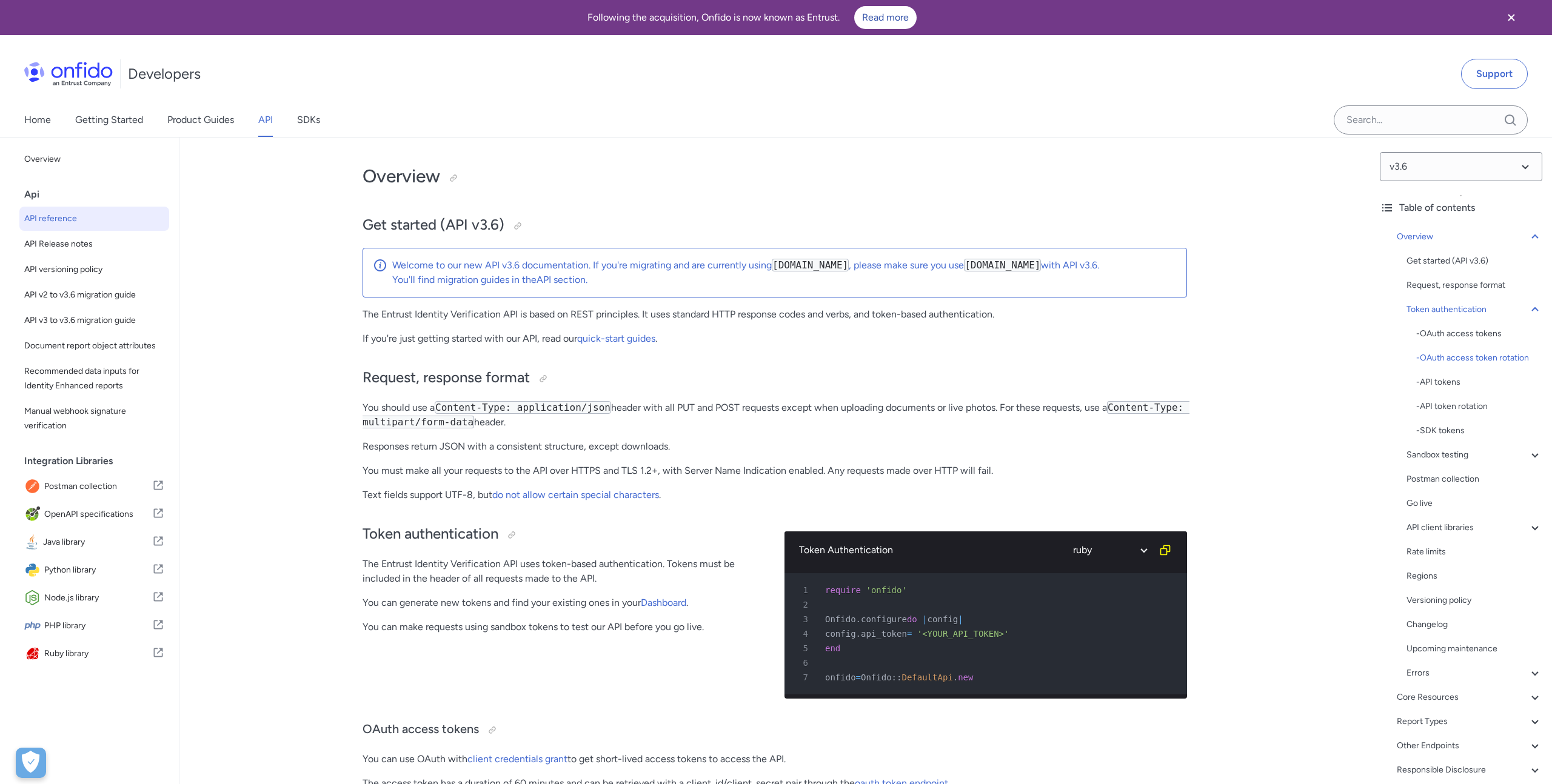
select select "ruby"
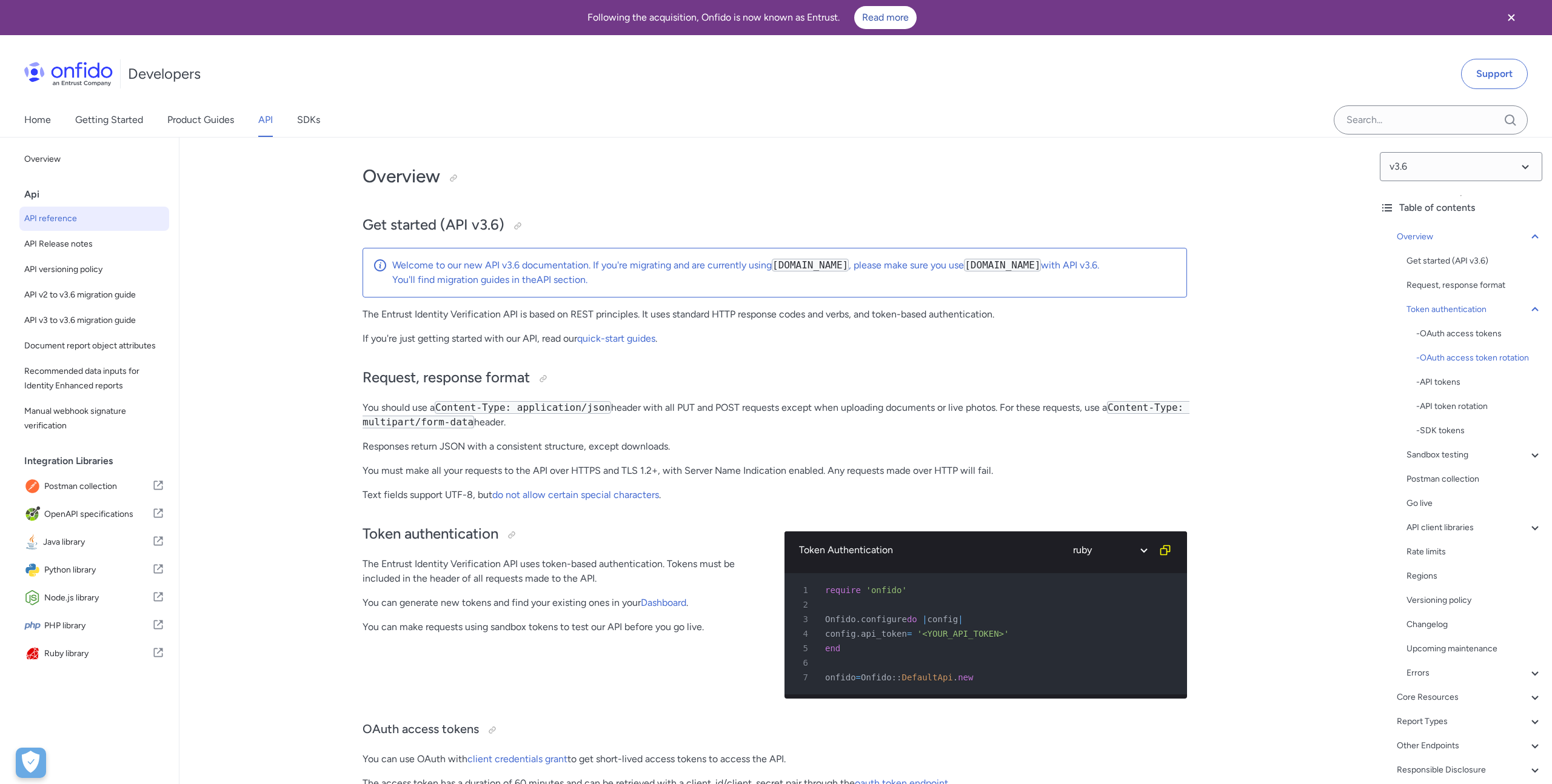
select select "ruby"
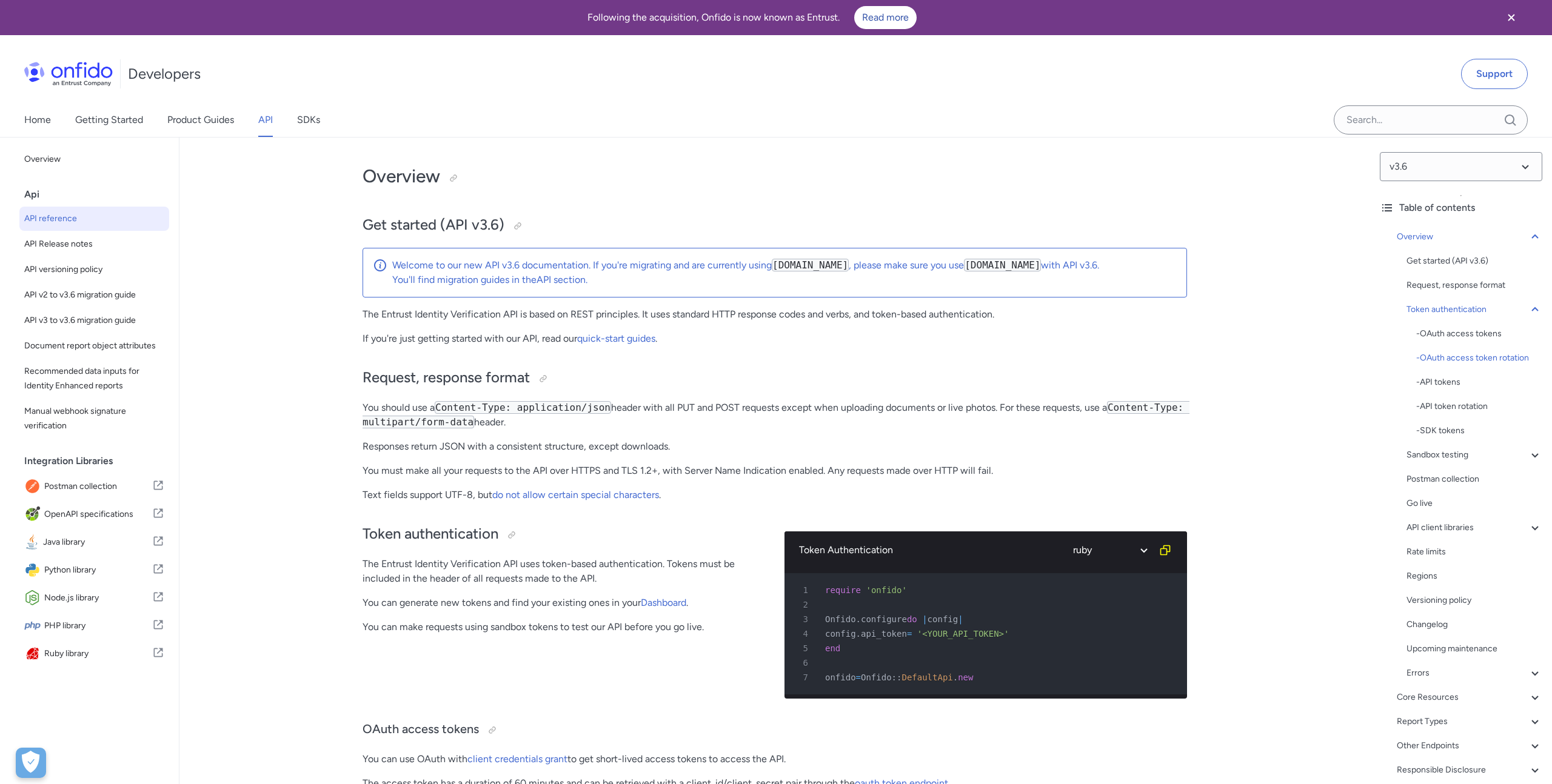
select select "ruby"
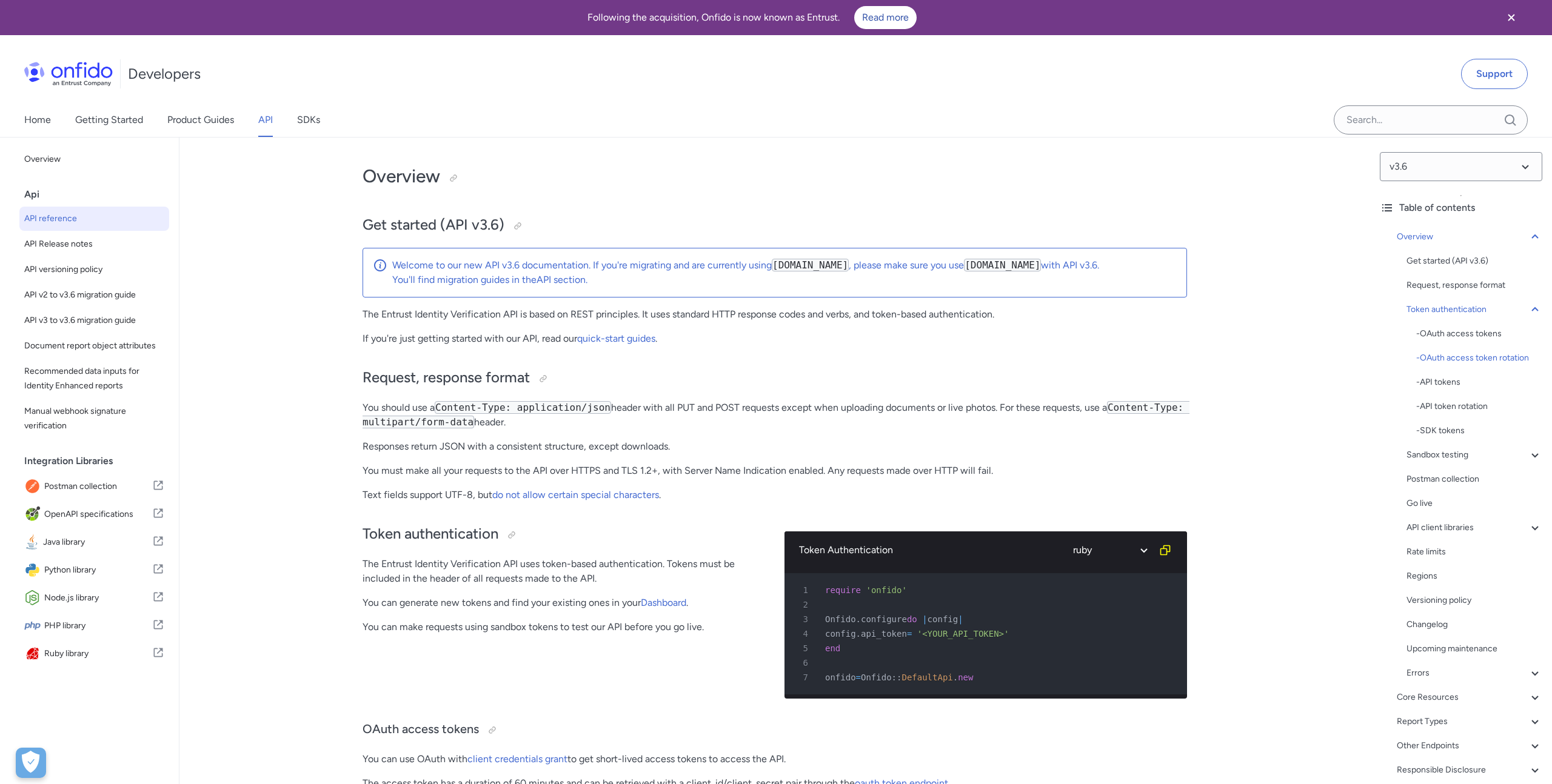
select select "ruby"
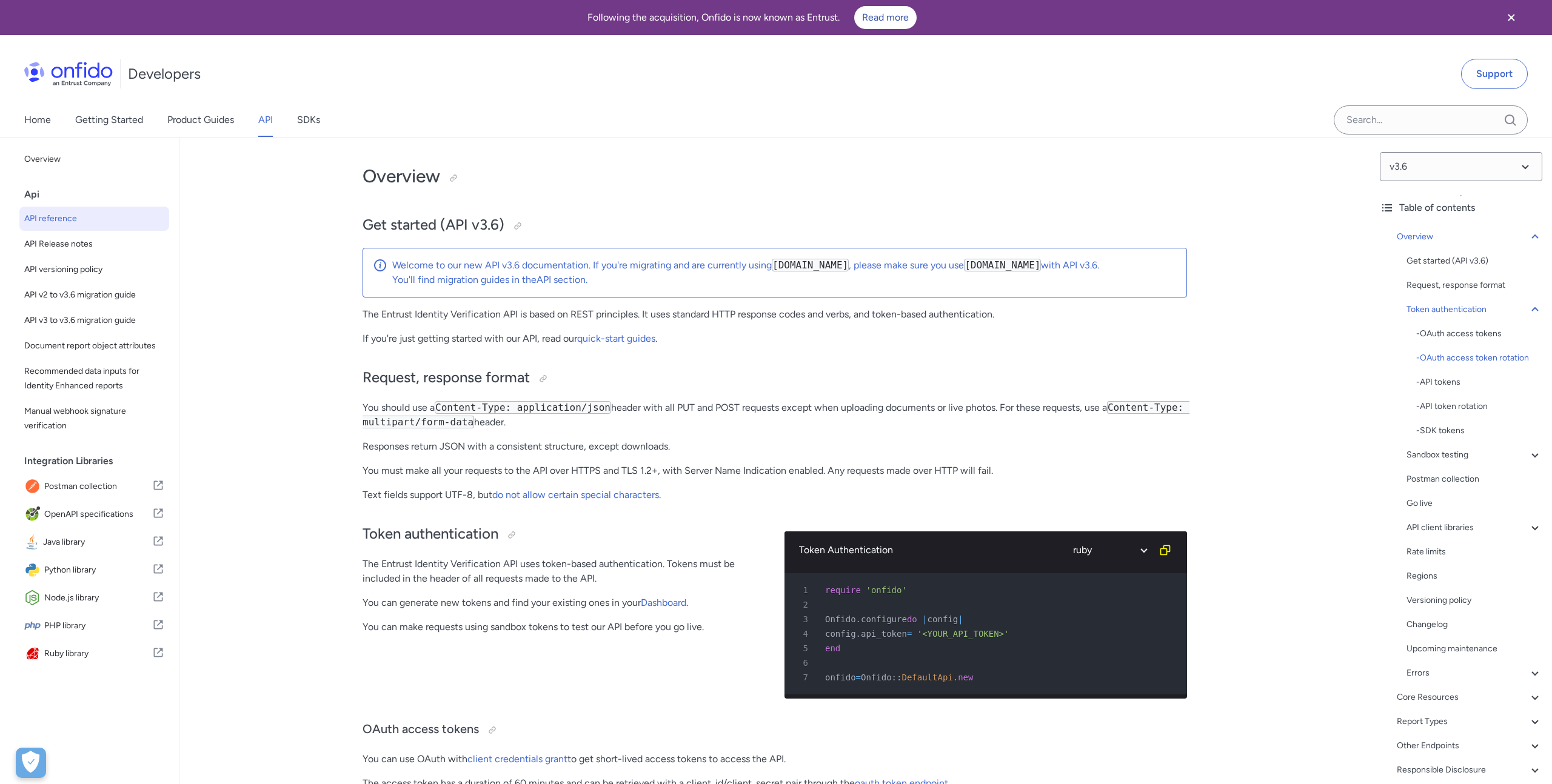
select select "ruby"
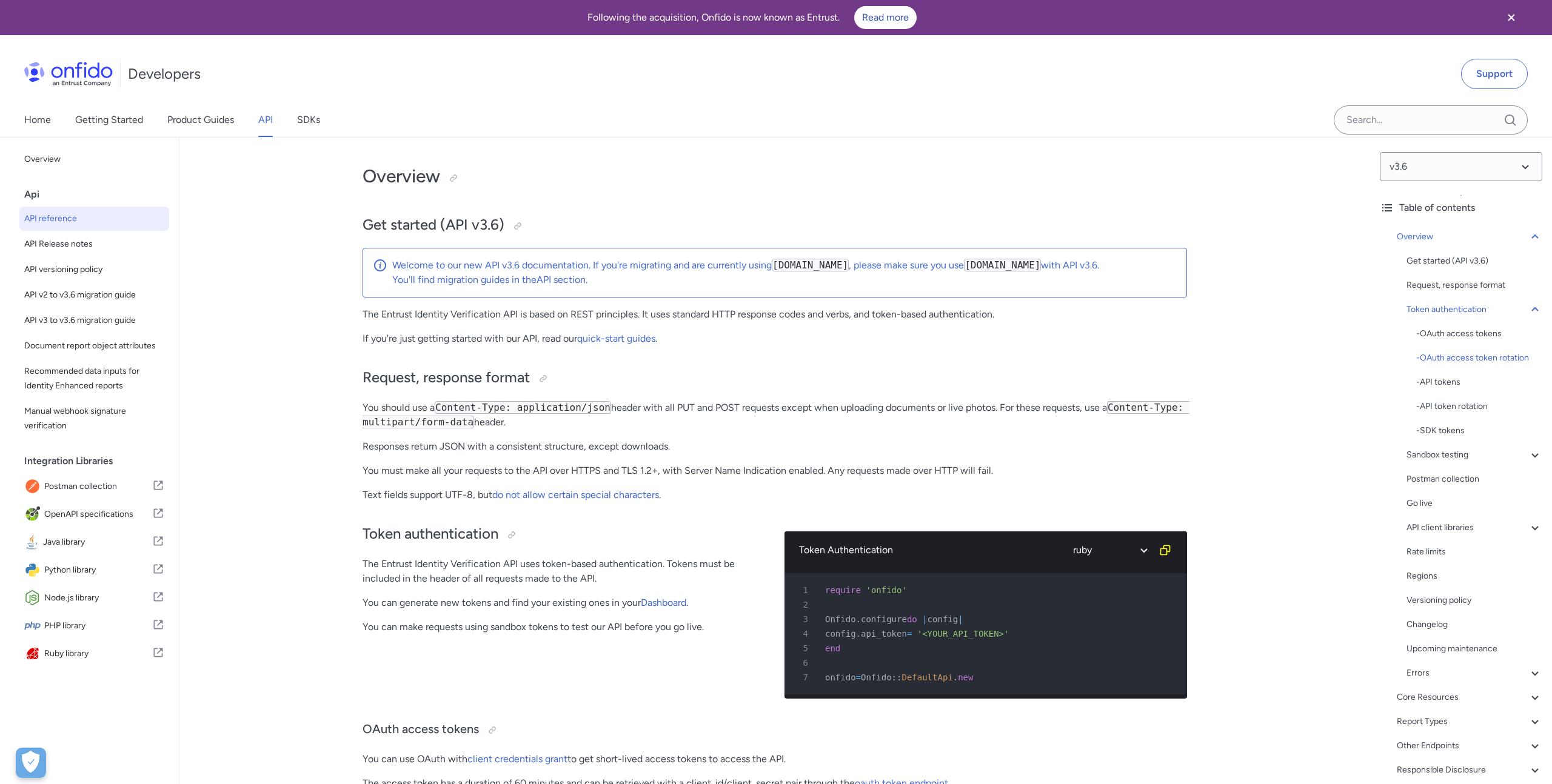
select select "ruby"
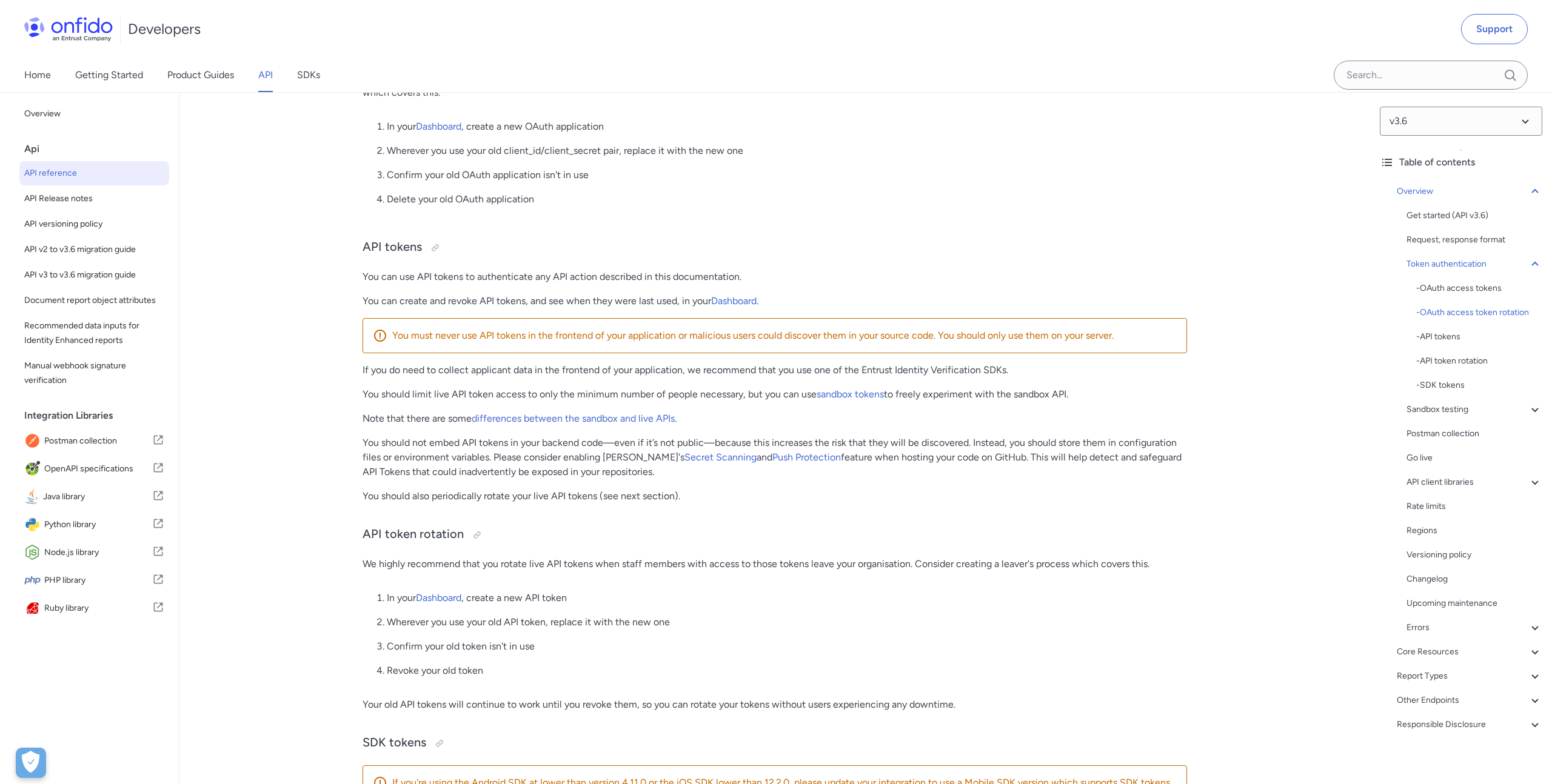
click at [845, 140] on ol "In your Dashboard , create a new OAuth application Wherever you use your old cl…" at bounding box center [774, 167] width 824 height 97
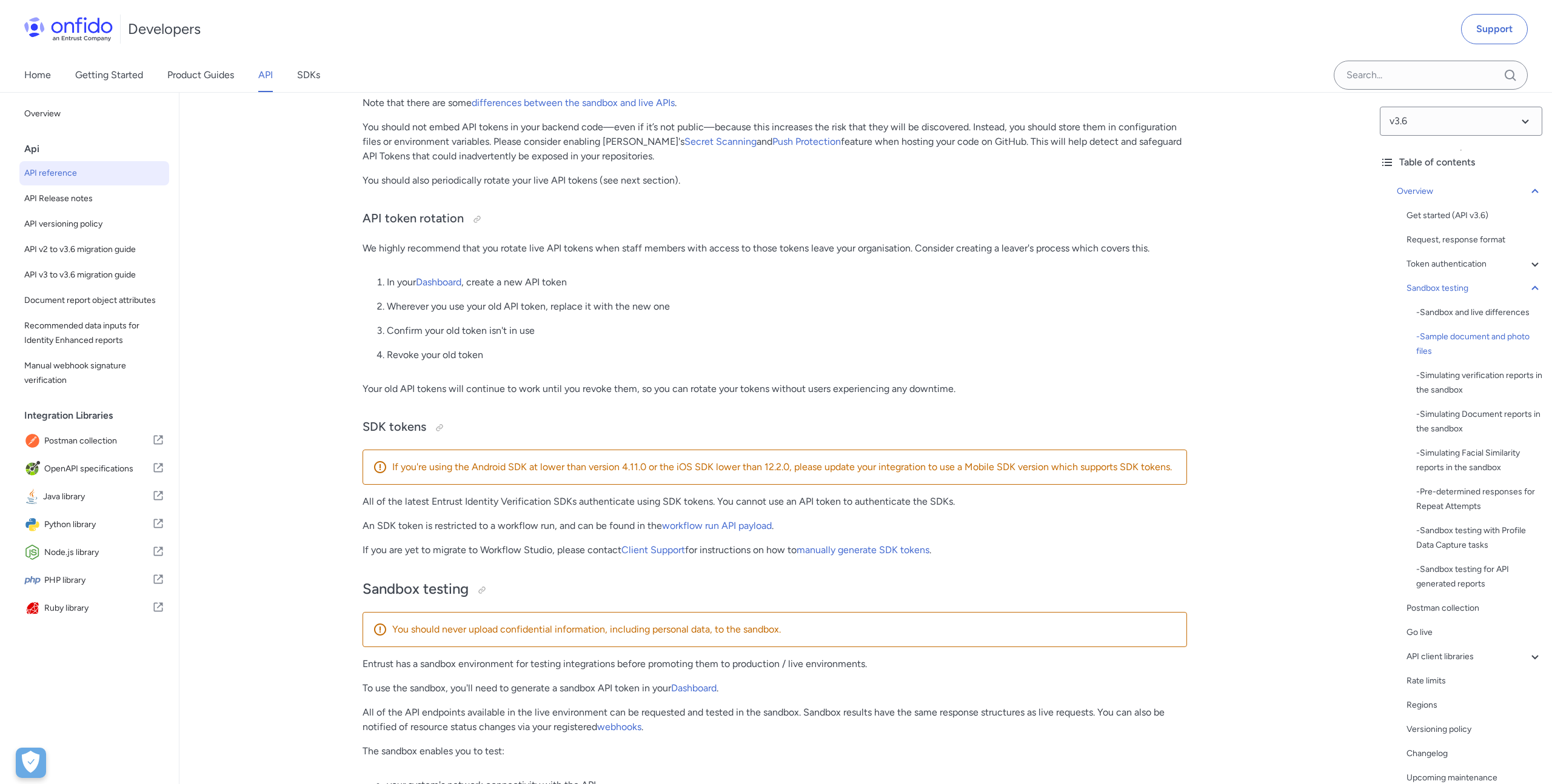
scroll to position [1109, 0]
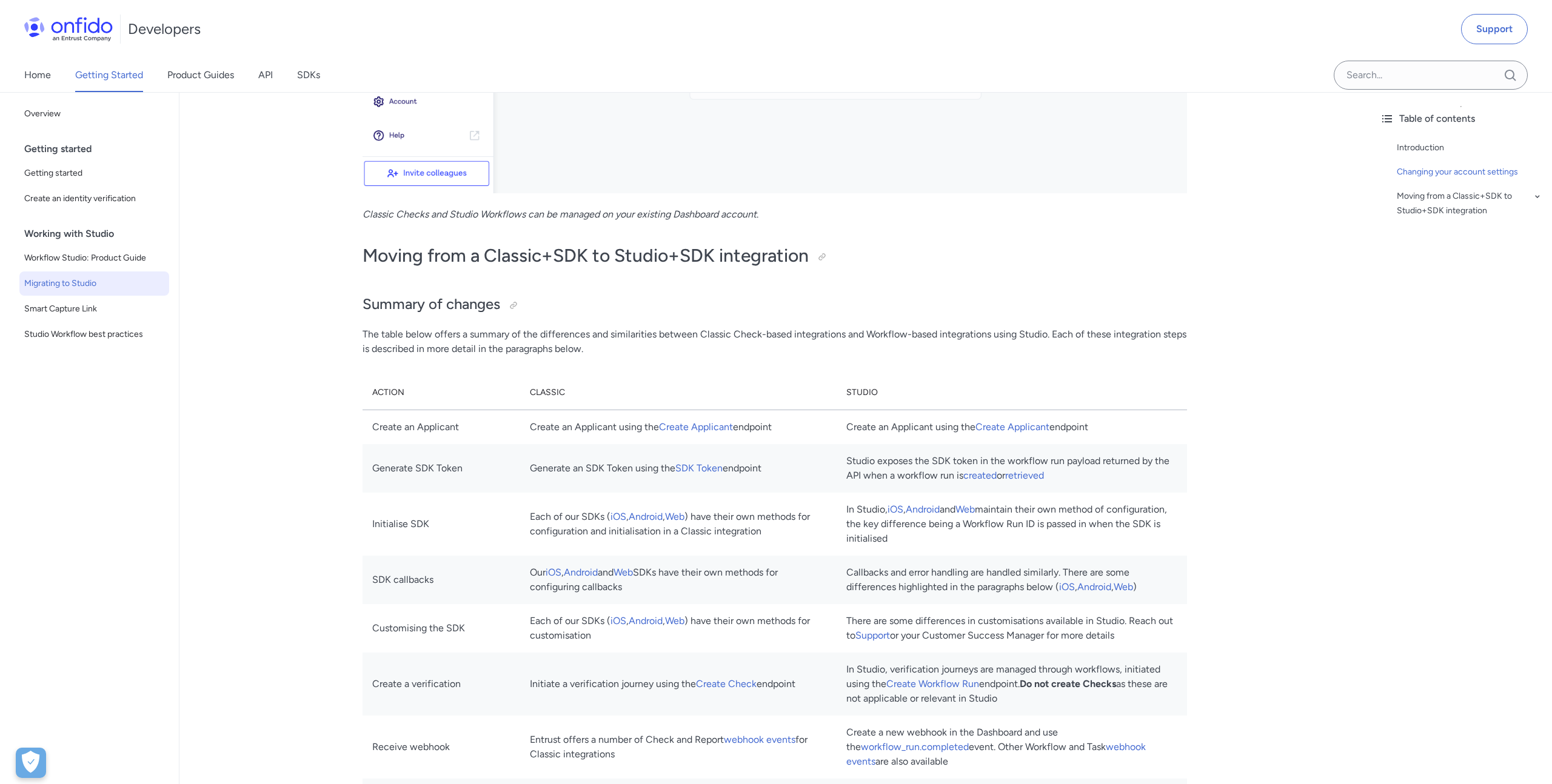
scroll to position [792, 0]
click at [713, 468] on link "SDK Token" at bounding box center [699, 467] width 47 height 12
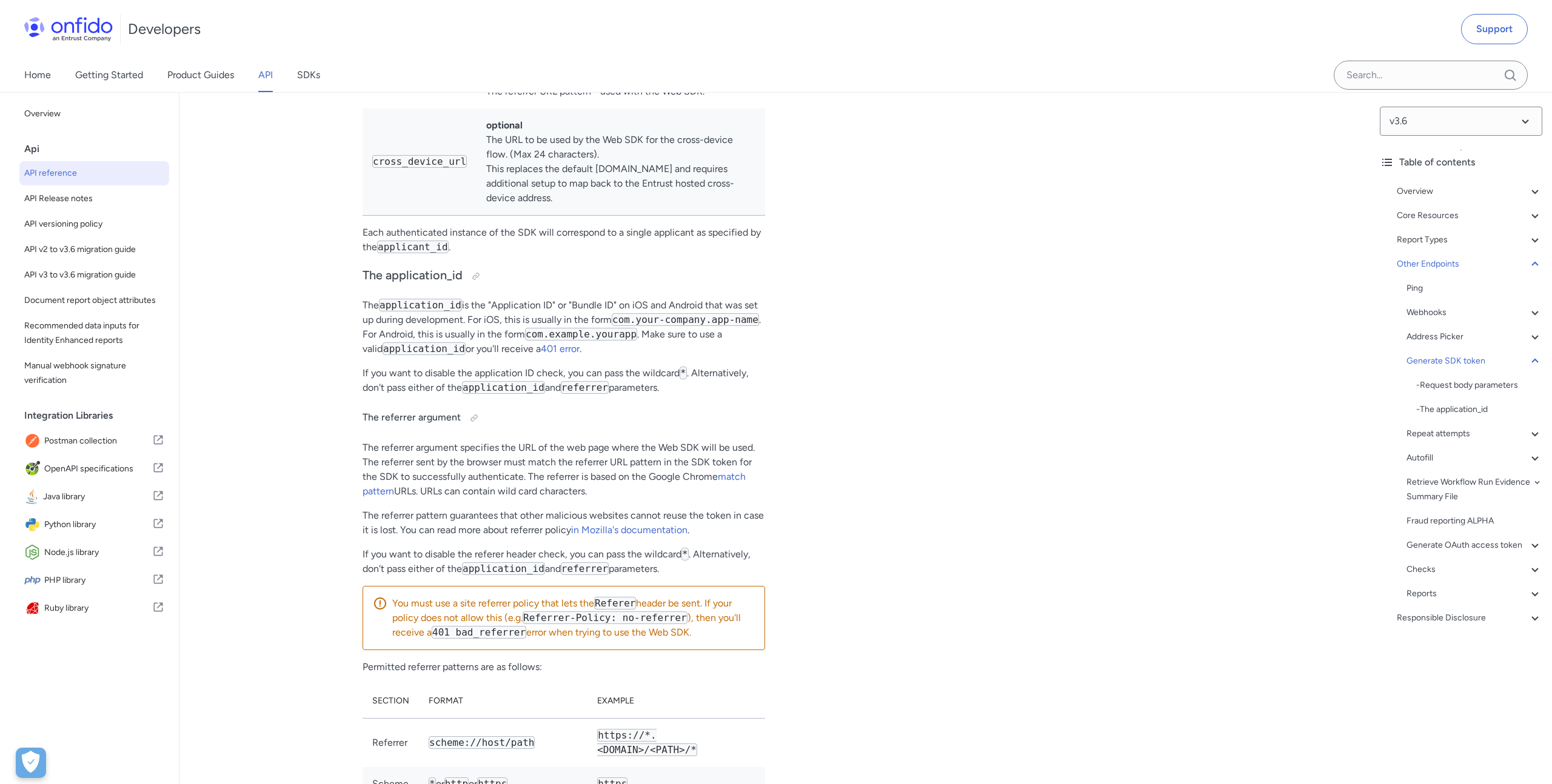
scroll to position [98052, 0]
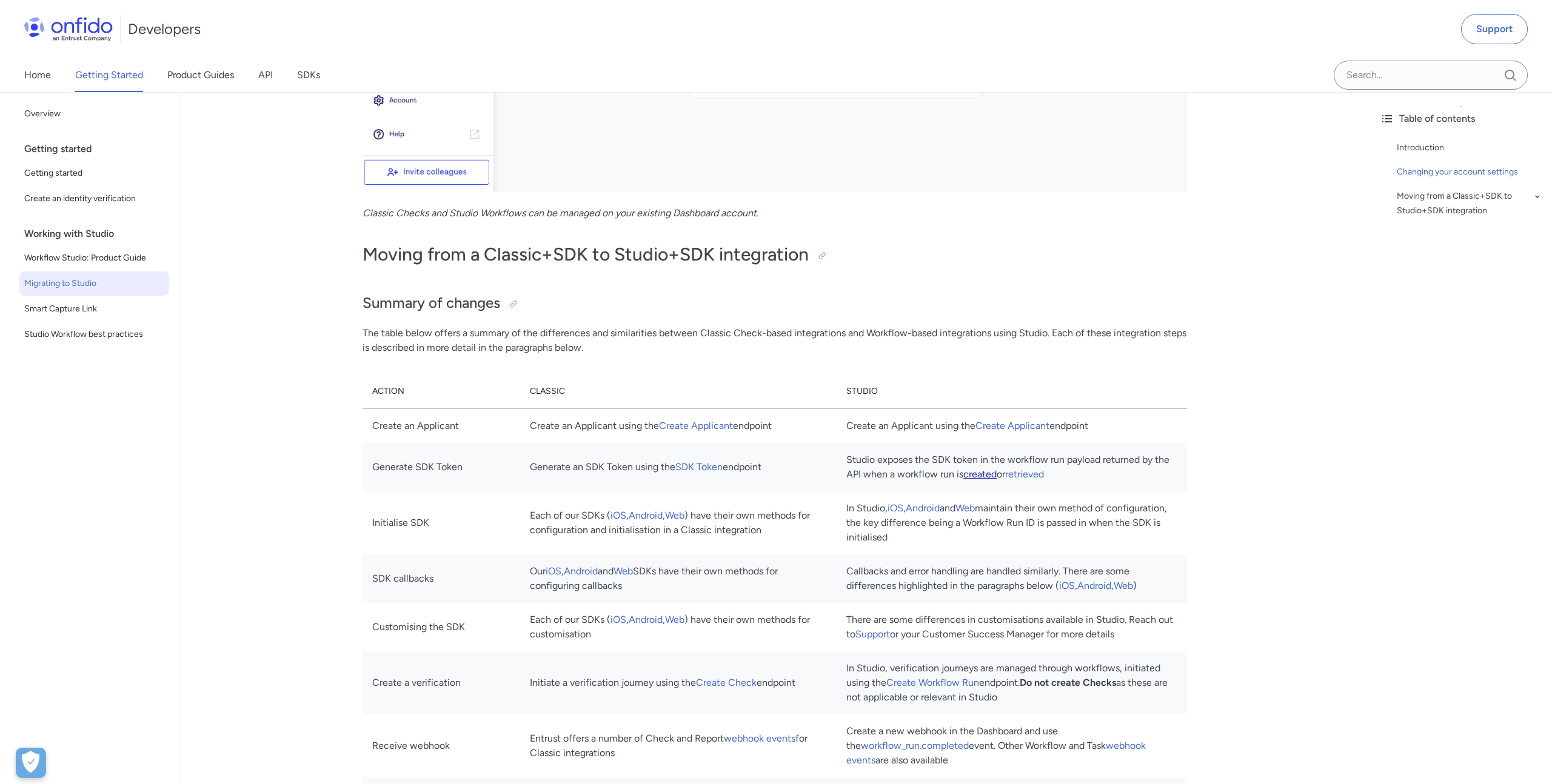
click at [982, 474] on link "created" at bounding box center [979, 474] width 33 height 12
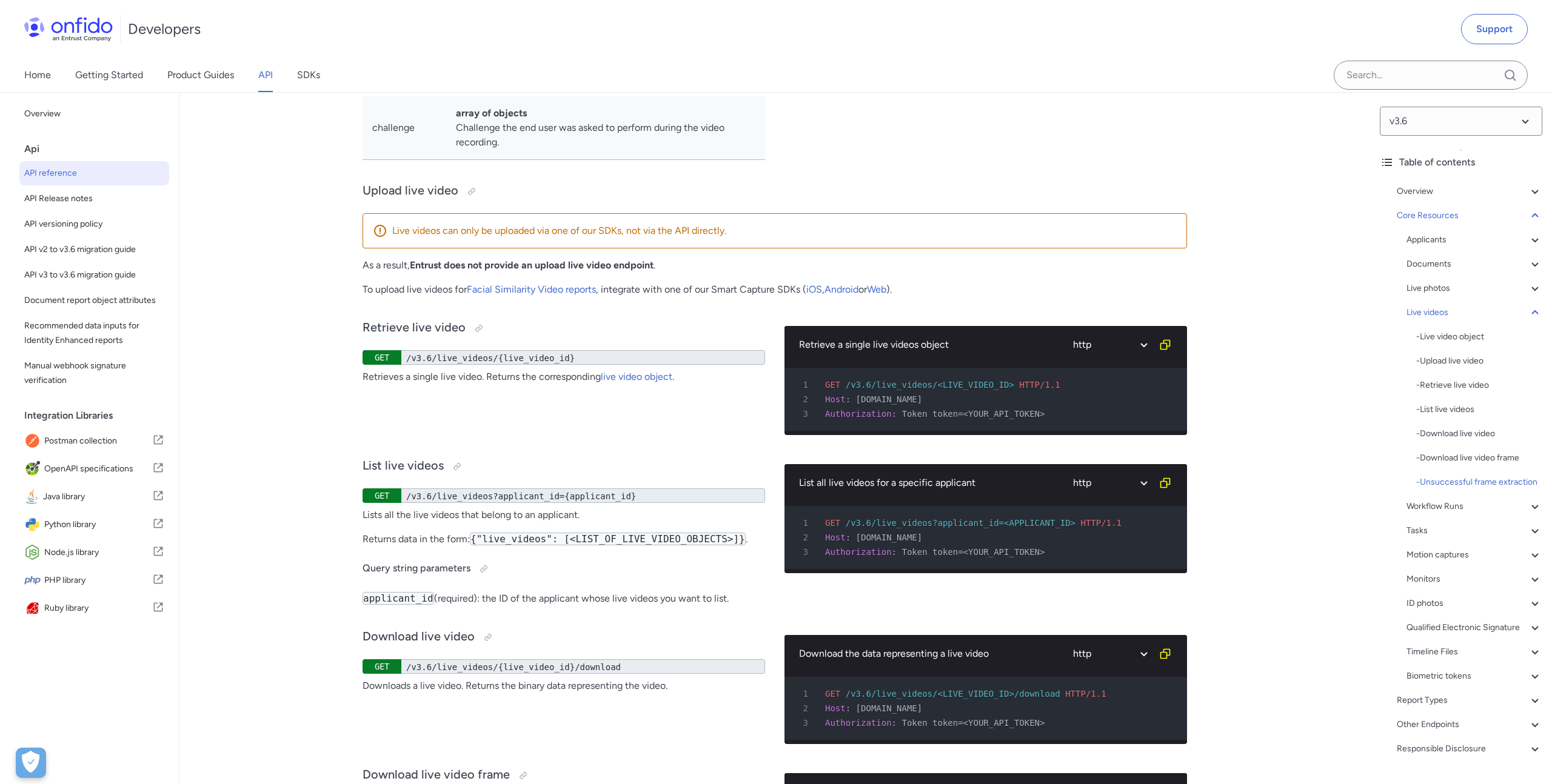
scroll to position [23610, 0]
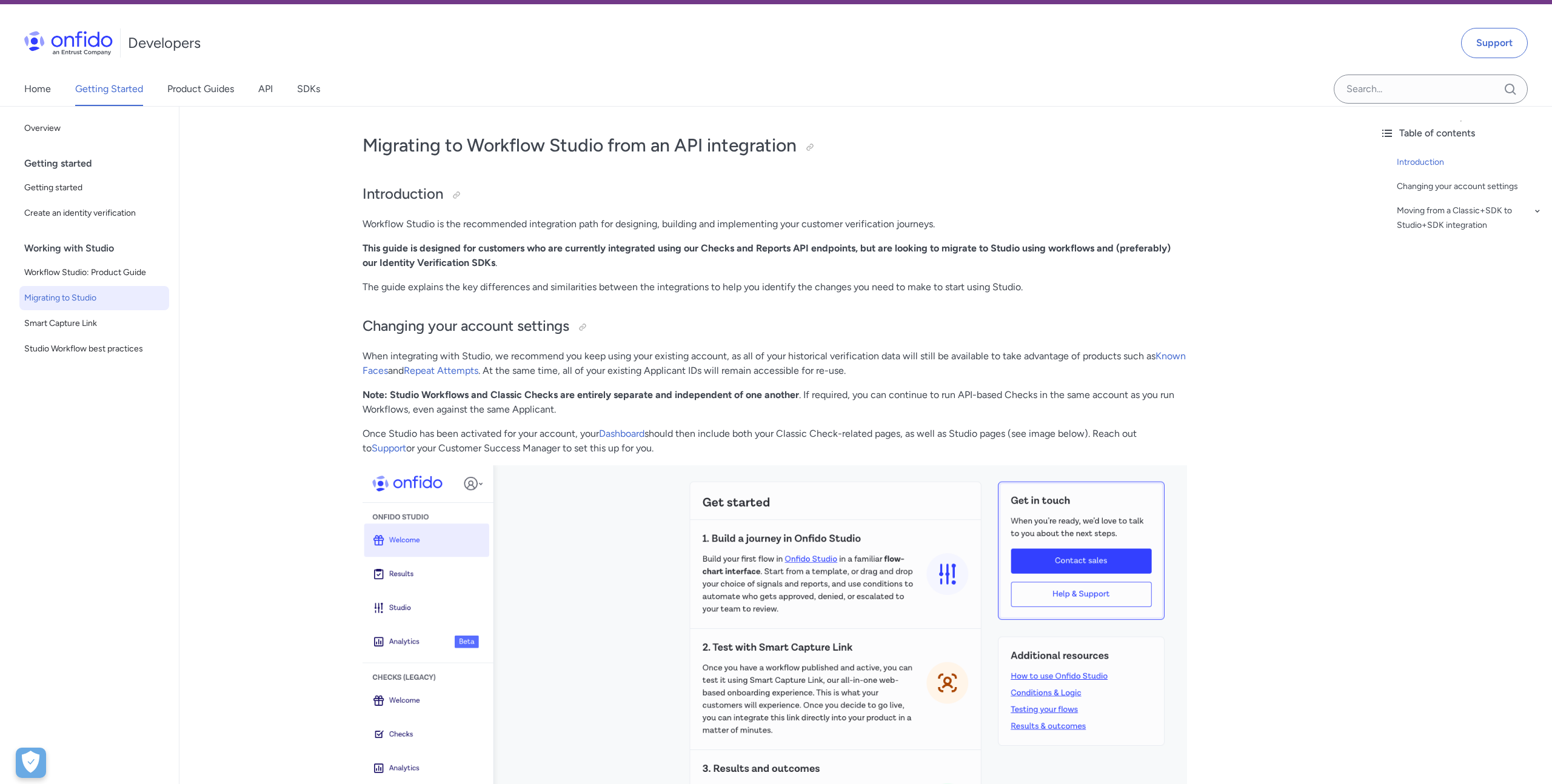
scroll to position [41, 0]
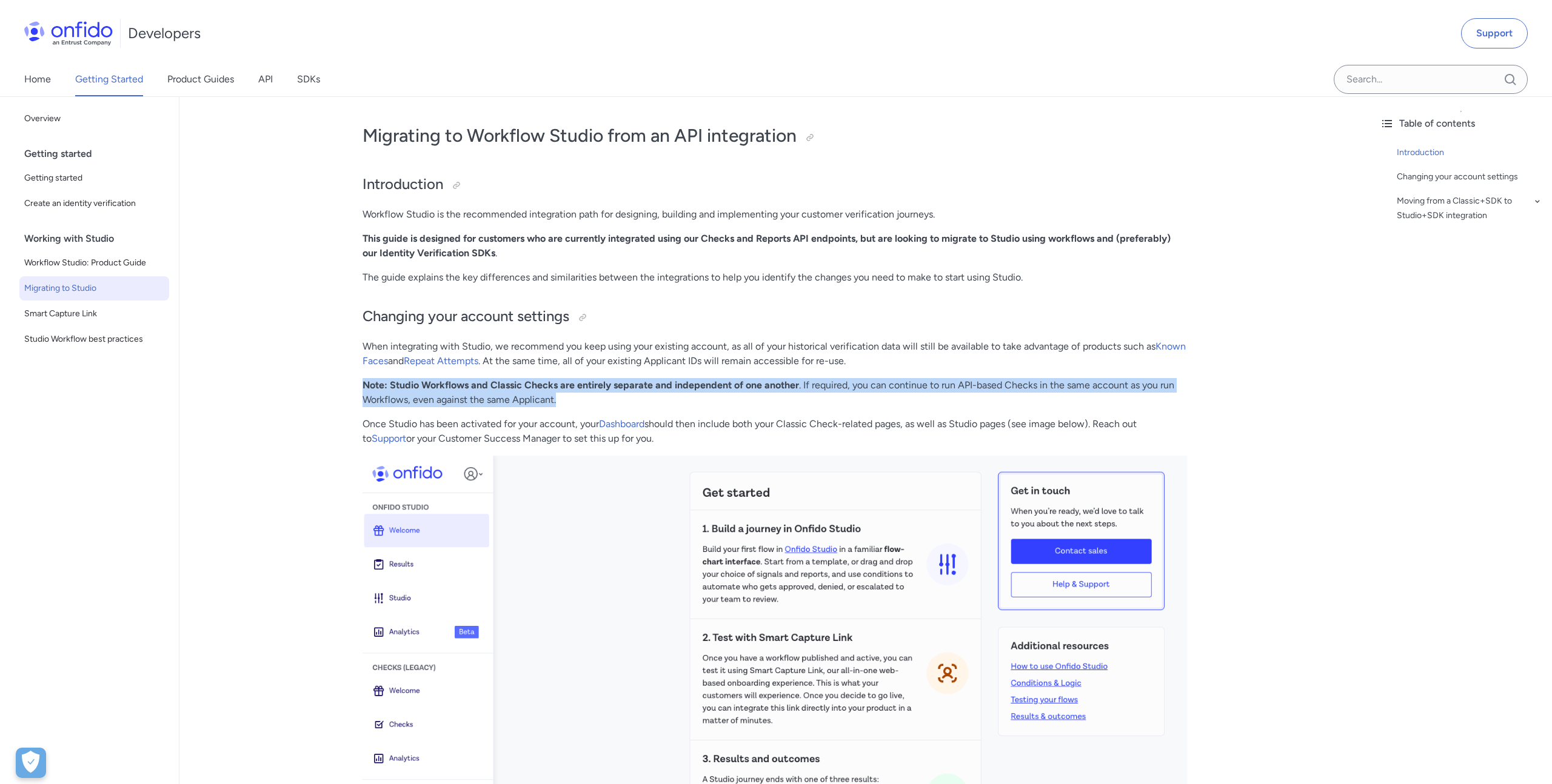
drag, startPoint x: 567, startPoint y: 401, endPoint x: 358, endPoint y: 391, distance: 209.2
copy p "Note: Studio Workflows and Classic Checks are entirely separate and independent…"
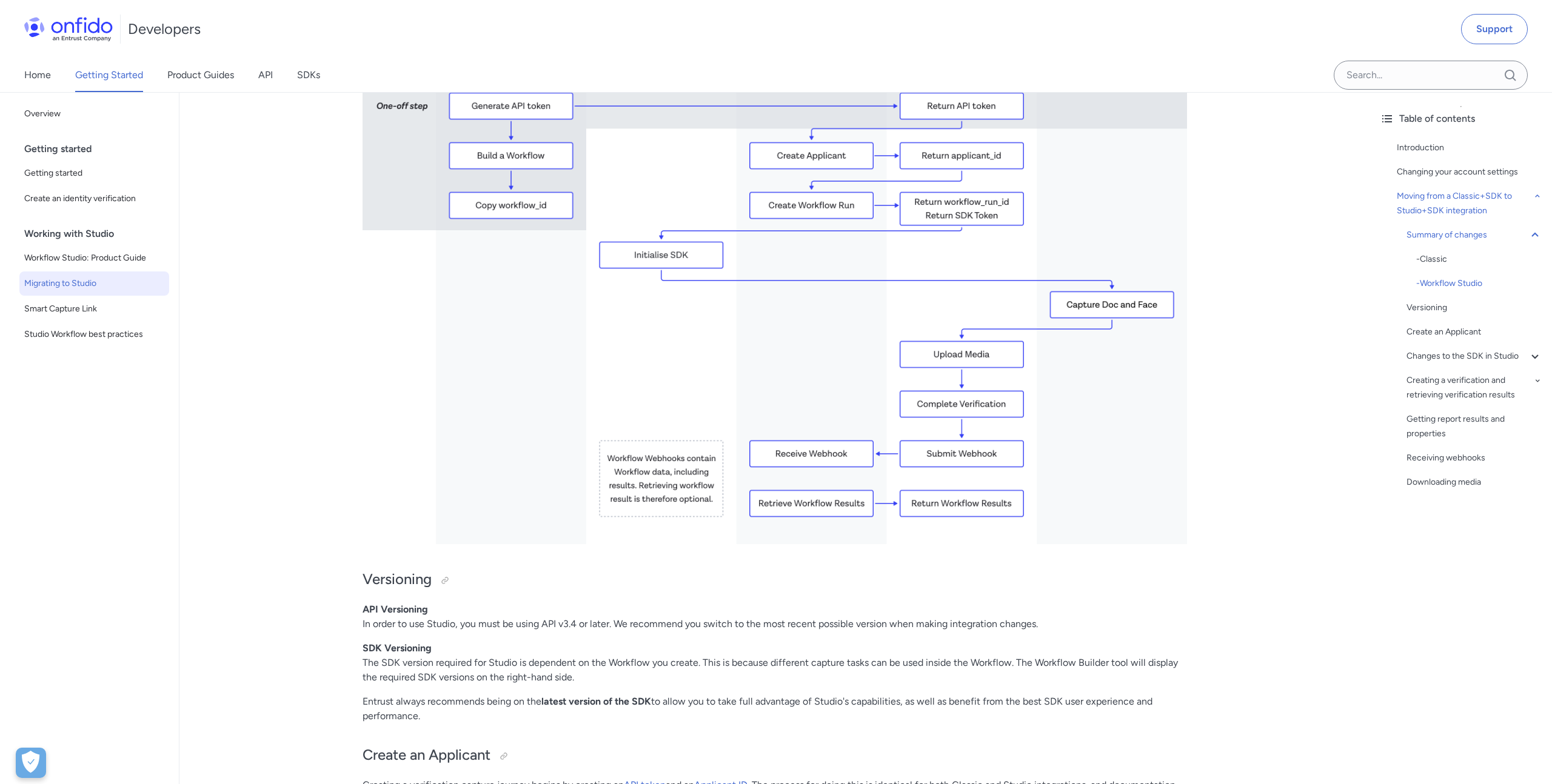
scroll to position [2706, 0]
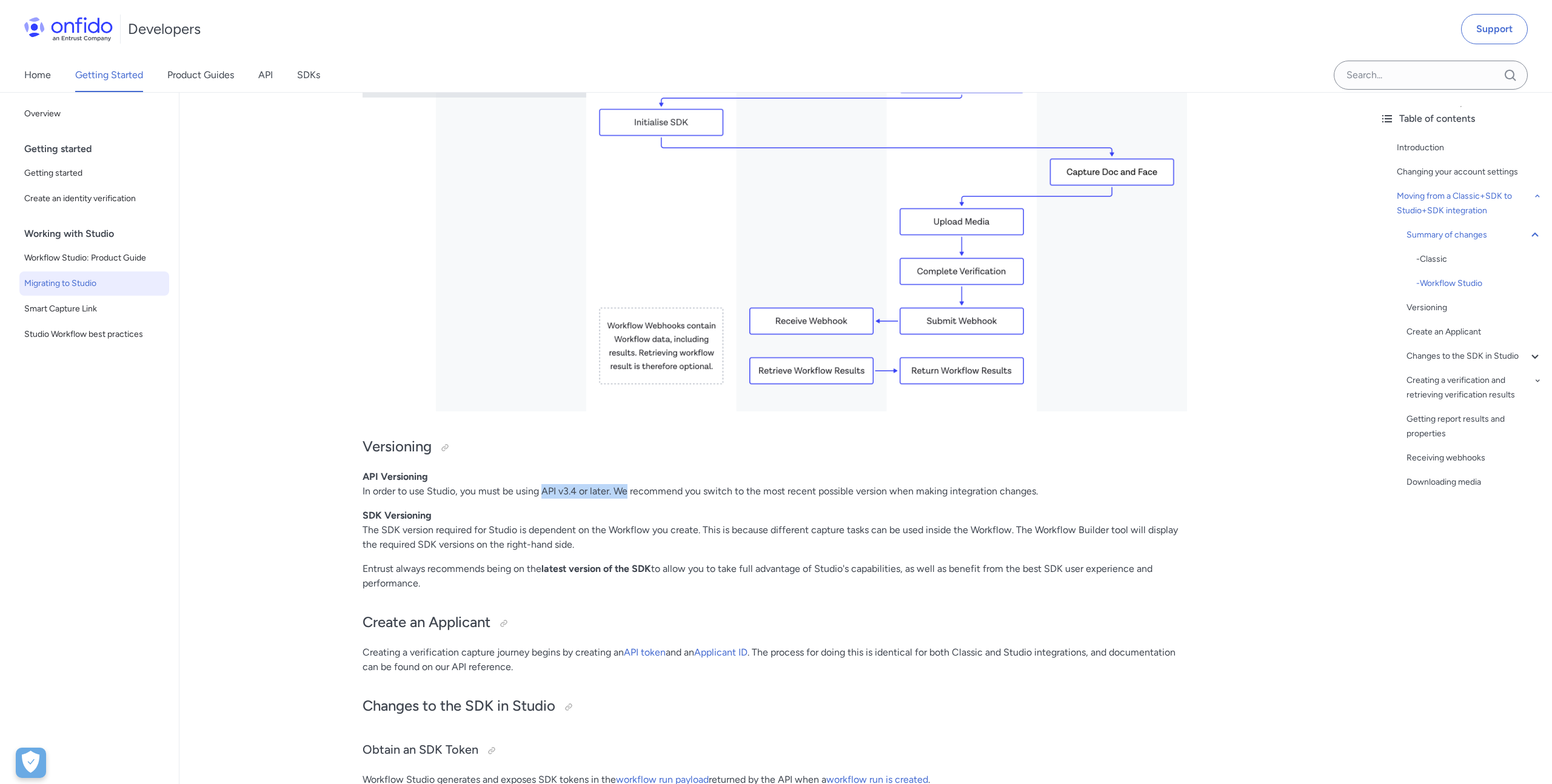
drag, startPoint x: 539, startPoint y: 490, endPoint x: 620, endPoint y: 486, distance: 81.1
click at [620, 486] on p "API Versioning In order to use Studio, you must be using API v3.4 or later. We …" at bounding box center [774, 484] width 824 height 29
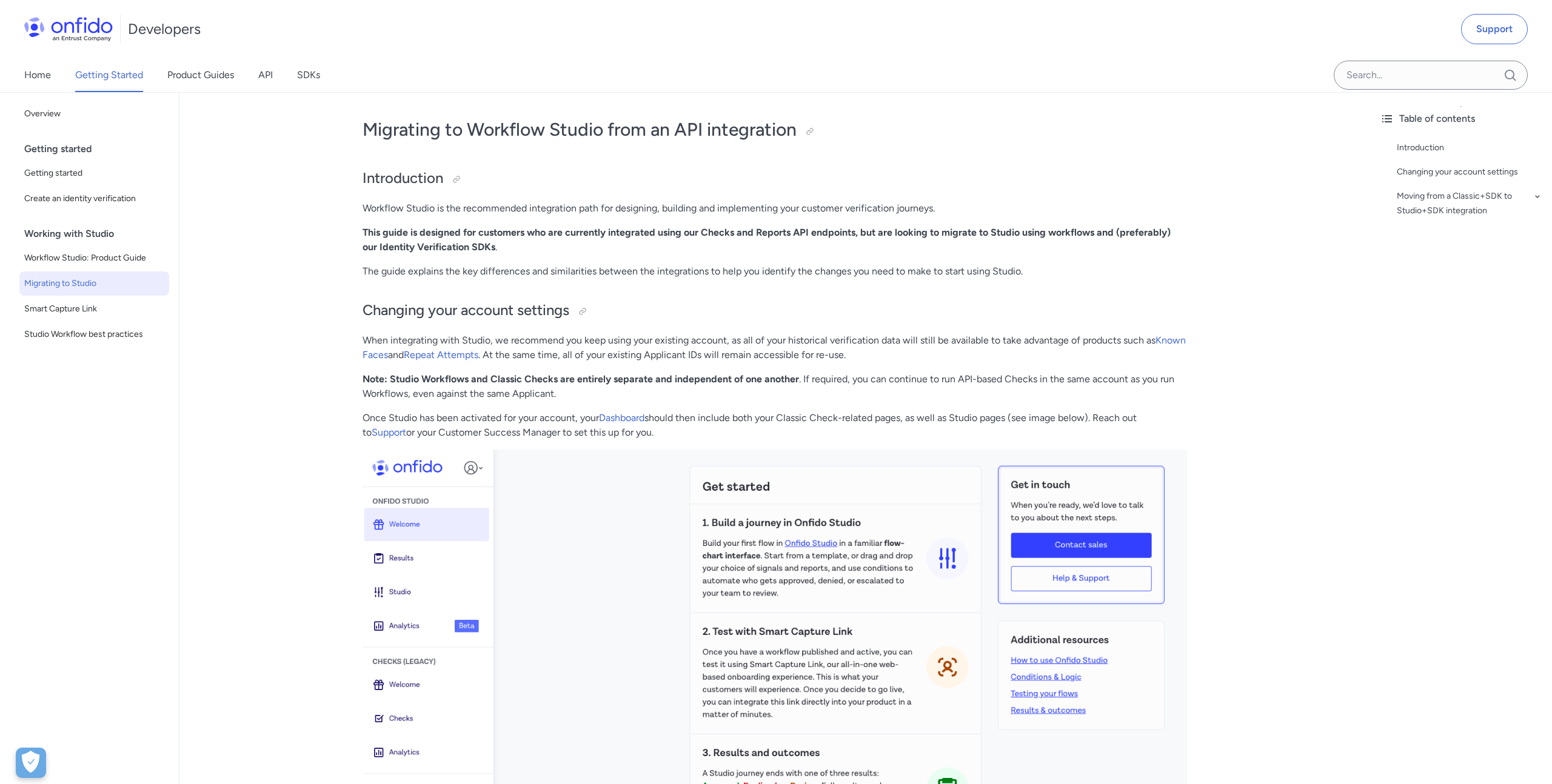
scroll to position [58, 0]
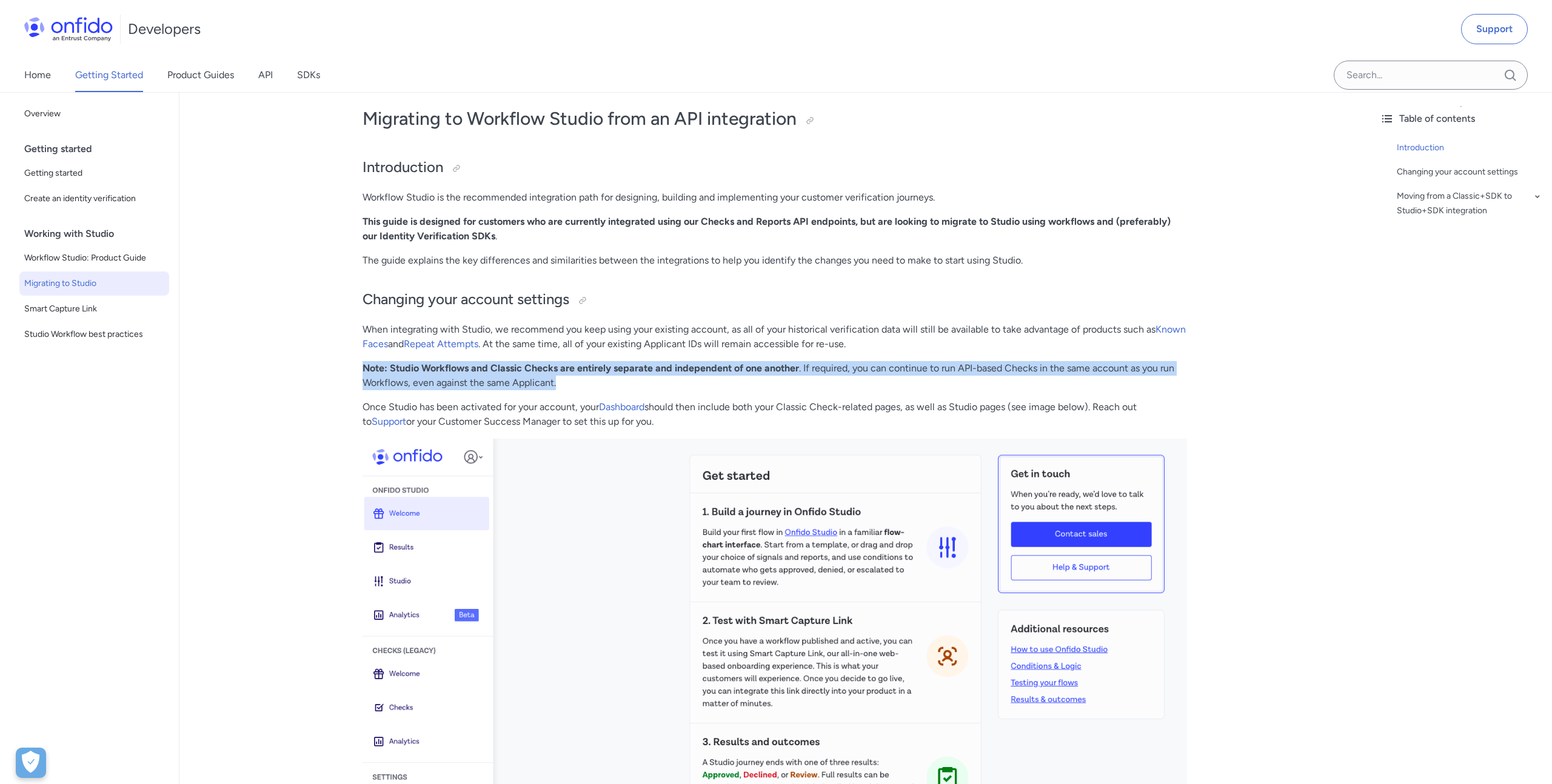
drag, startPoint x: 565, startPoint y: 381, endPoint x: 363, endPoint y: 370, distance: 202.3
click at [363, 370] on p "Note: Studio Workflows and Classic Checks are entirely separate and independent…" at bounding box center [774, 376] width 824 height 29
copy p "Note: Studio Workflows and Classic Checks are entirely separate and independent…"
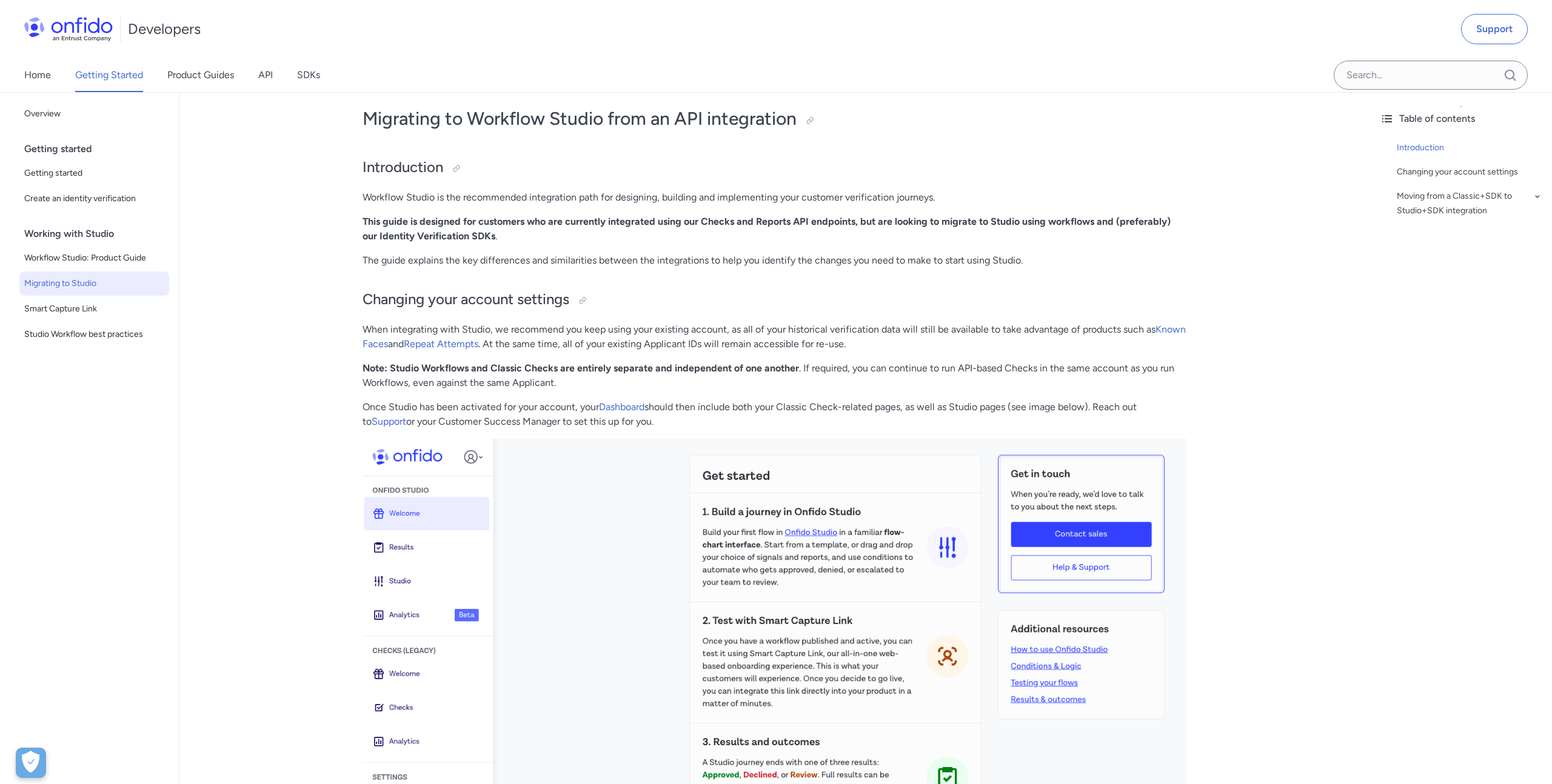
click at [668, 423] on p "Once Studio has been activated for your account, your Dashboard should then inc…" at bounding box center [774, 414] width 824 height 29
drag, startPoint x: 666, startPoint y: 423, endPoint x: 360, endPoint y: 373, distance: 310.1
copy div "Note: Studio Workflows and Classic Checks are entirely separate and independent…"
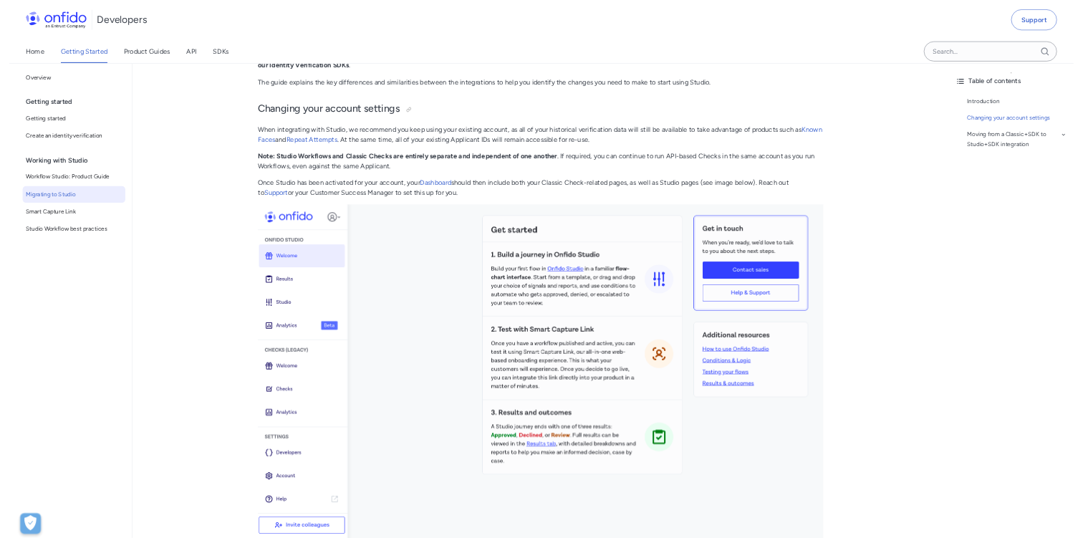
scroll to position [0, 0]
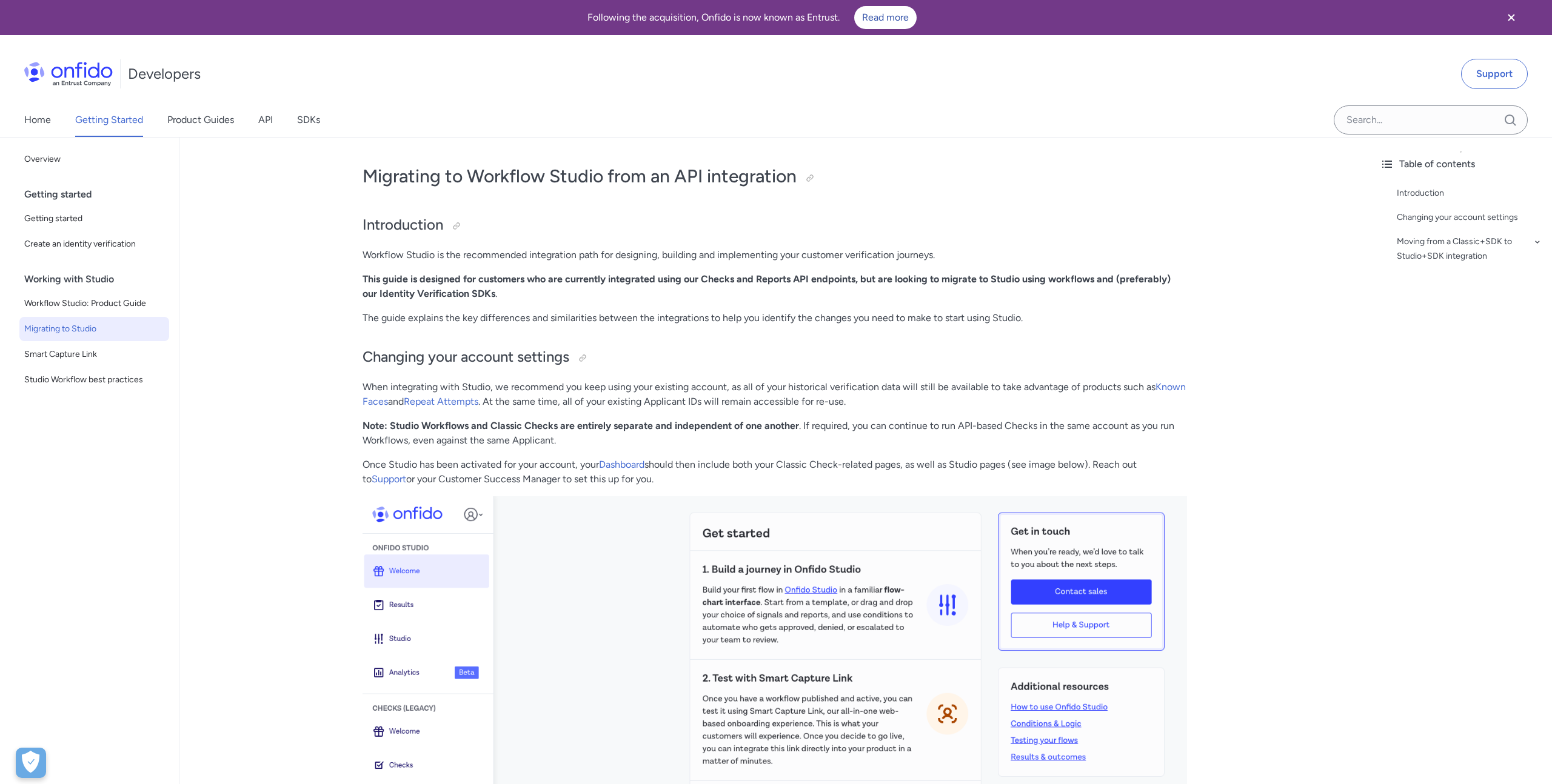
click at [562, 541] on img at bounding box center [774, 740] width 824 height 487
click at [560, 511] on img at bounding box center [774, 740] width 824 height 487
